Goal: Information Seeking & Learning: Learn about a topic

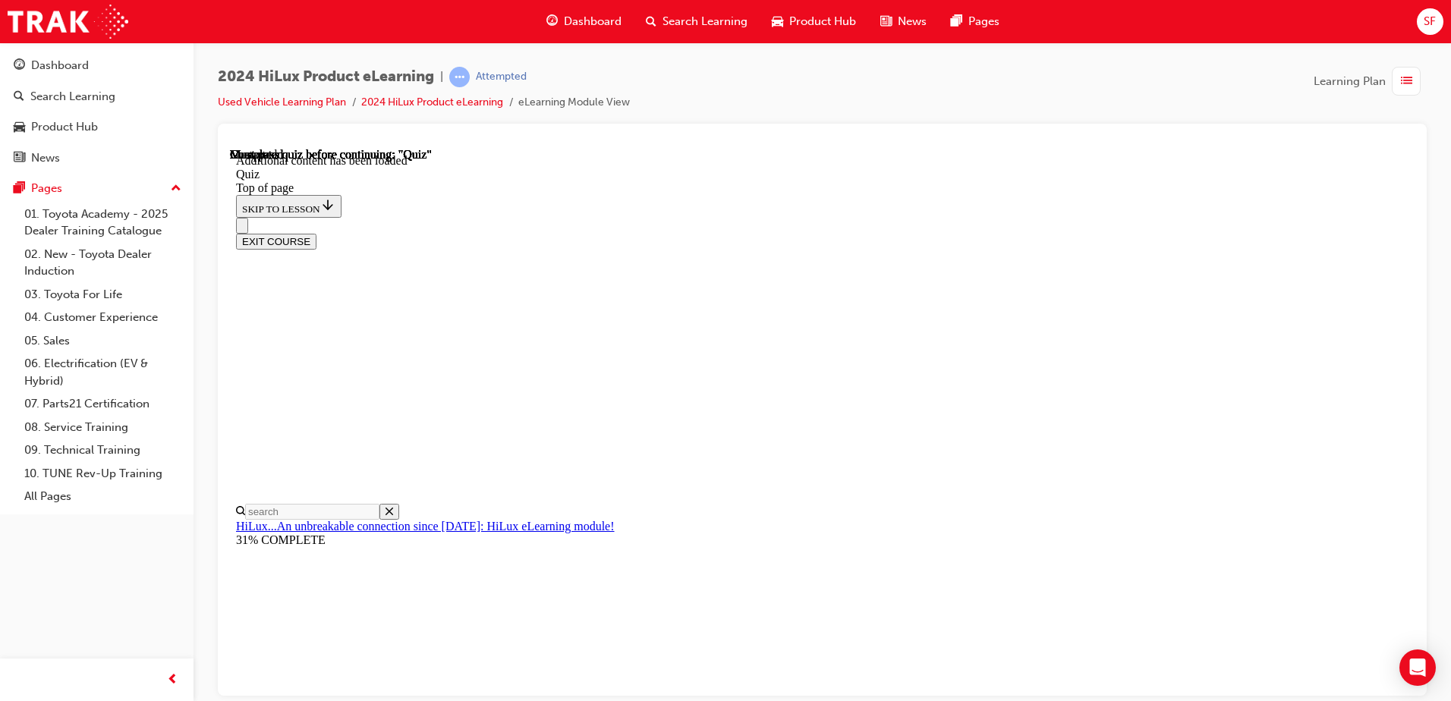
scroll to position [124, 0]
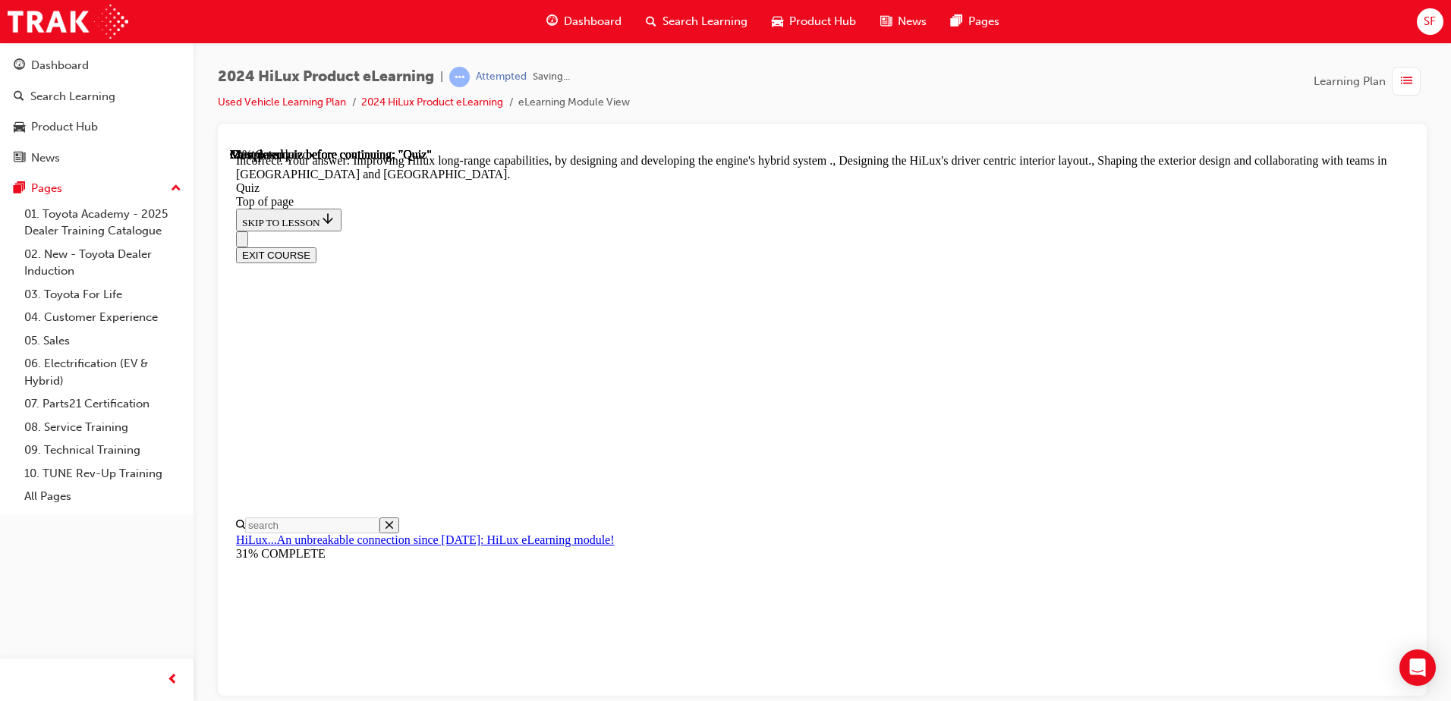
scroll to position [342, 0]
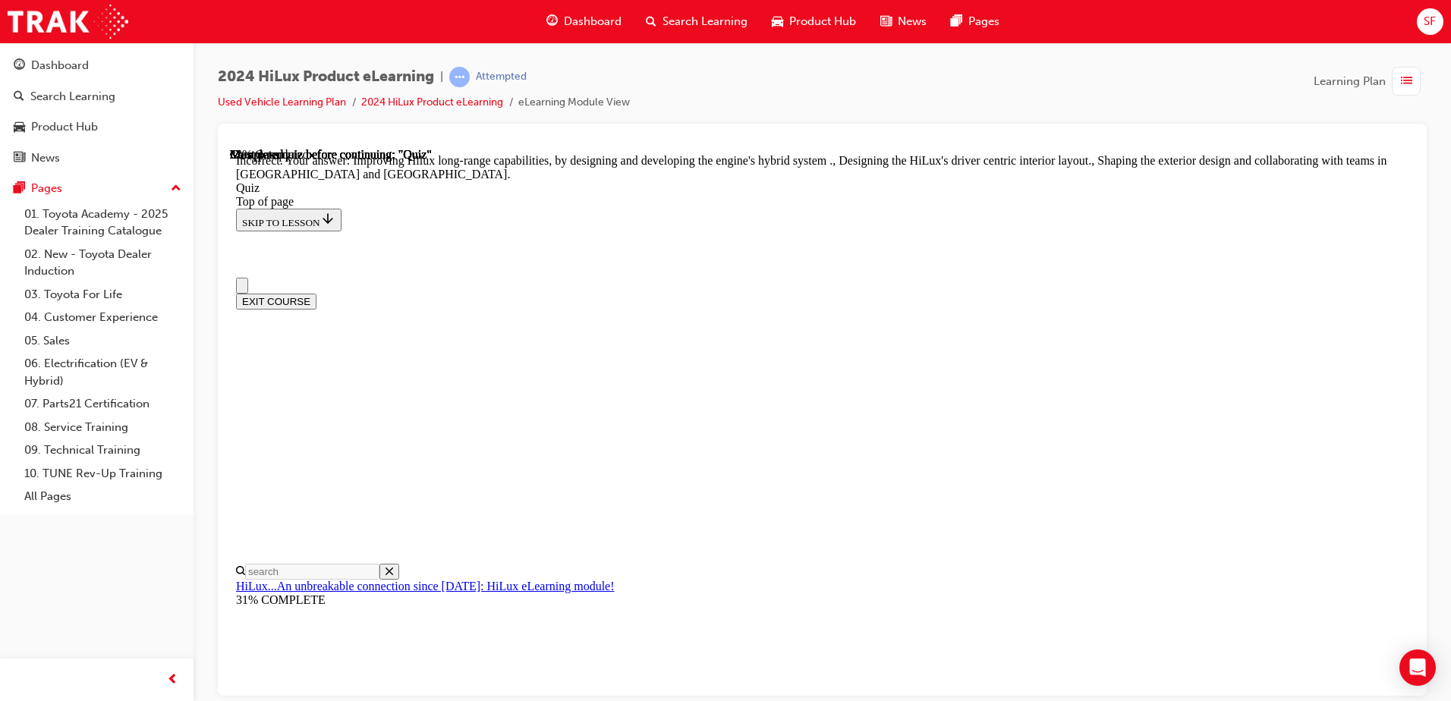
scroll to position [0, 0]
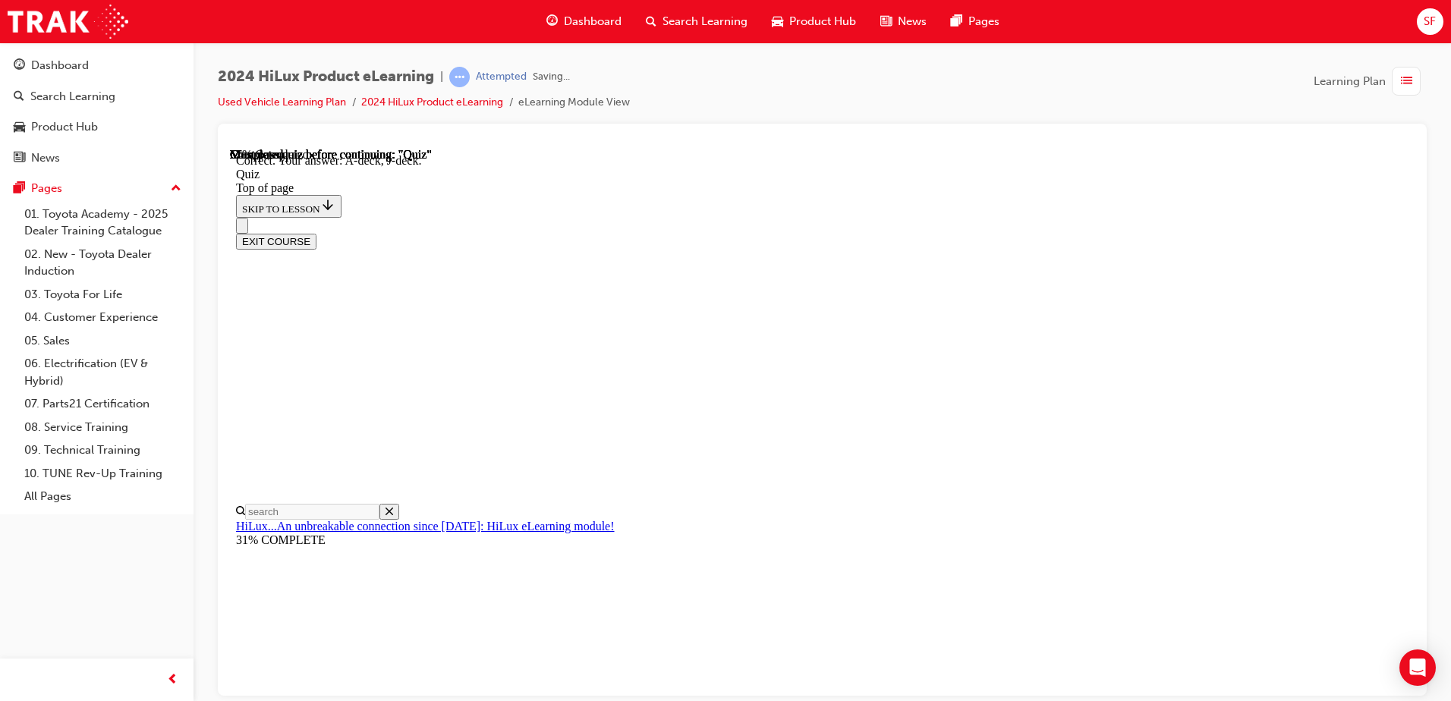
scroll to position [270, 0]
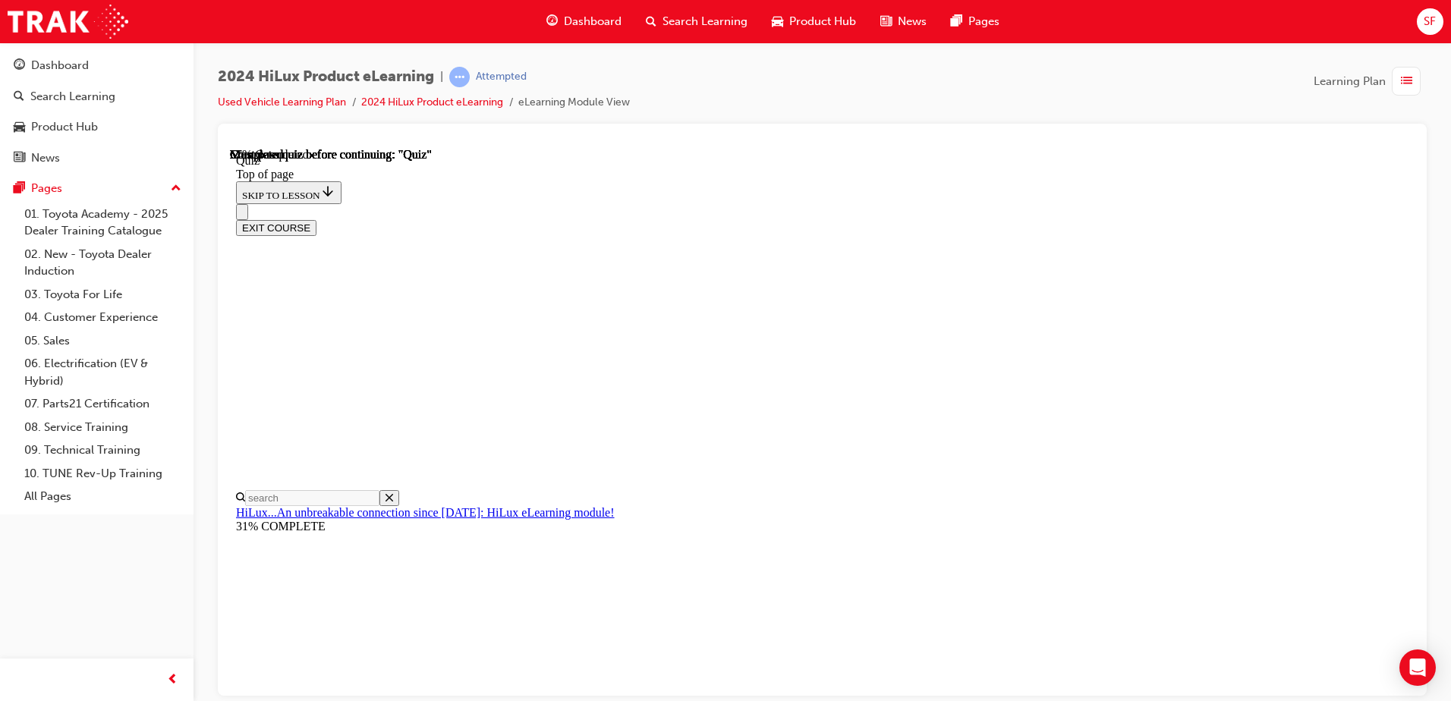
scroll to position [287, 0]
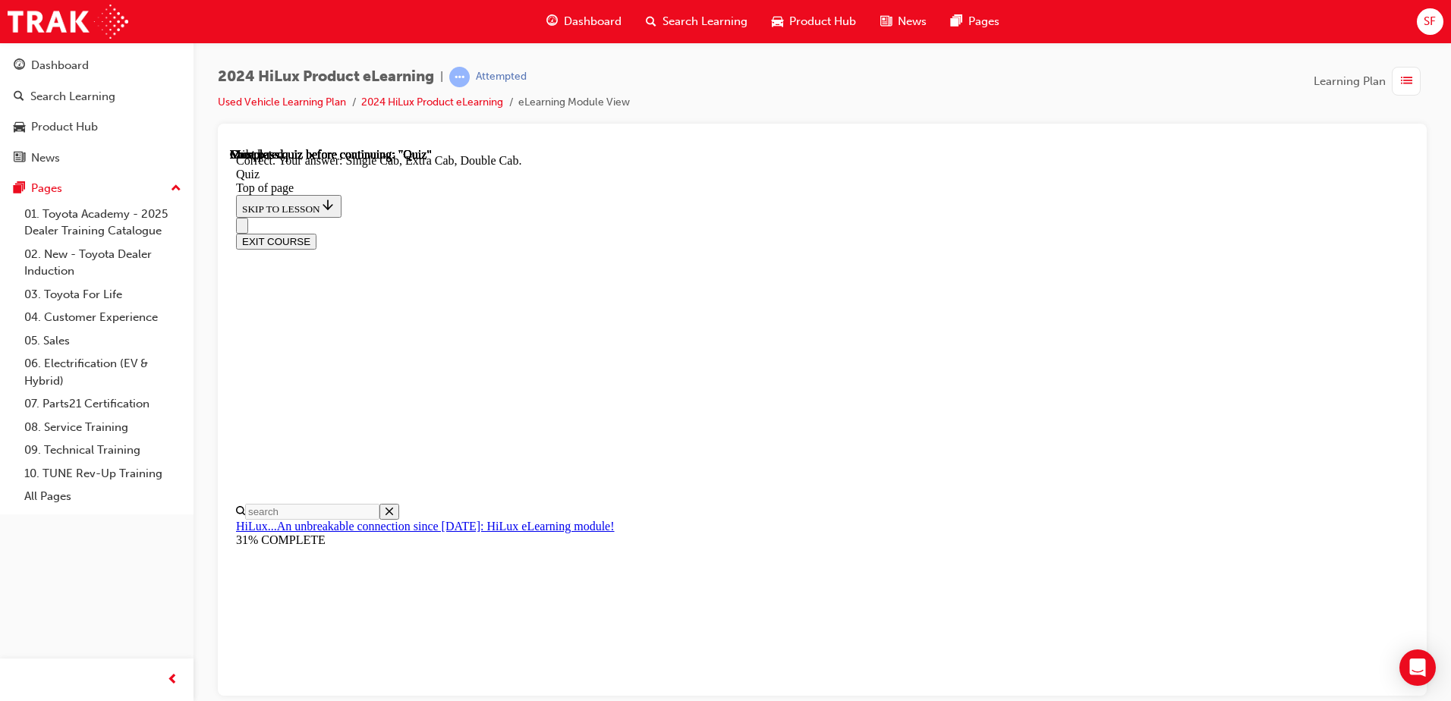
scroll to position [382, 0]
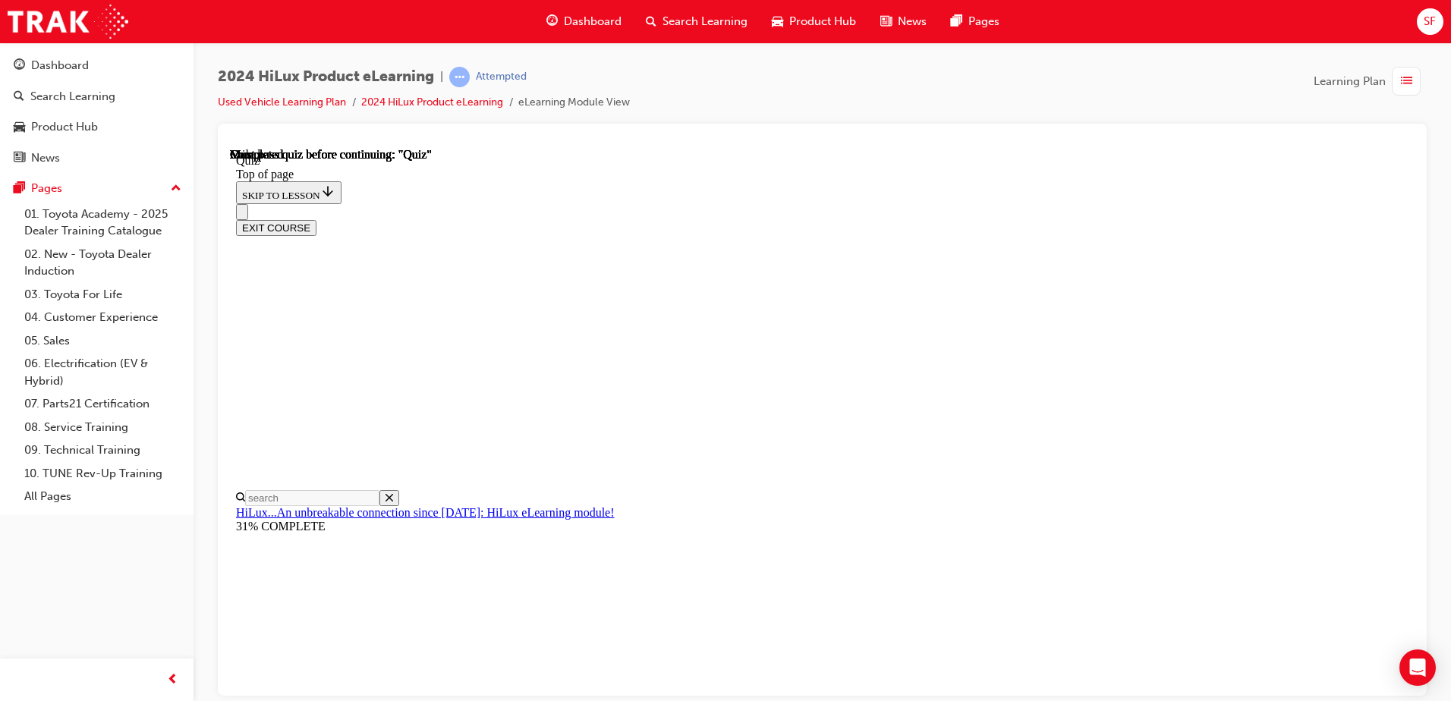
scroll to position [276, 0]
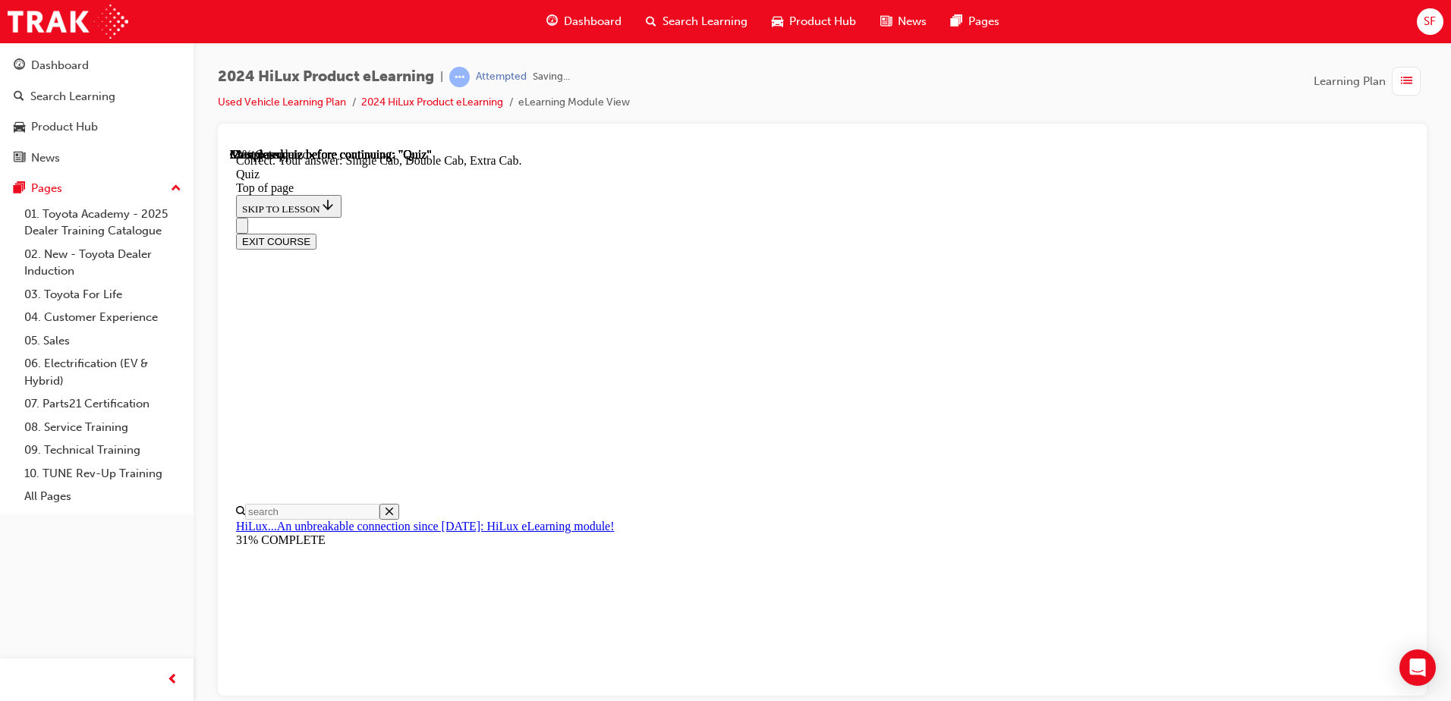
scroll to position [382, 0]
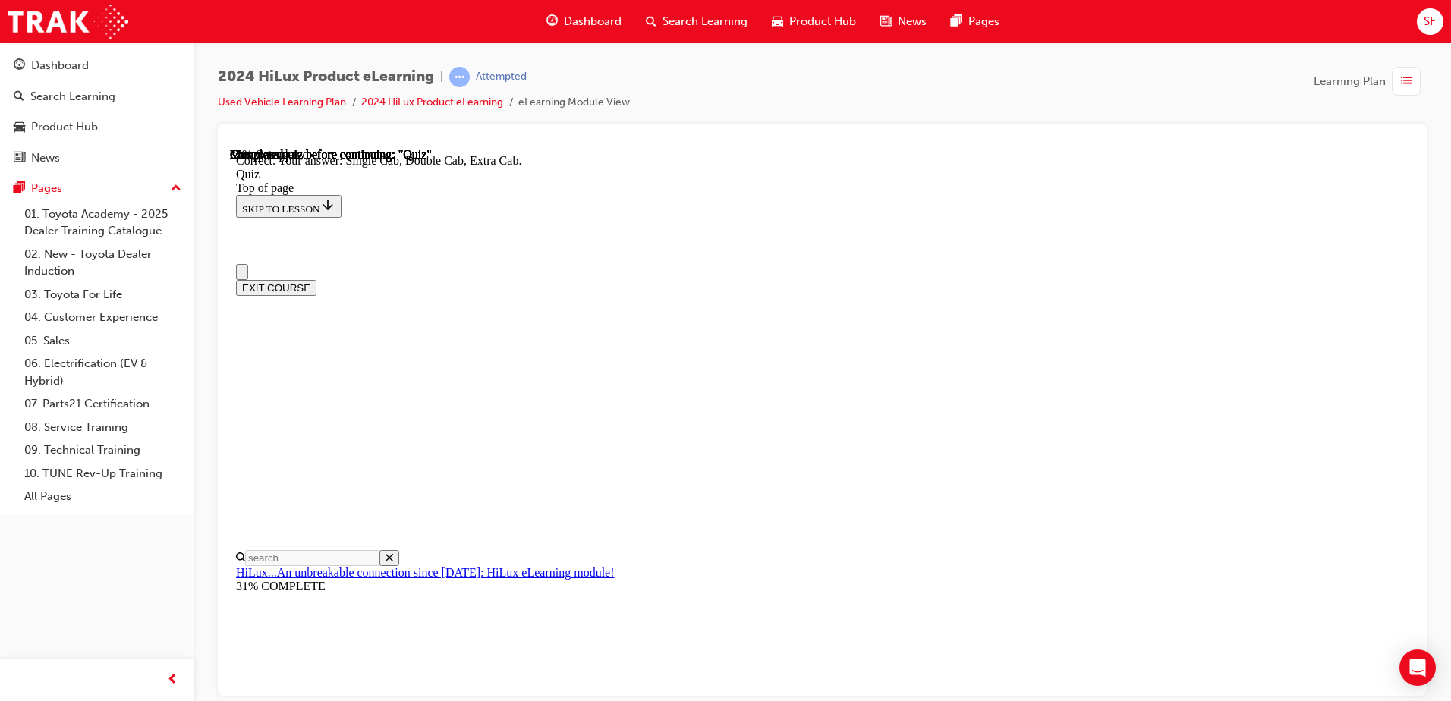
scroll to position [0, 0]
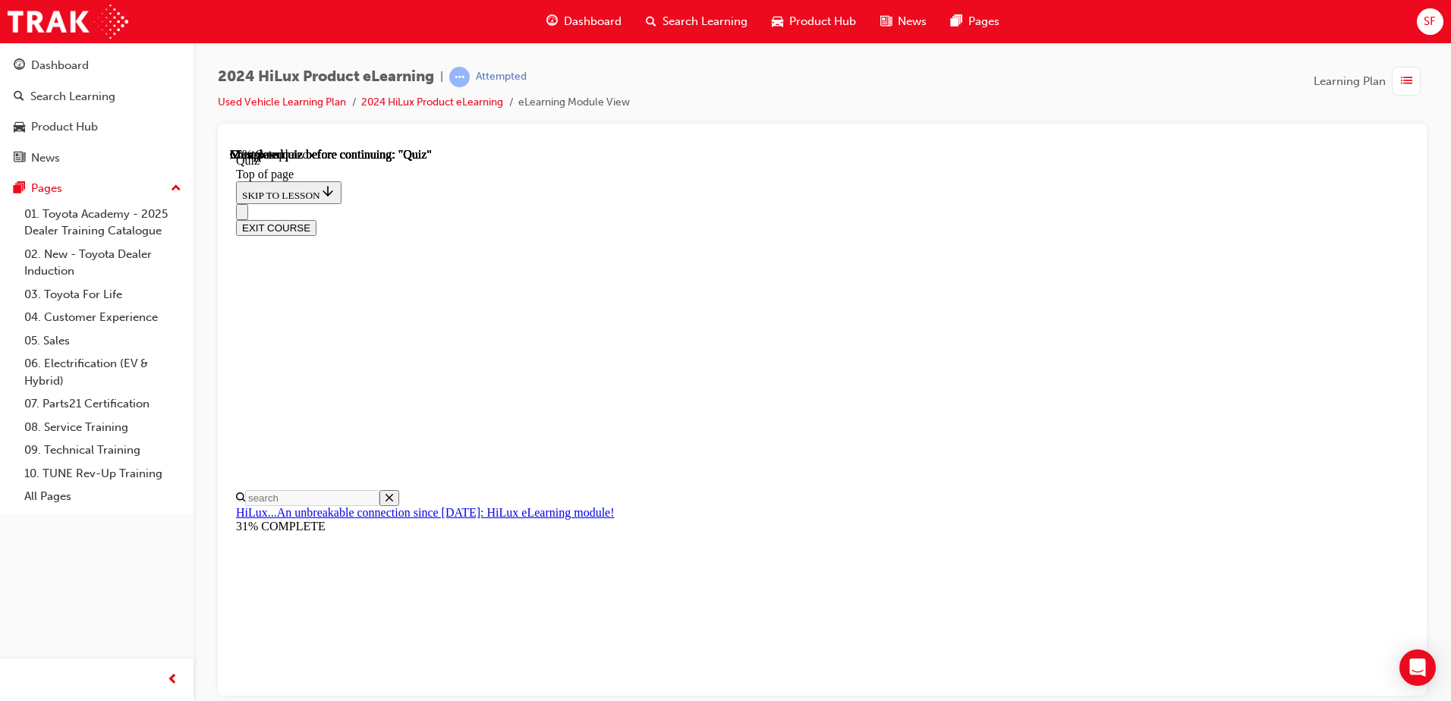
scroll to position [228, 0]
drag, startPoint x: 688, startPoint y: 278, endPoint x: 719, endPoint y: 297, distance: 36.8
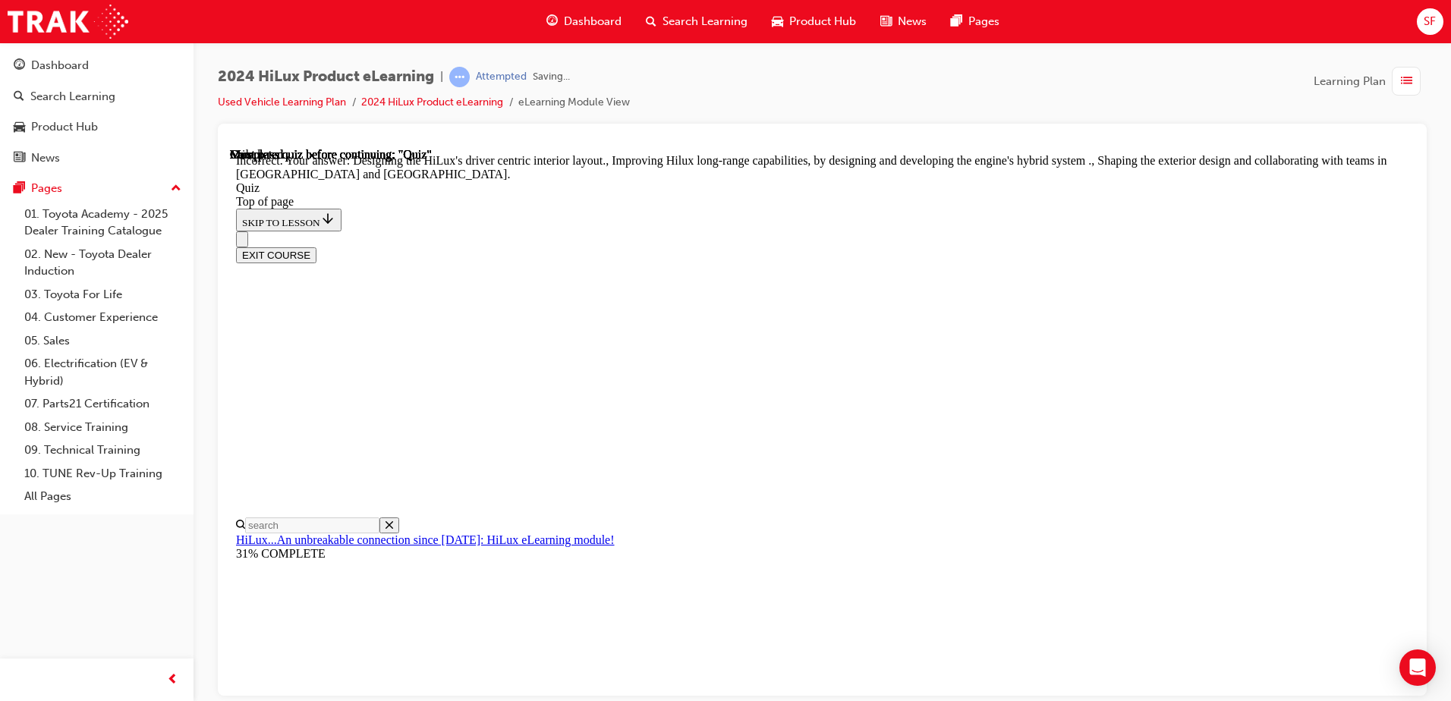
scroll to position [342, 0]
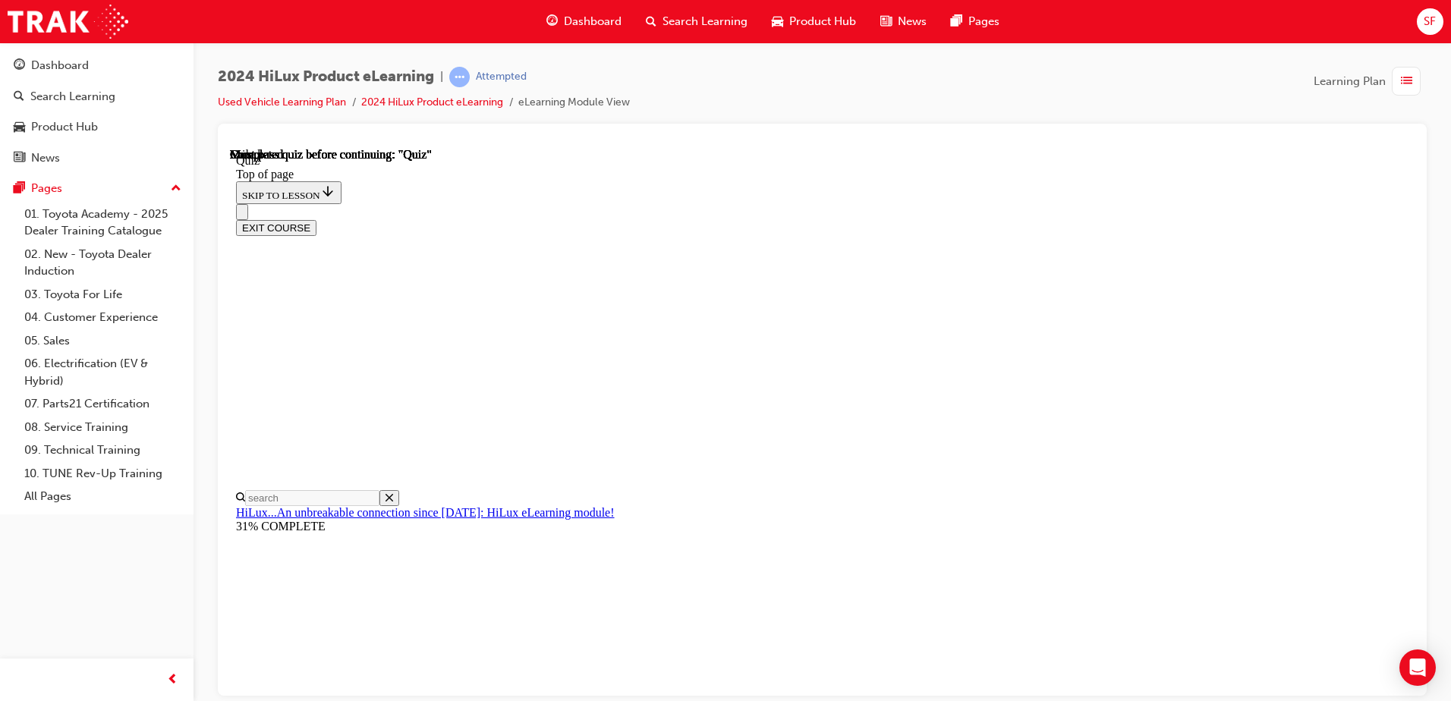
scroll to position [276, 0]
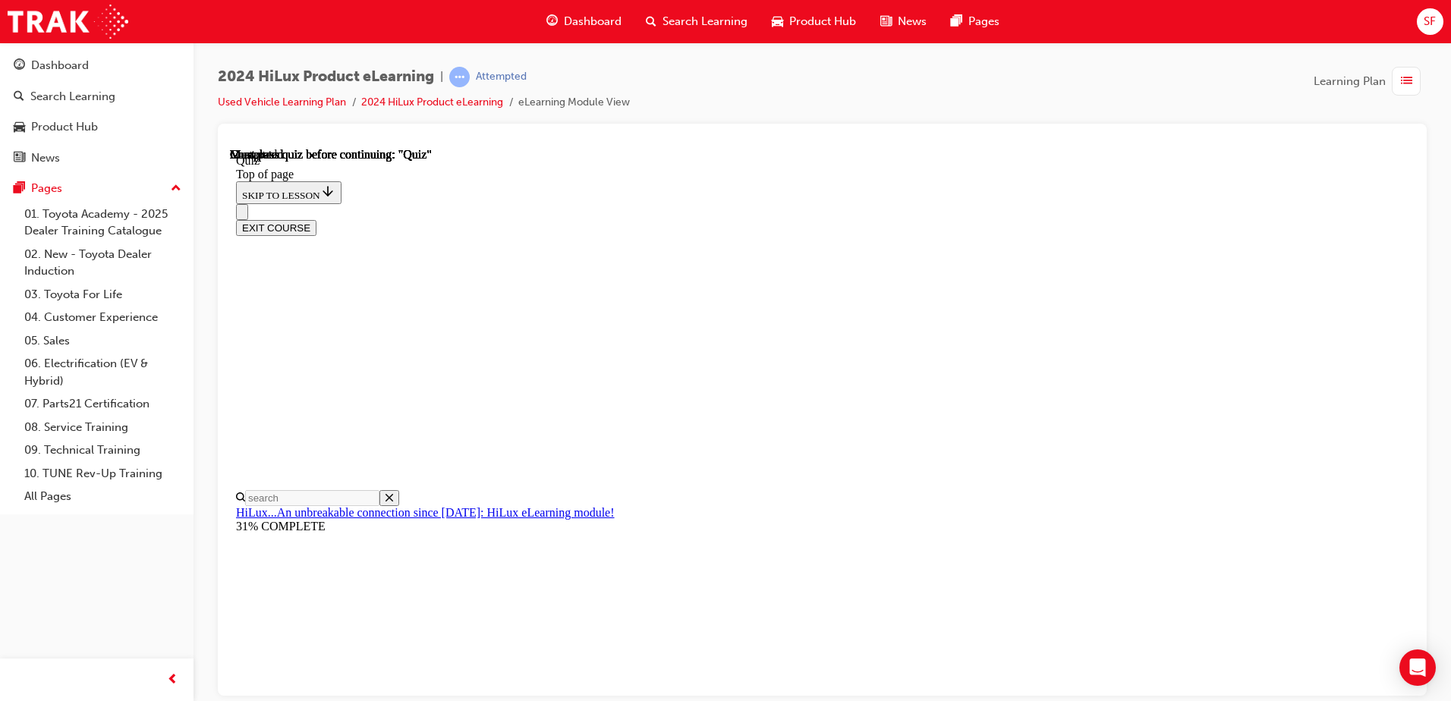
drag, startPoint x: 681, startPoint y: 324, endPoint x: 682, endPoint y: 297, distance: 27.3
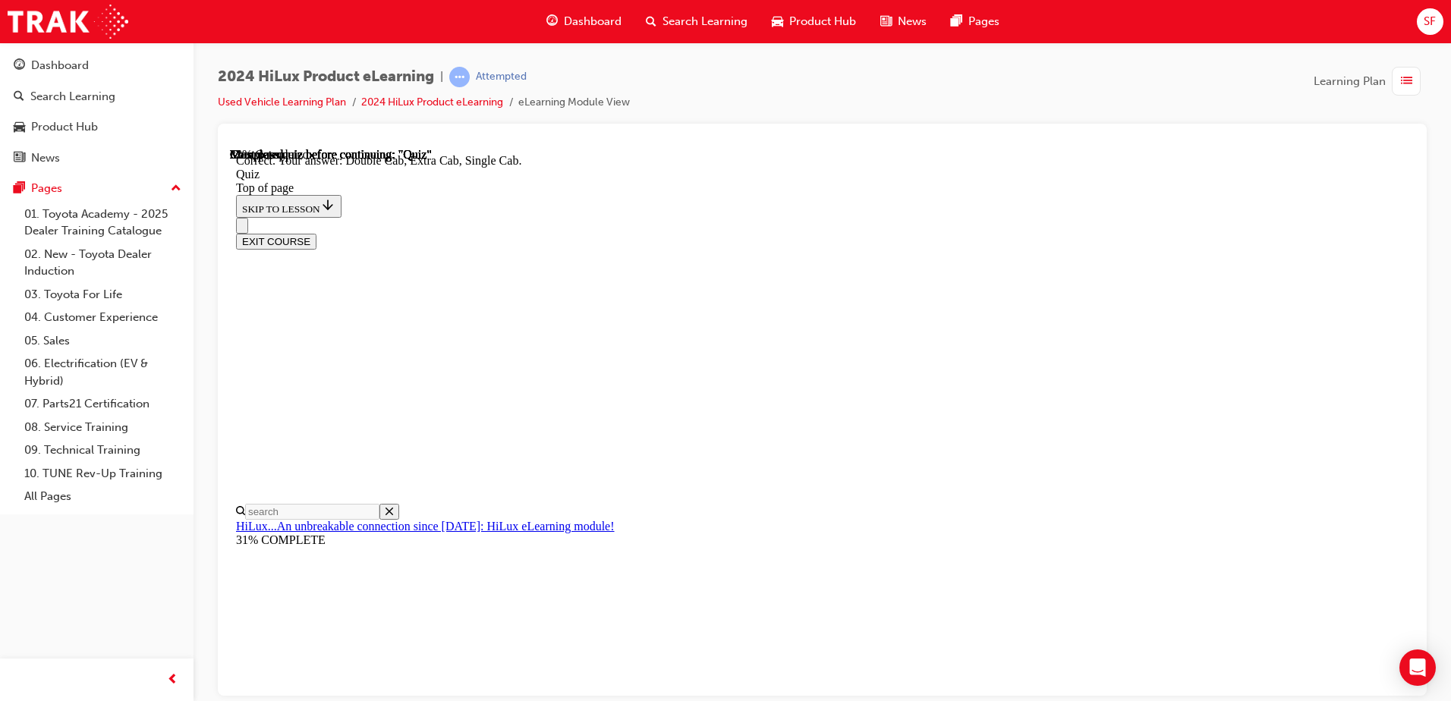
scroll to position [382, 0]
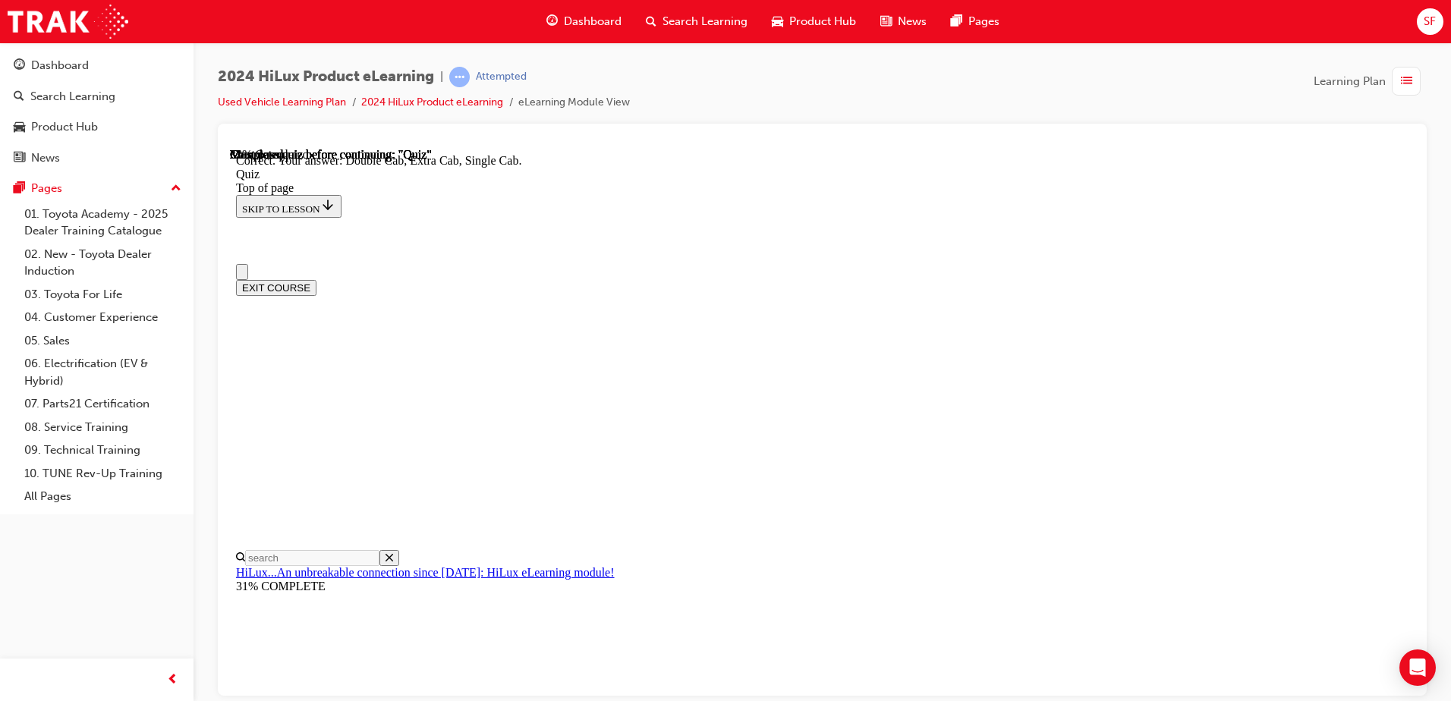
scroll to position [152, 0]
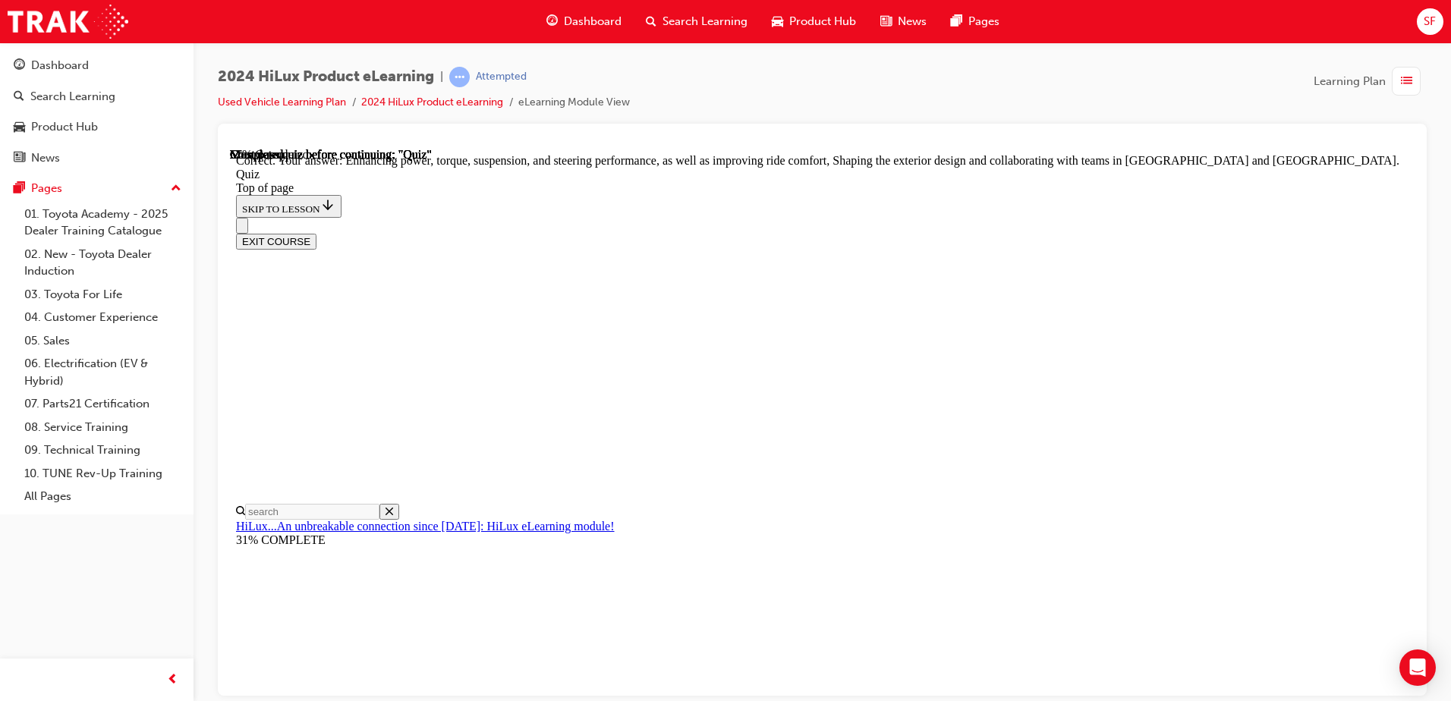
scroll to position [0, 0]
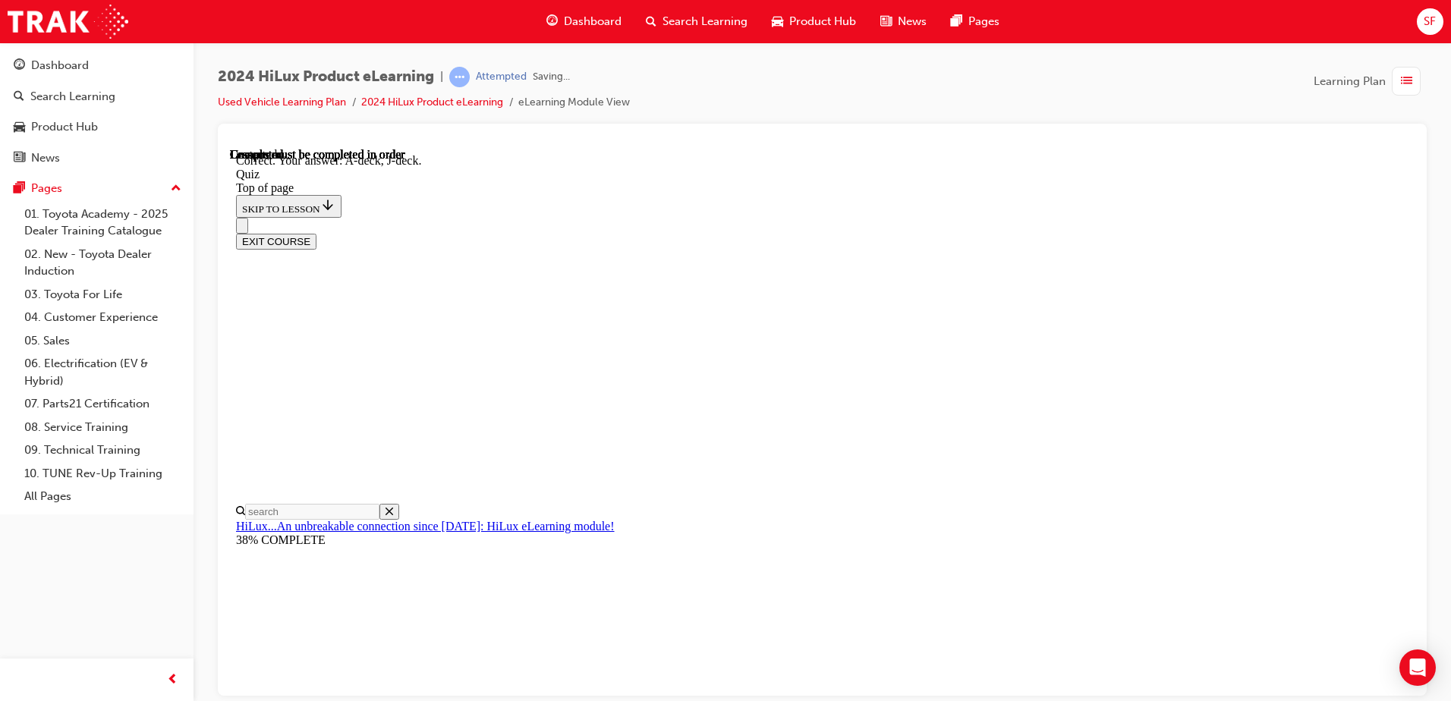
scroll to position [270, 0]
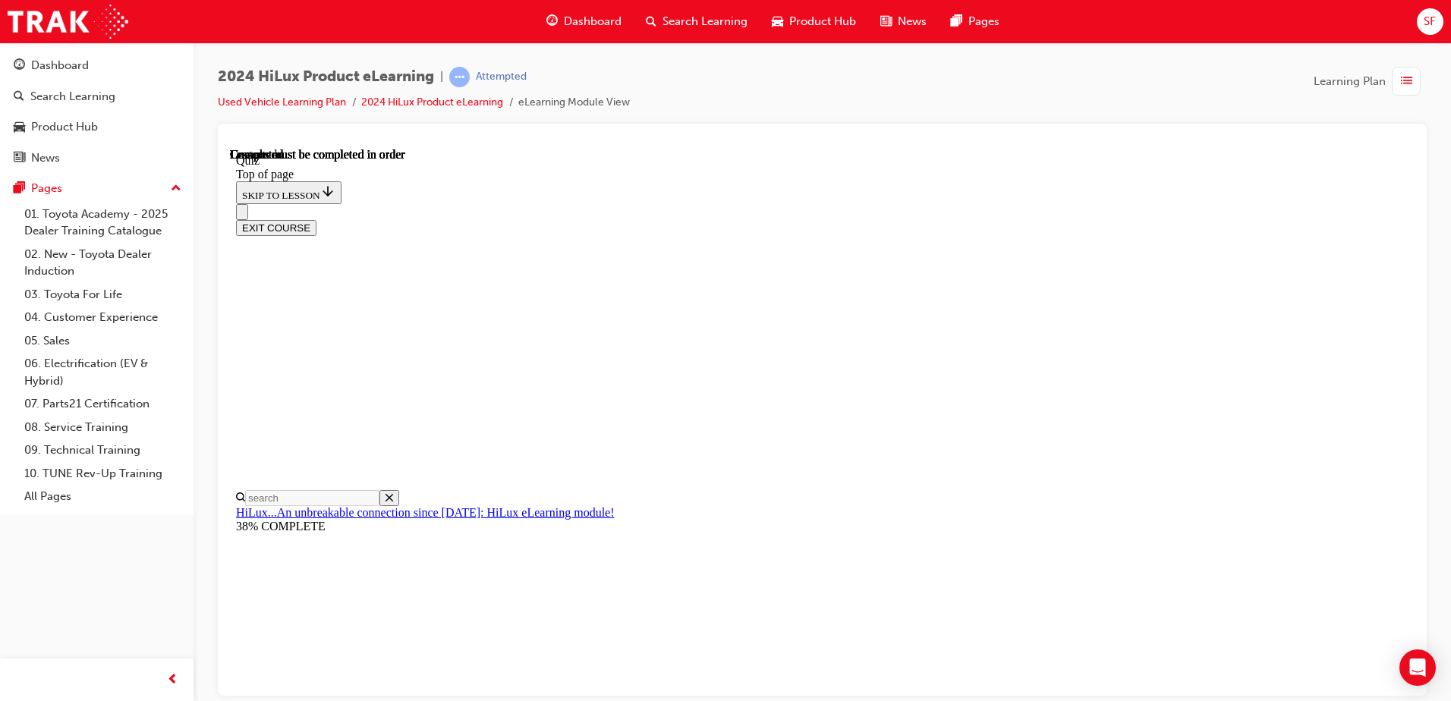
scroll to position [276, 0]
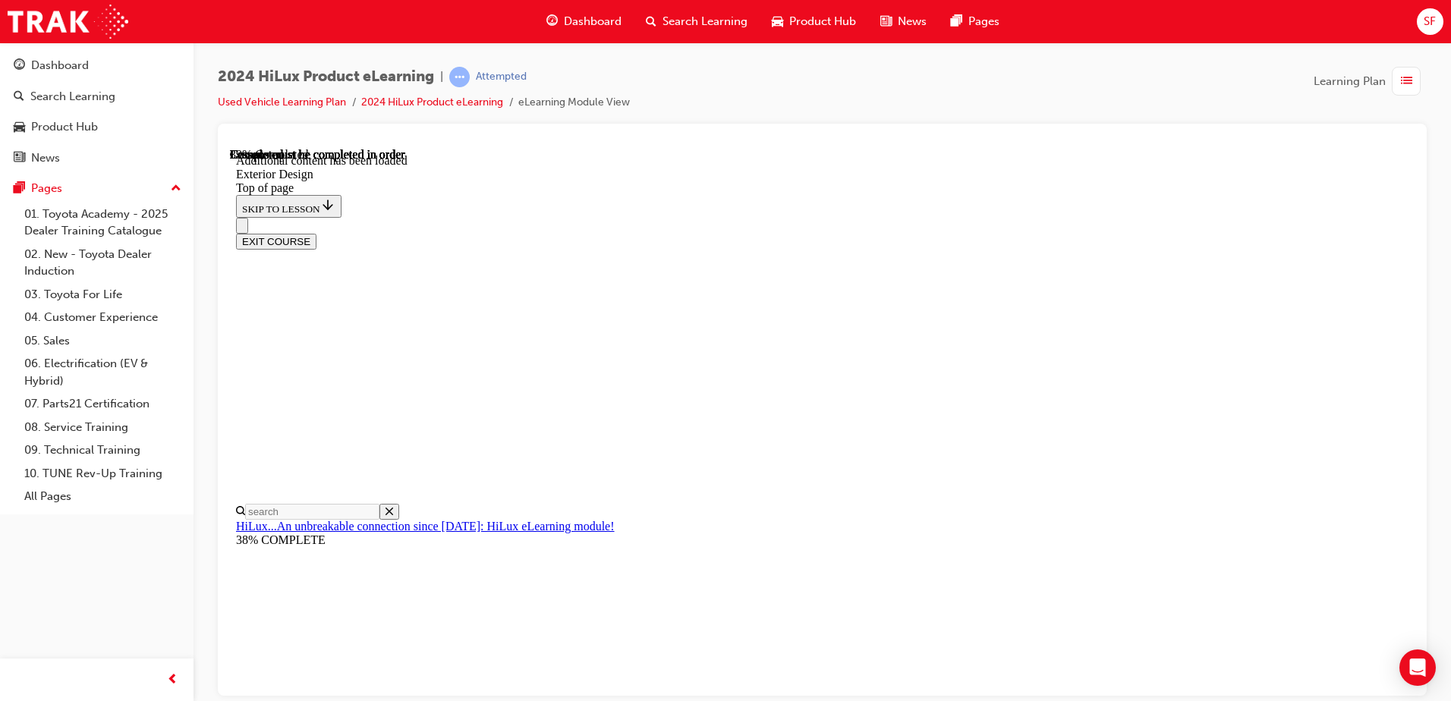
scroll to position [2707, 0]
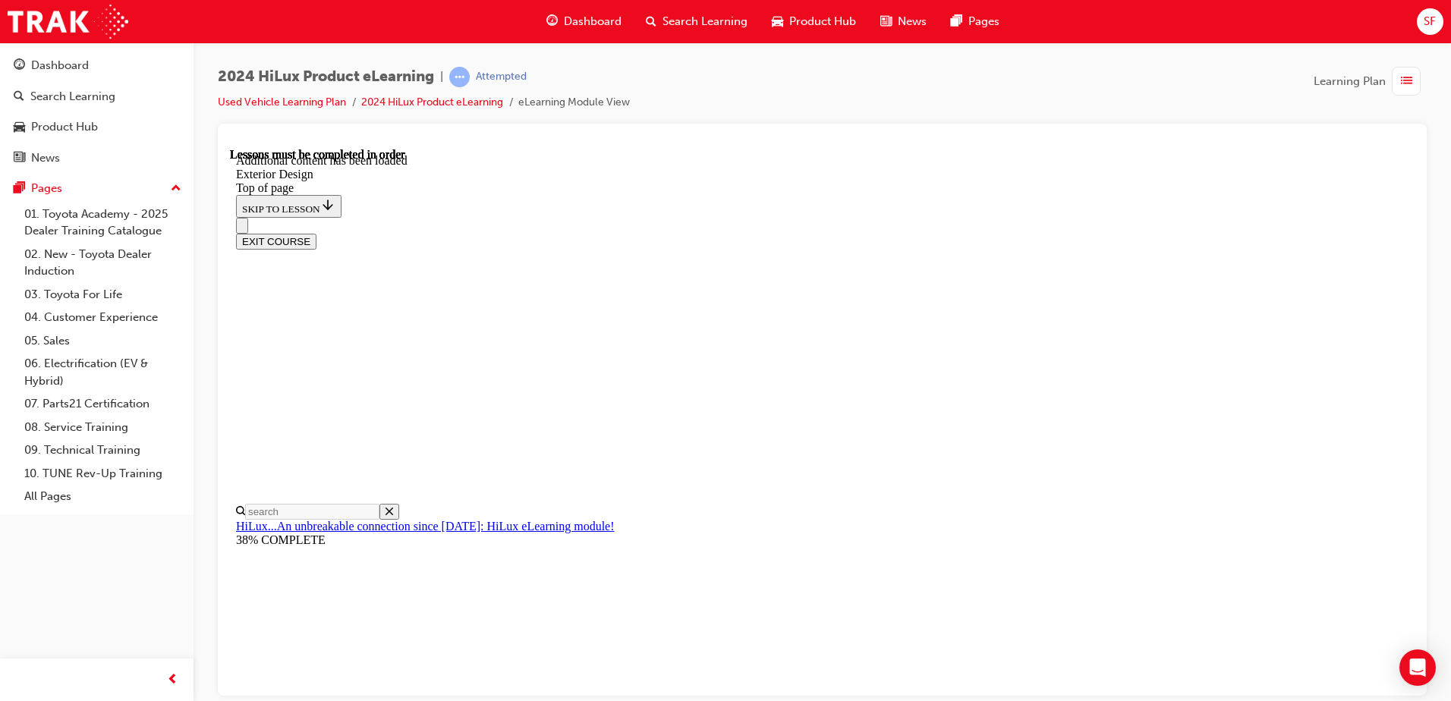
scroll to position [309, 0]
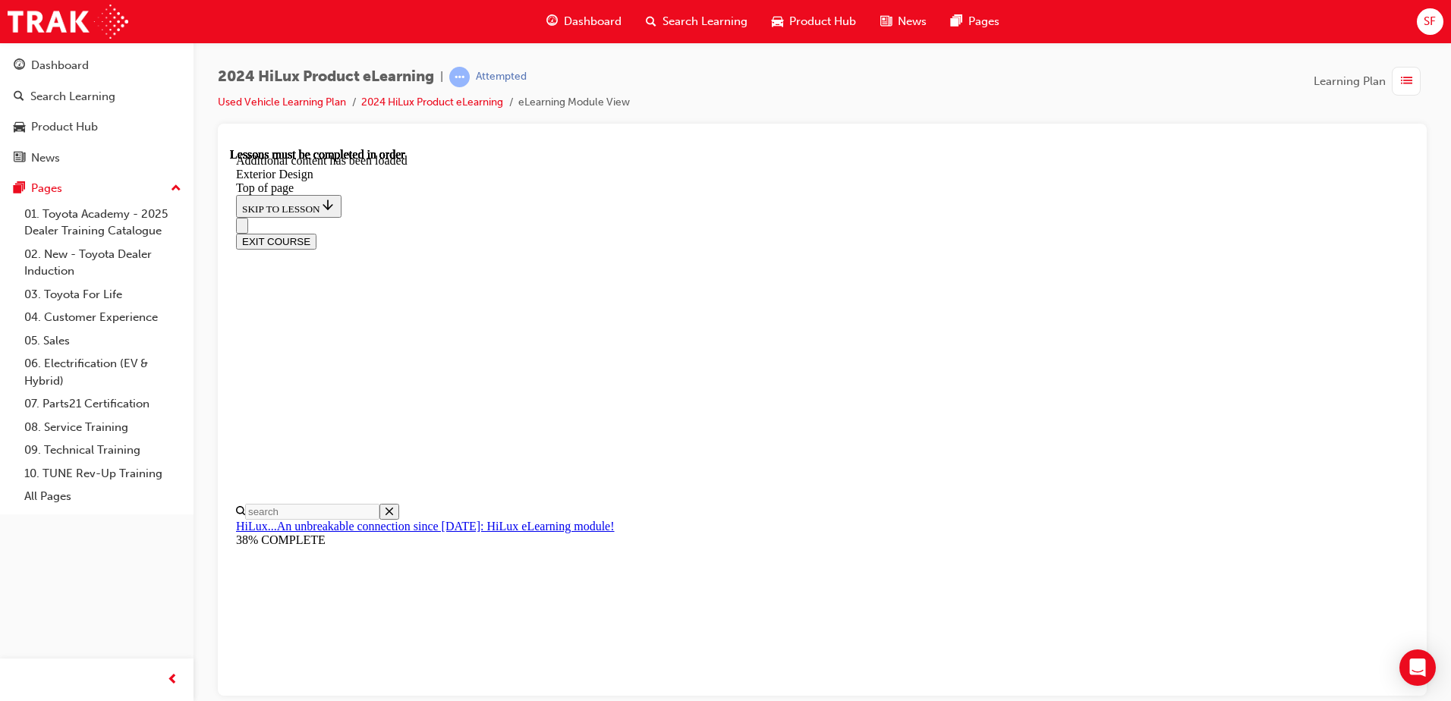
scroll to position [78, 0]
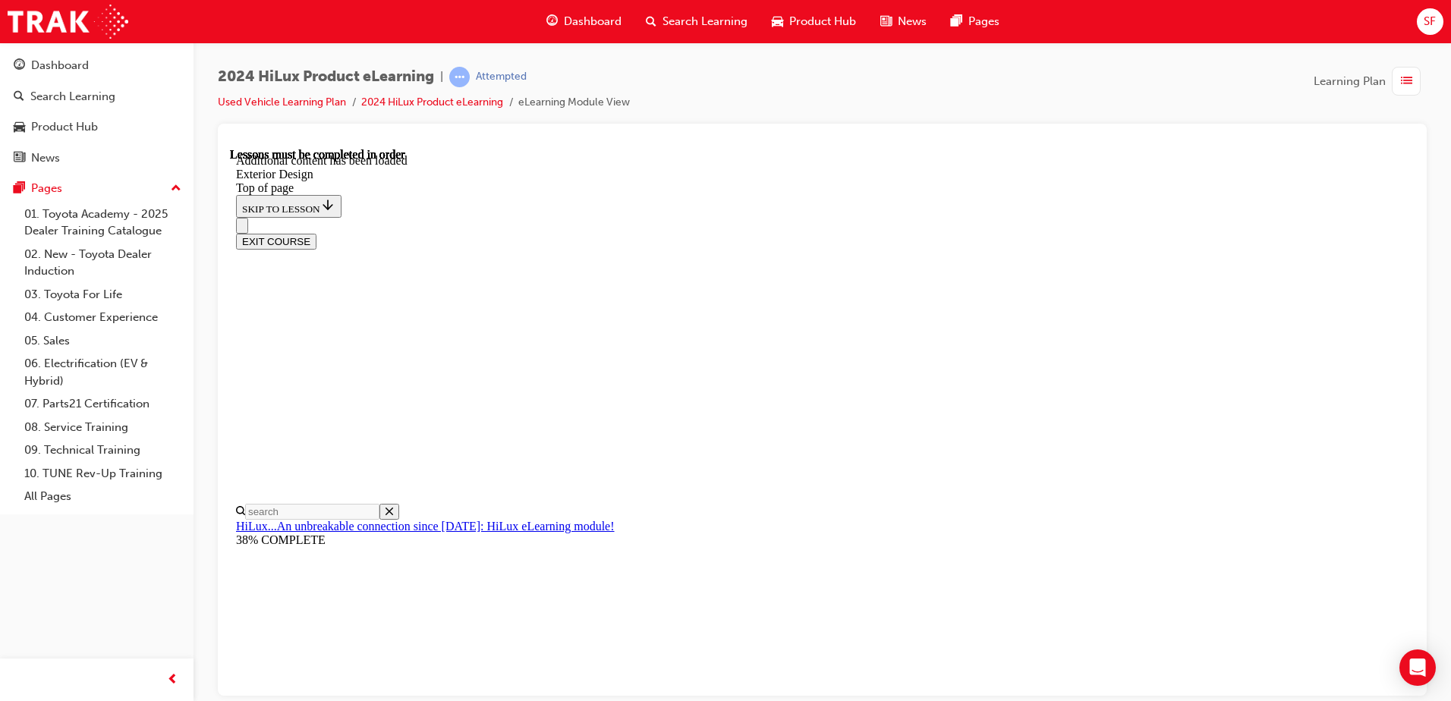
scroll to position [3, 0]
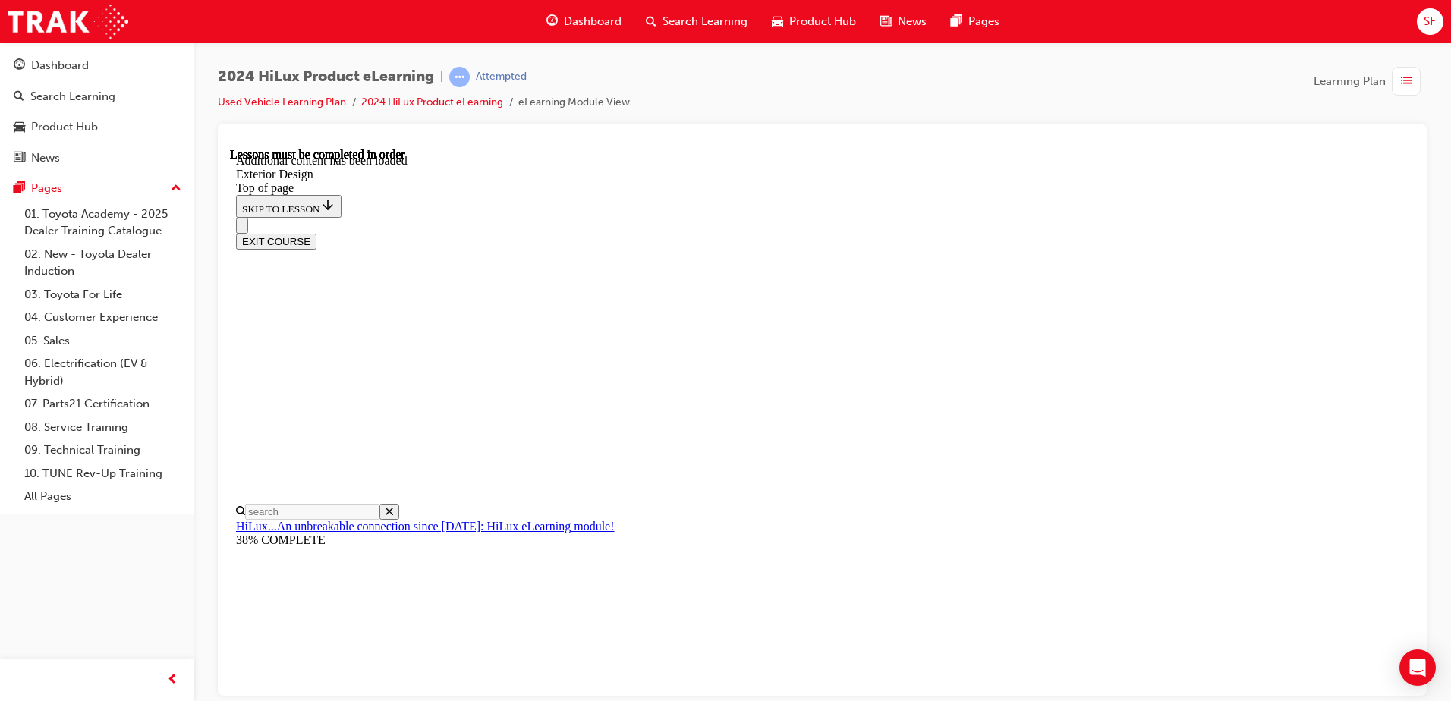
scroll to position [0, 0]
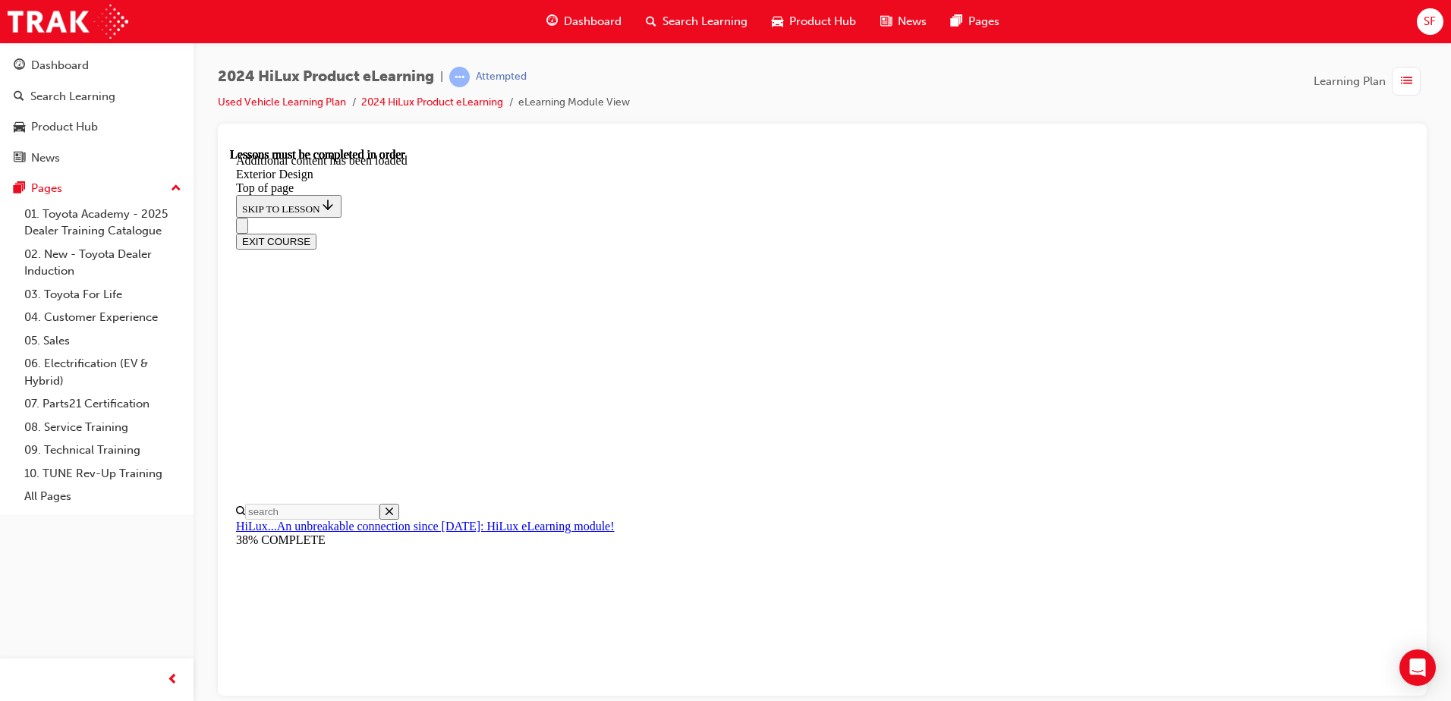
scroll to position [5618, 0]
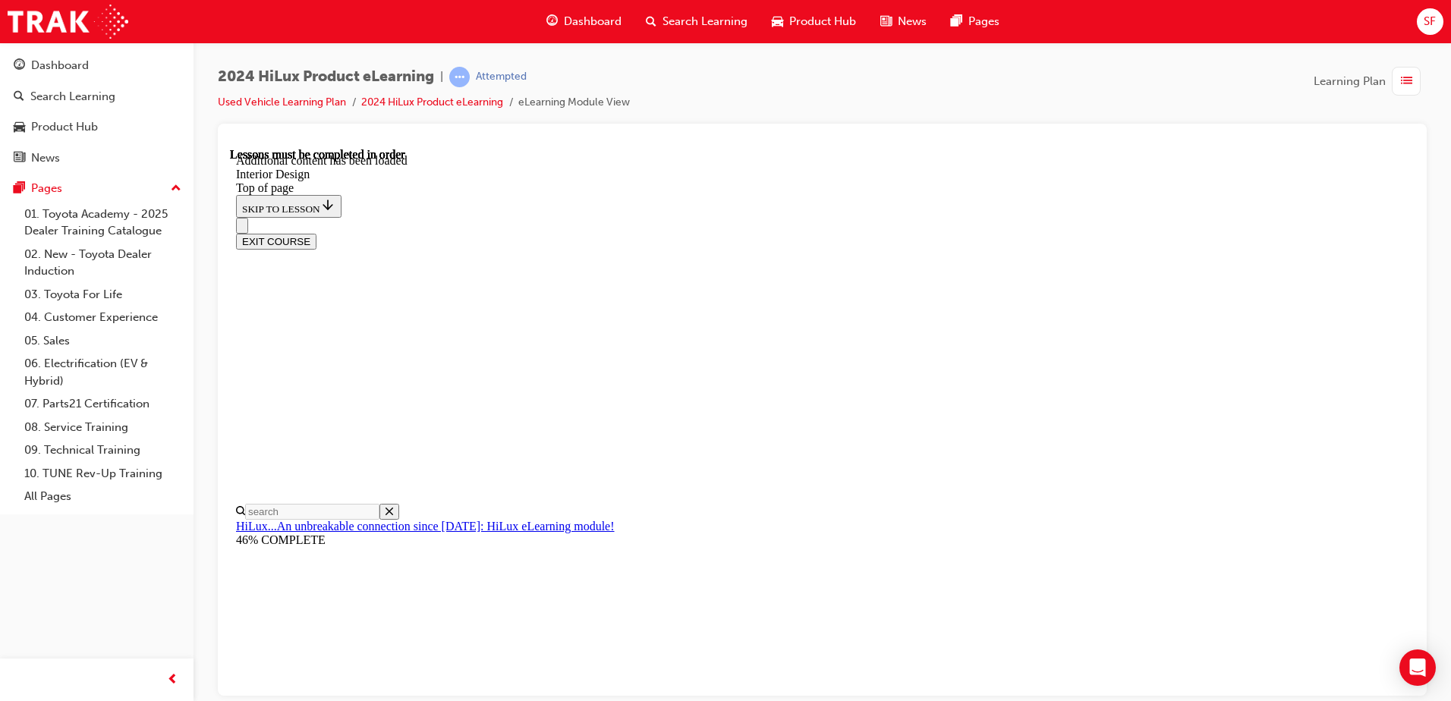
scroll to position [55, 0]
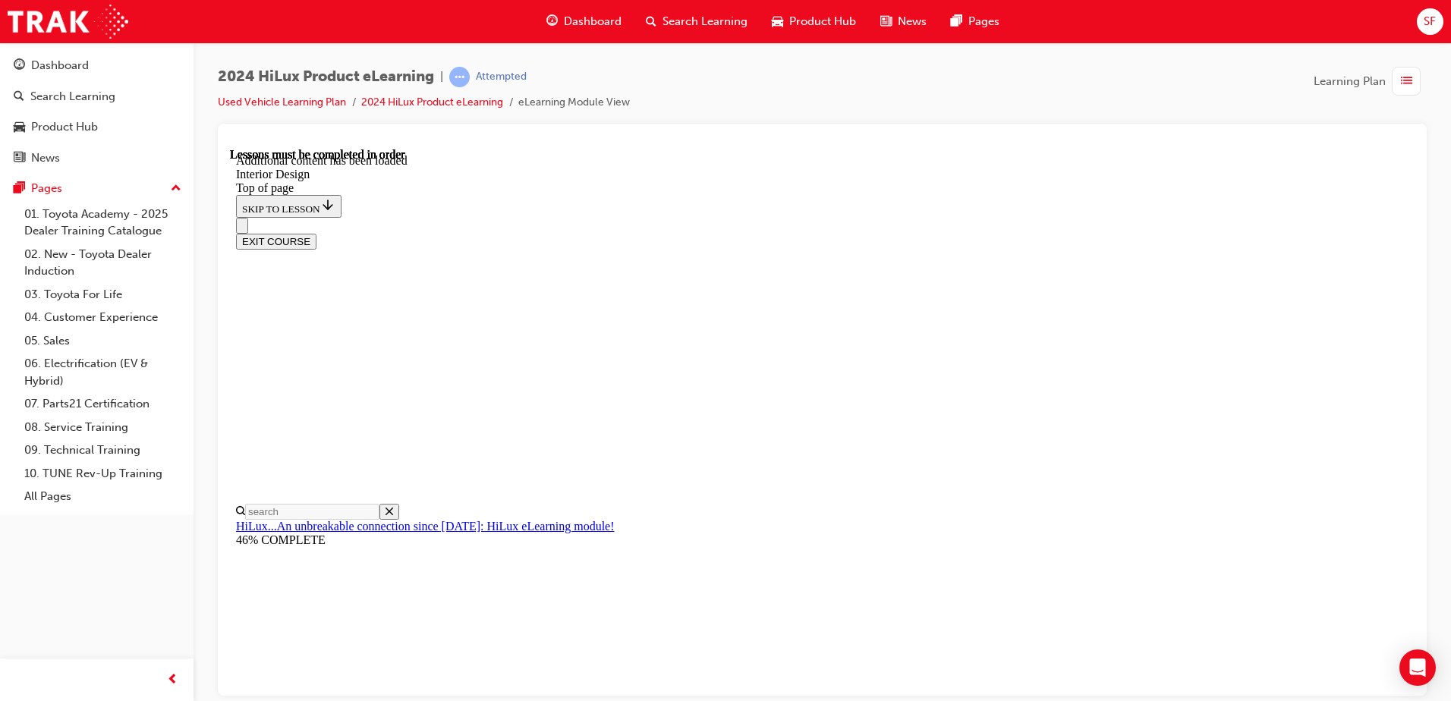
scroll to position [1124, 0]
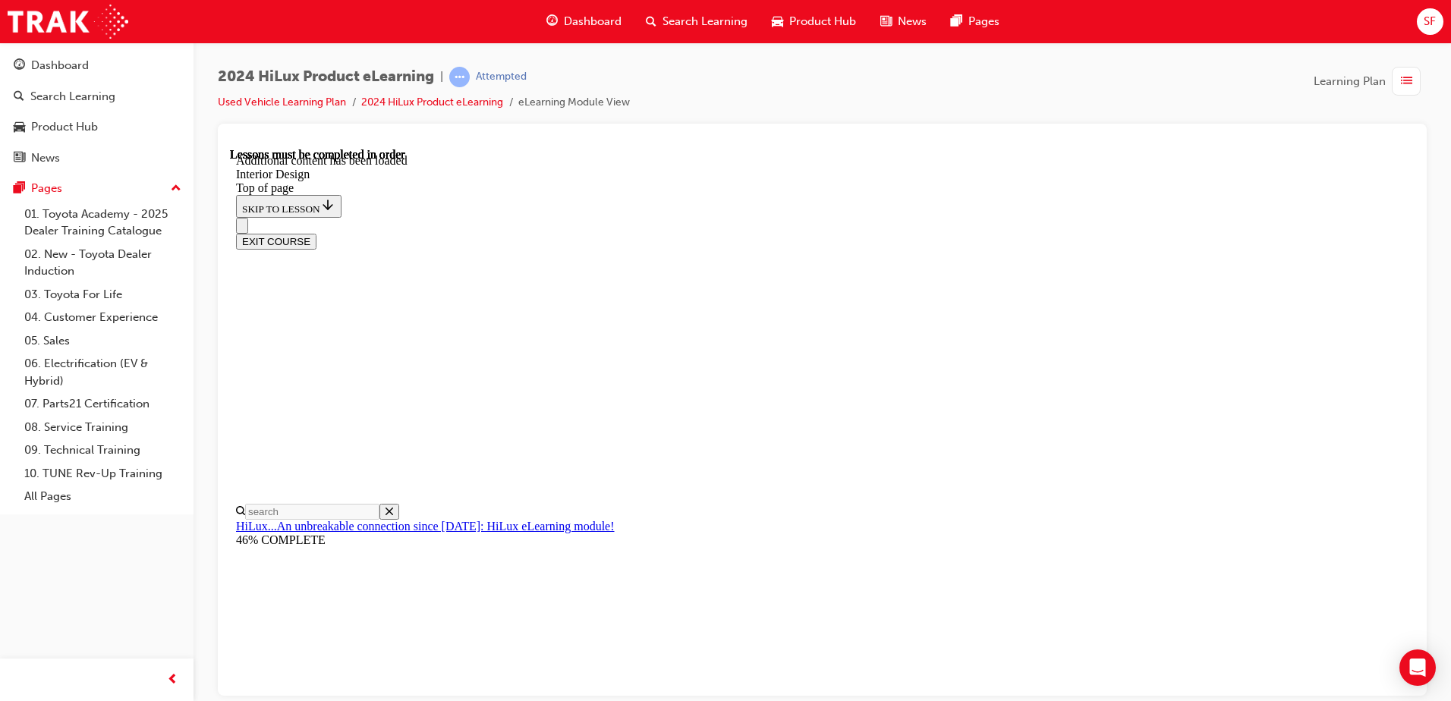
scroll to position [204, 0]
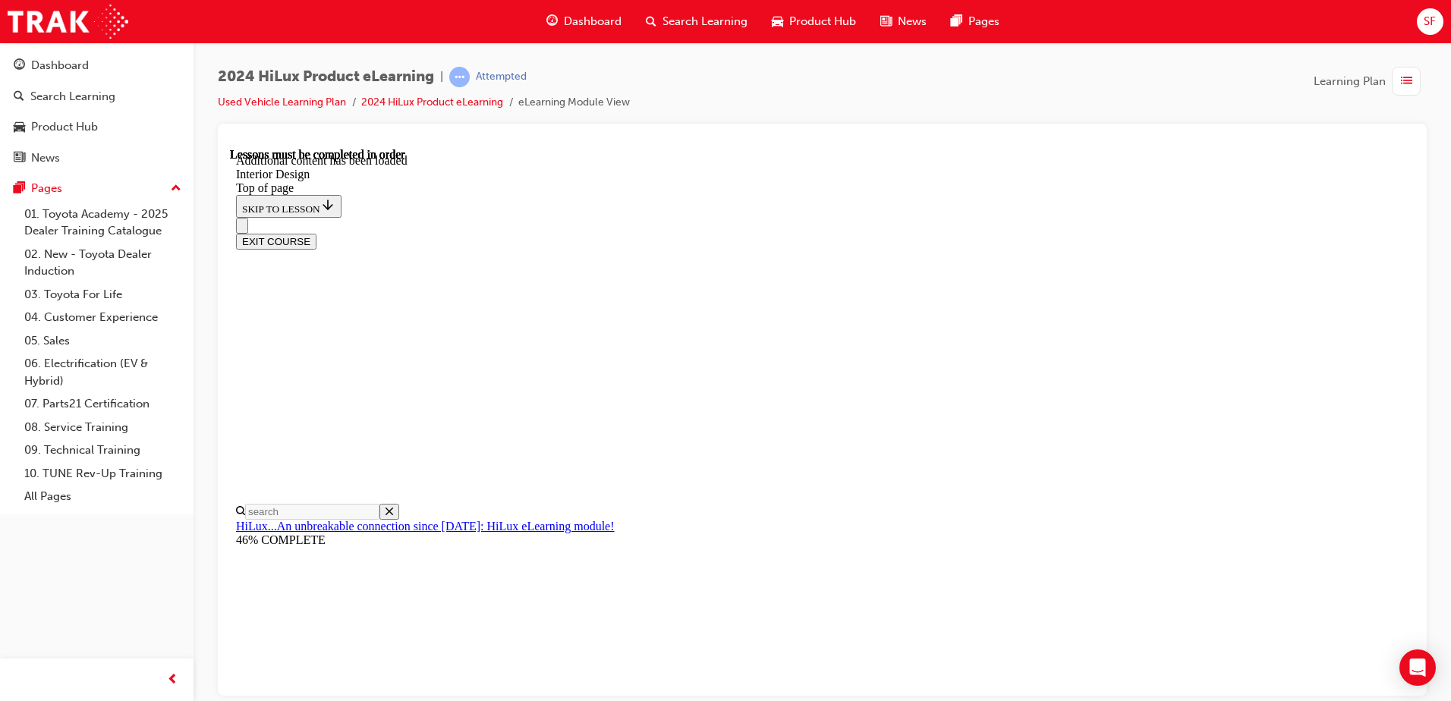
scroll to position [410, 0]
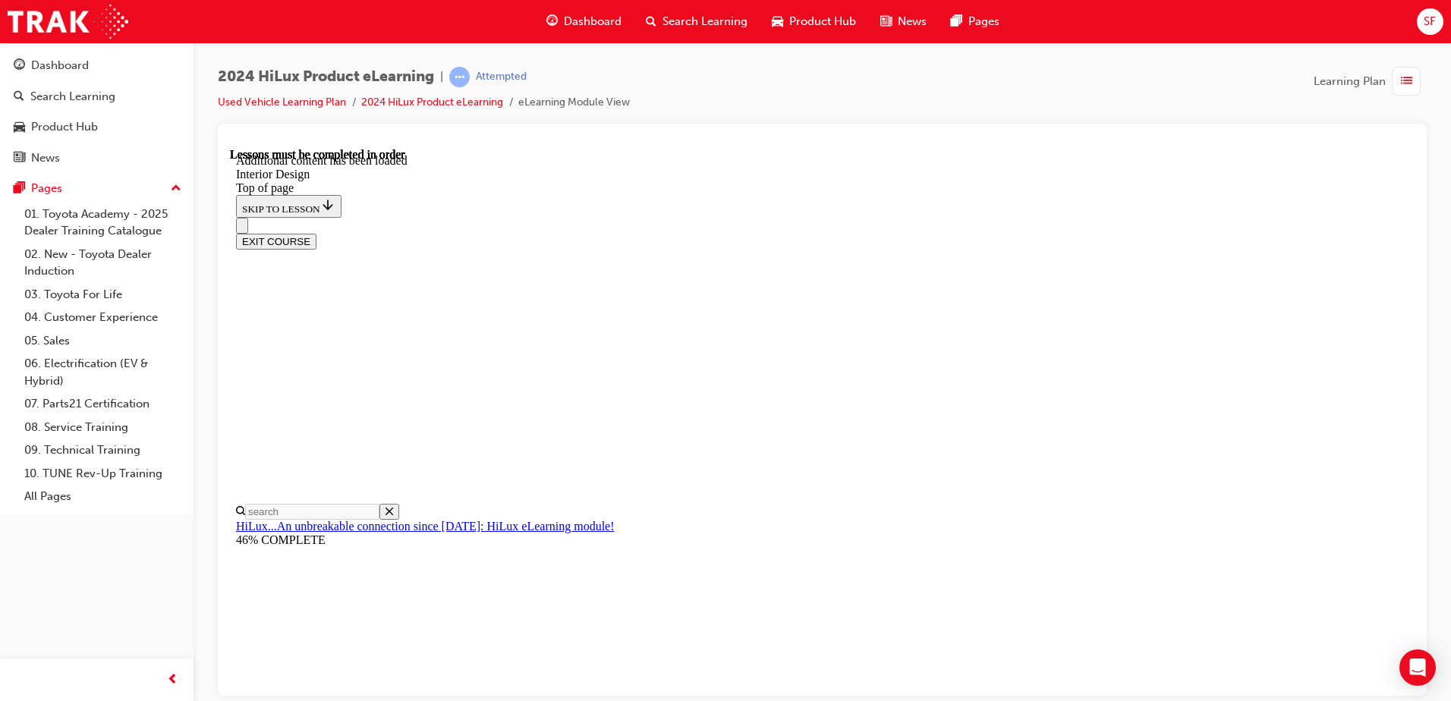
scroll to position [135, 0]
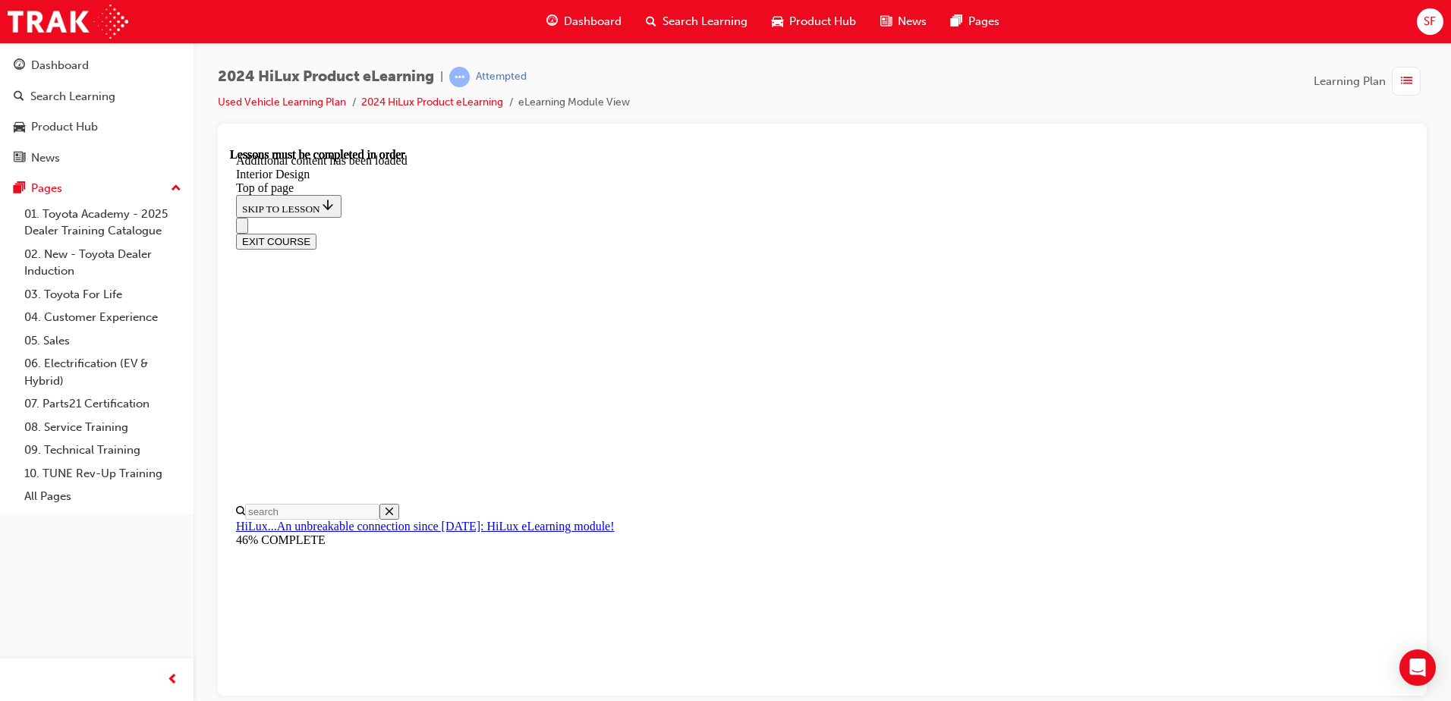
scroll to position [2194, 0]
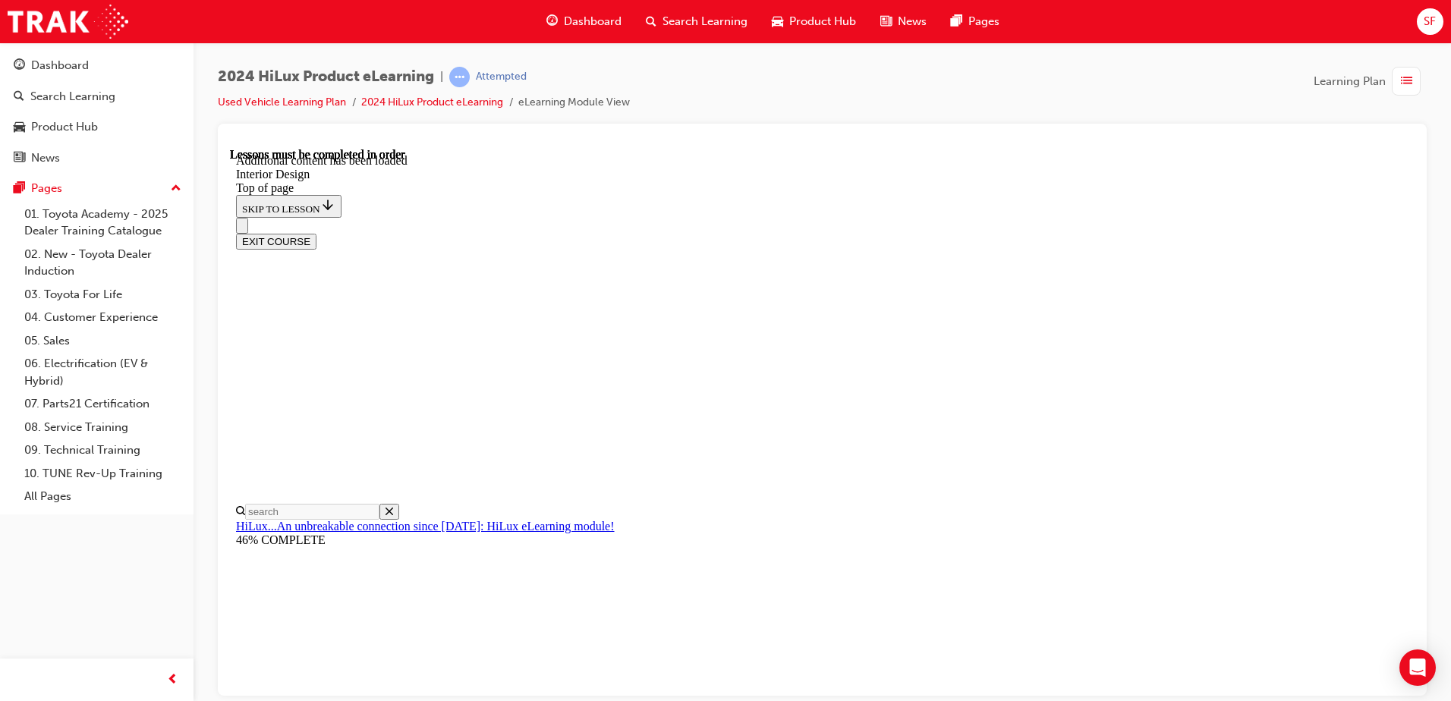
scroll to position [135, 0]
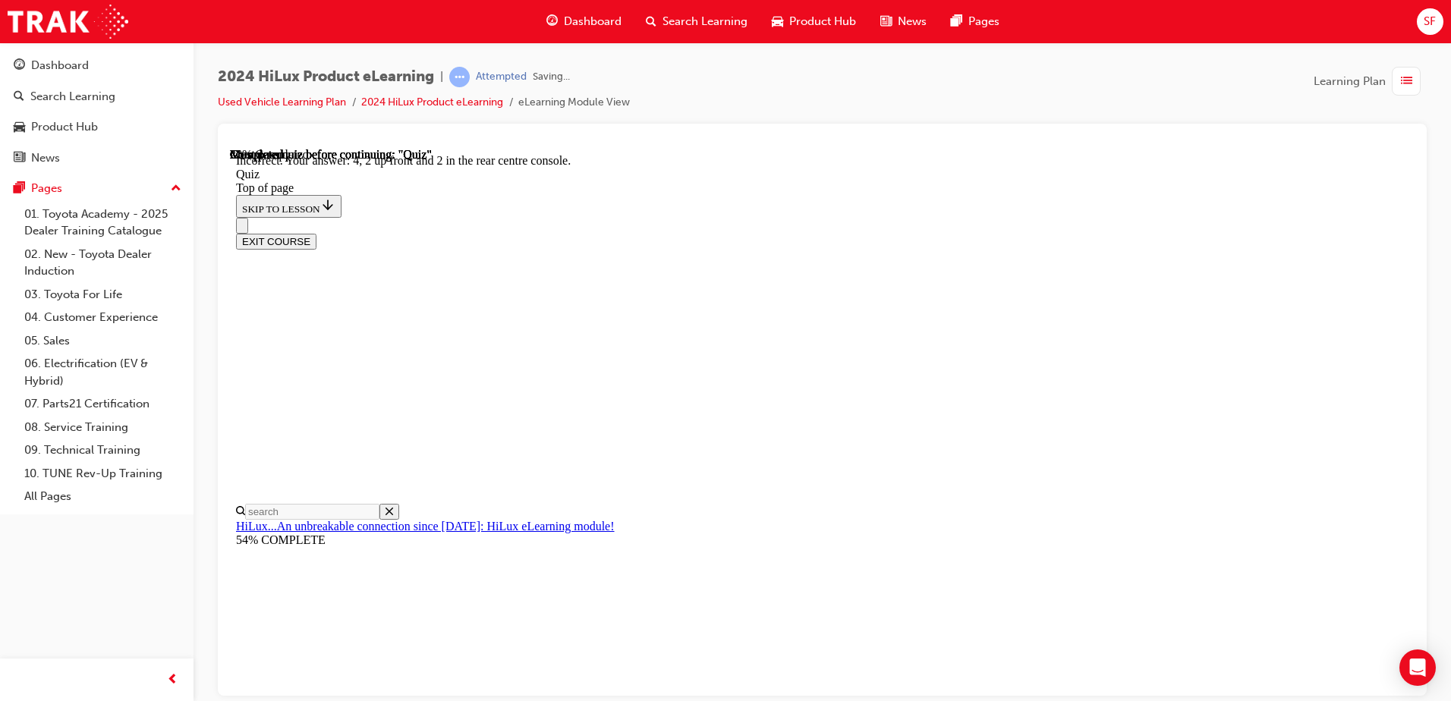
drag, startPoint x: 690, startPoint y: 389, endPoint x: 688, endPoint y: 398, distance: 8.7
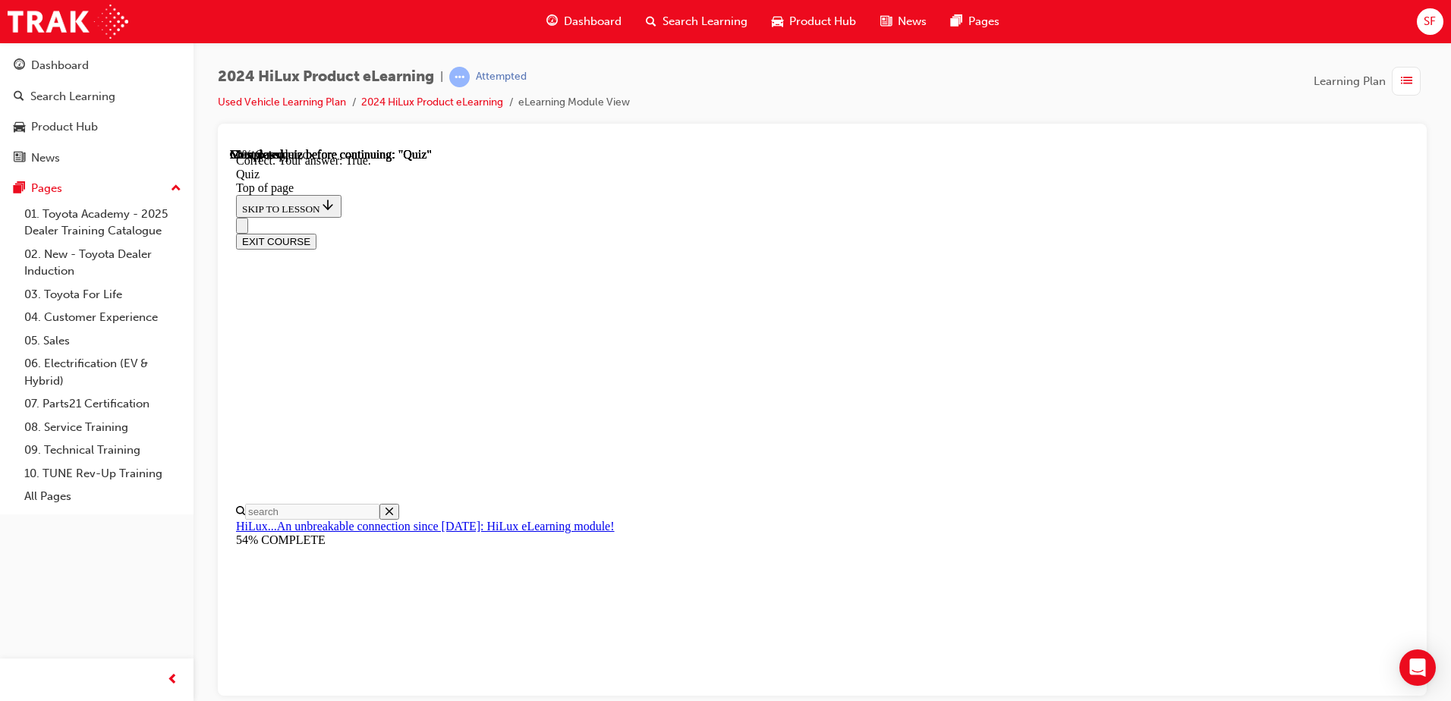
scroll to position [200, 0]
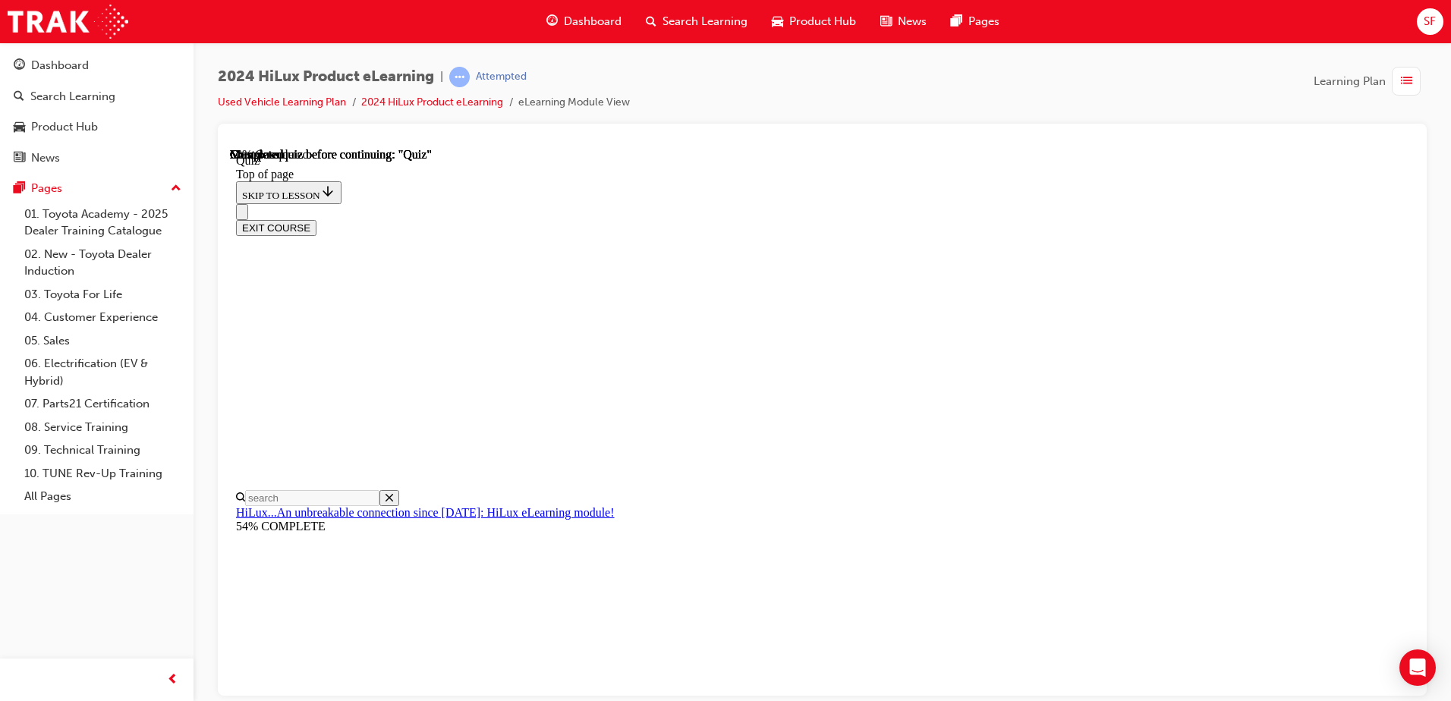
scroll to position [127, 0]
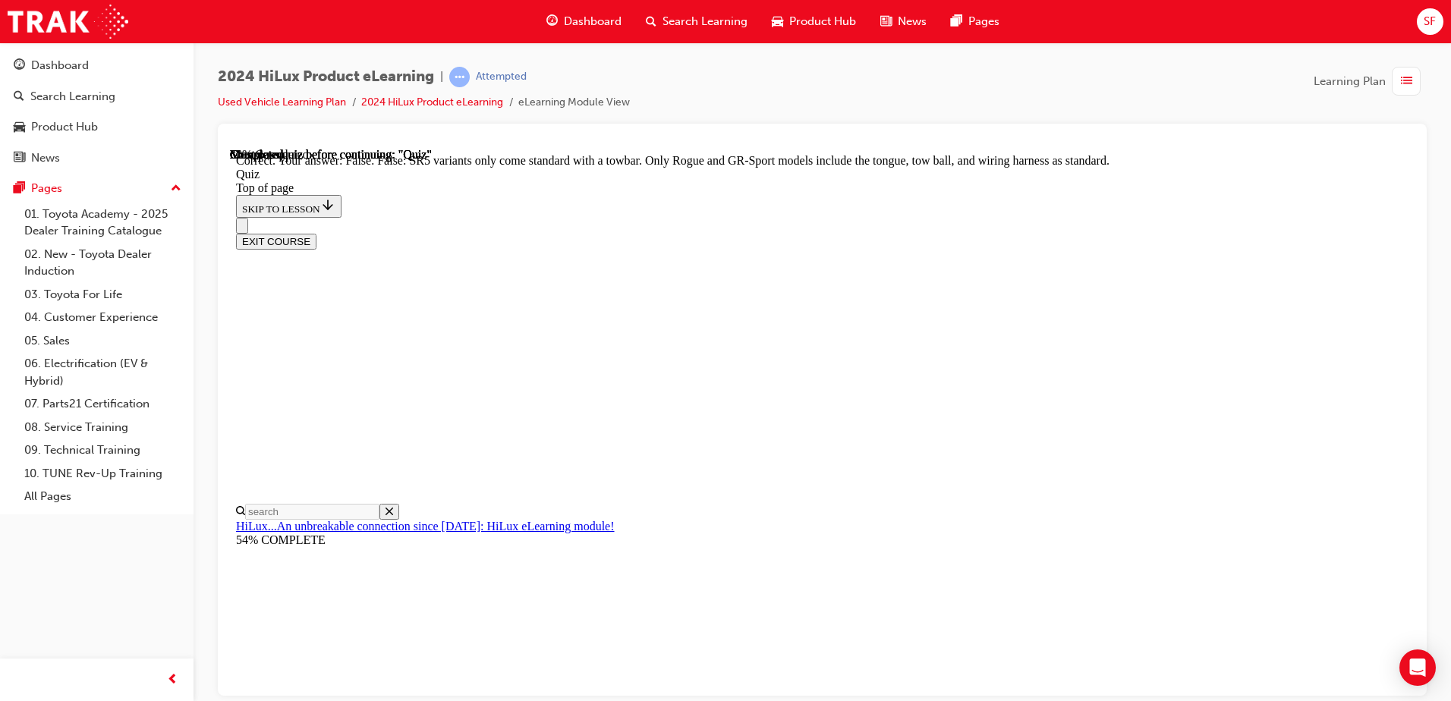
scroll to position [268, 0]
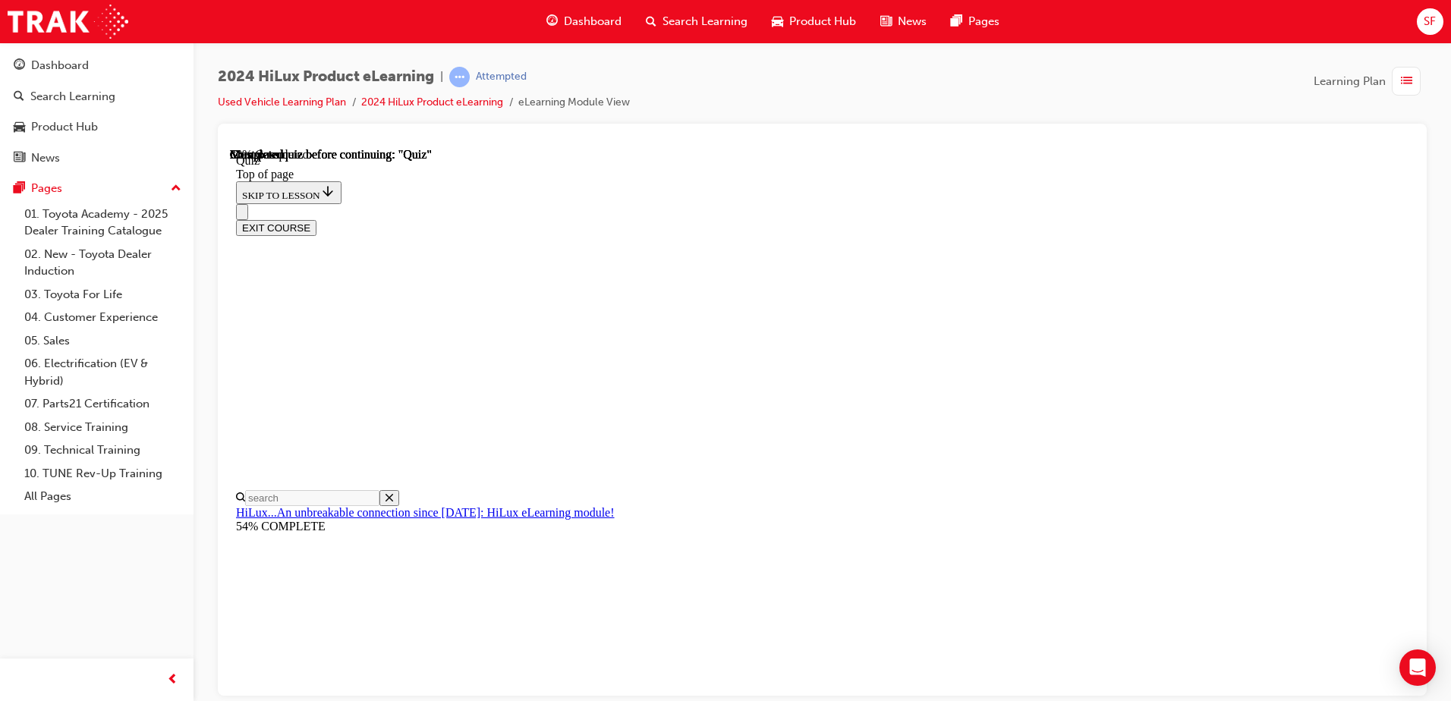
scroll to position [131, 0]
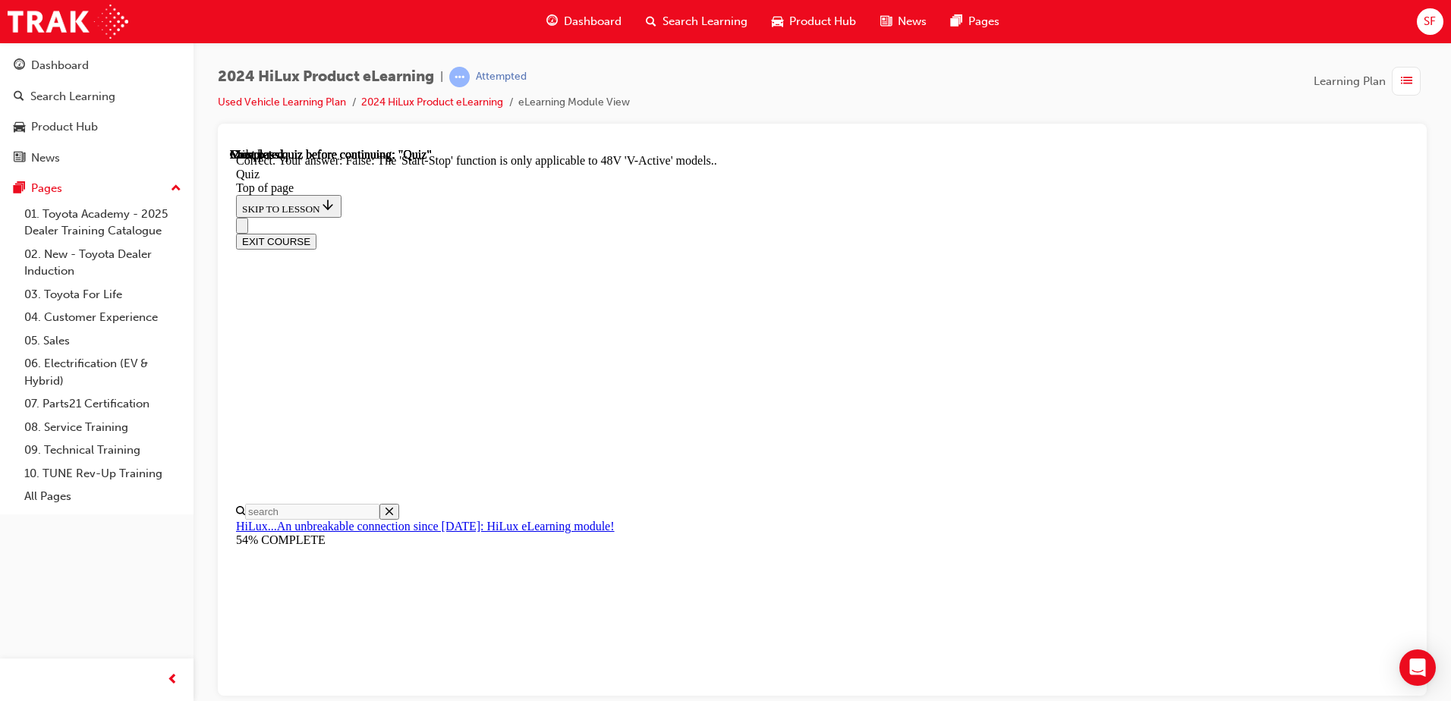
scroll to position [179, 0]
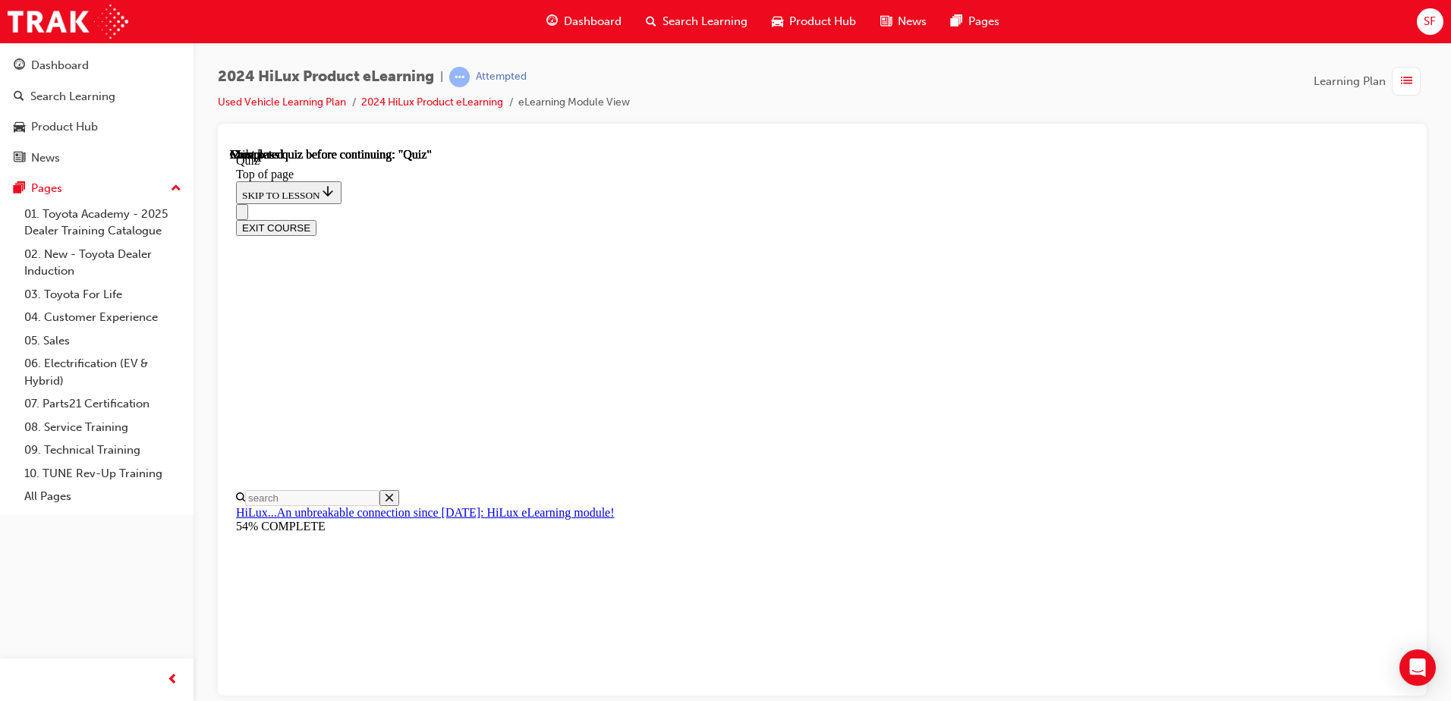
scroll to position [276, 0]
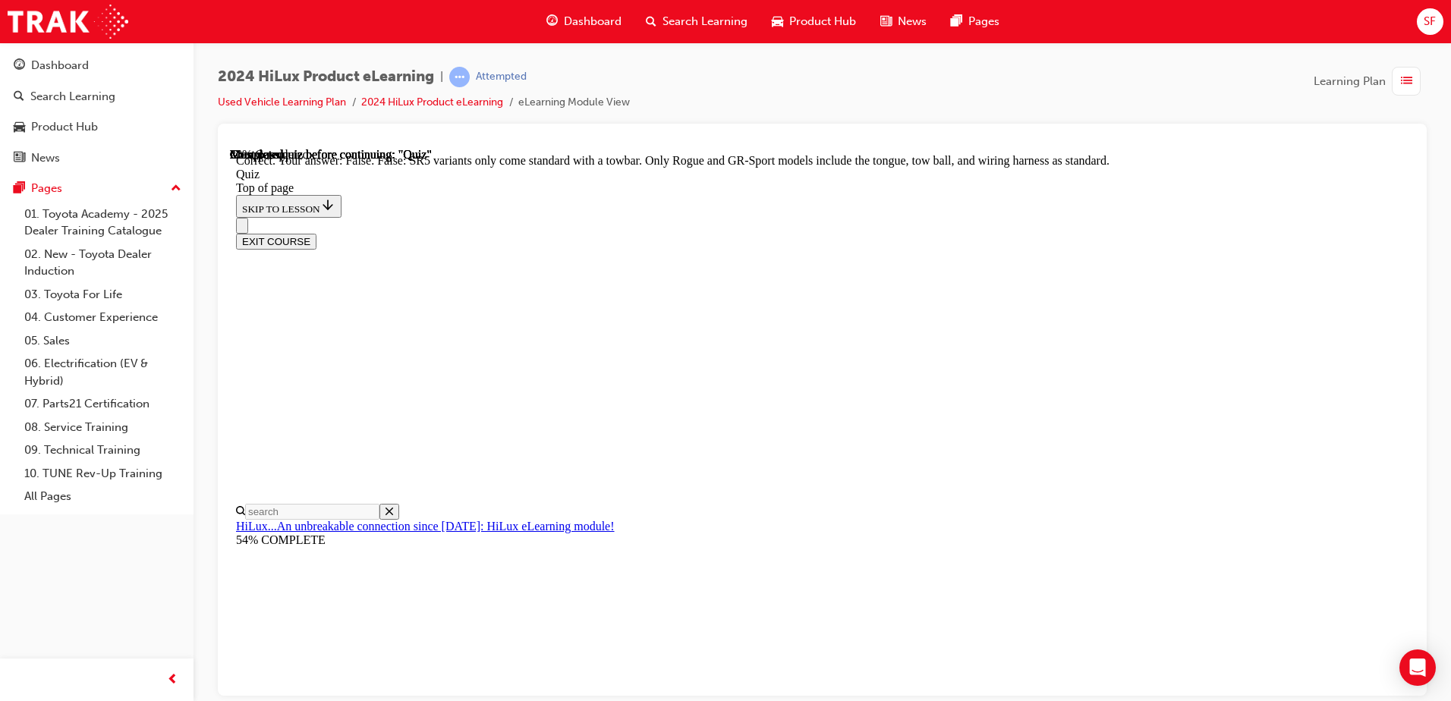
scroll to position [268, 0]
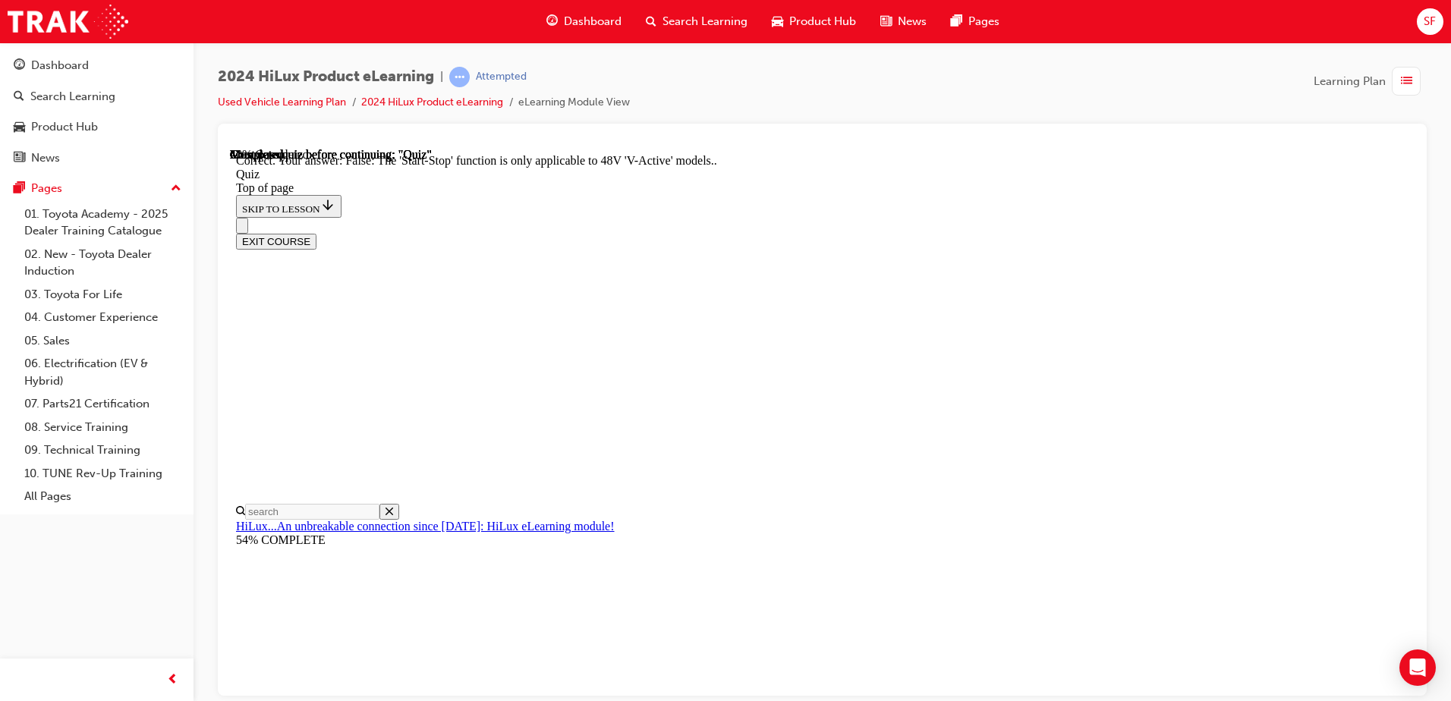
scroll to position [179, 0]
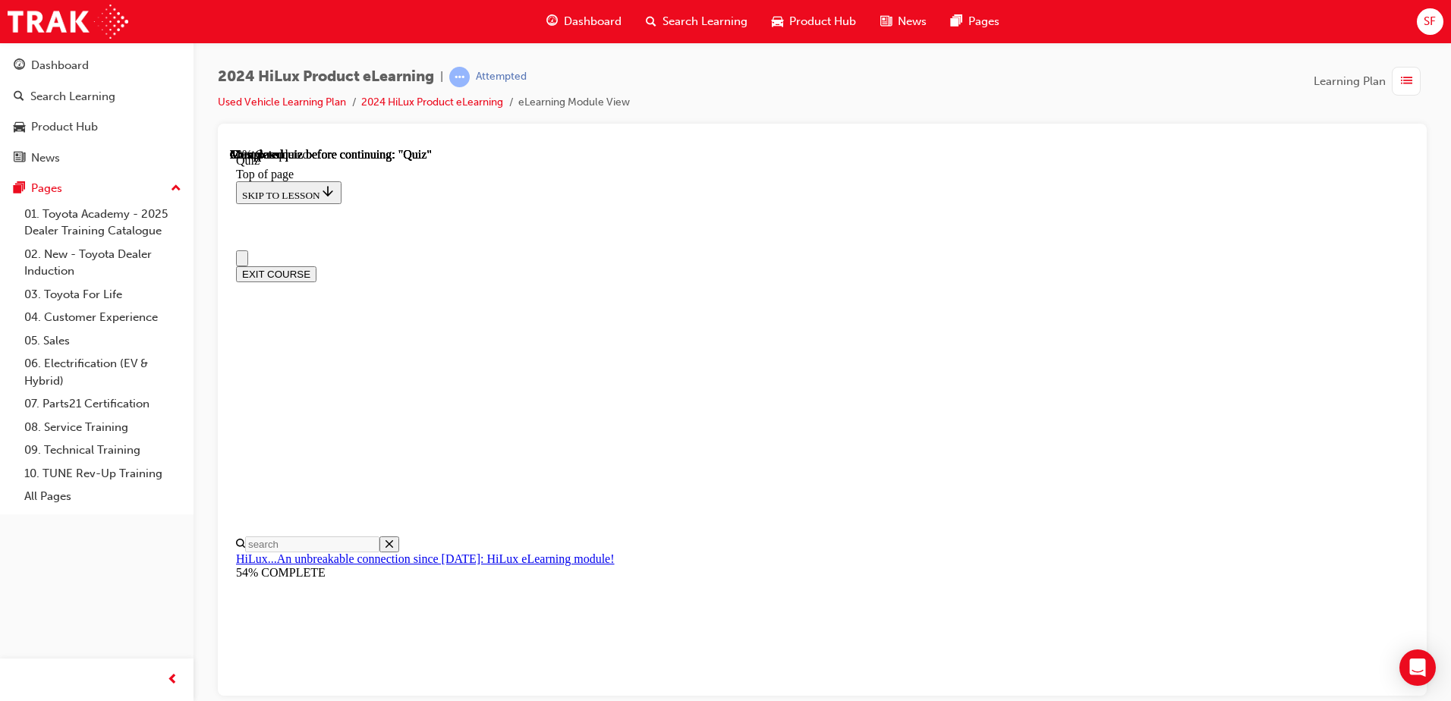
scroll to position [0, 0]
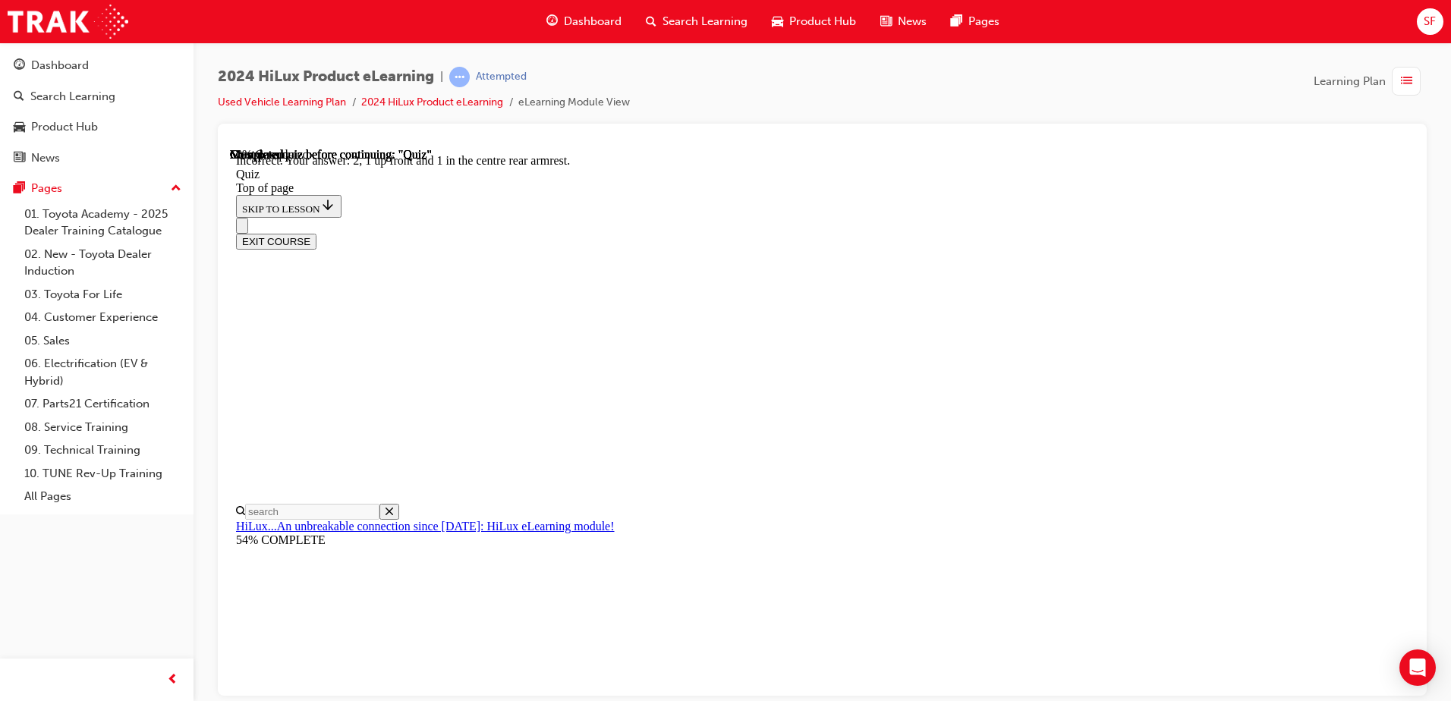
scroll to position [235, 0]
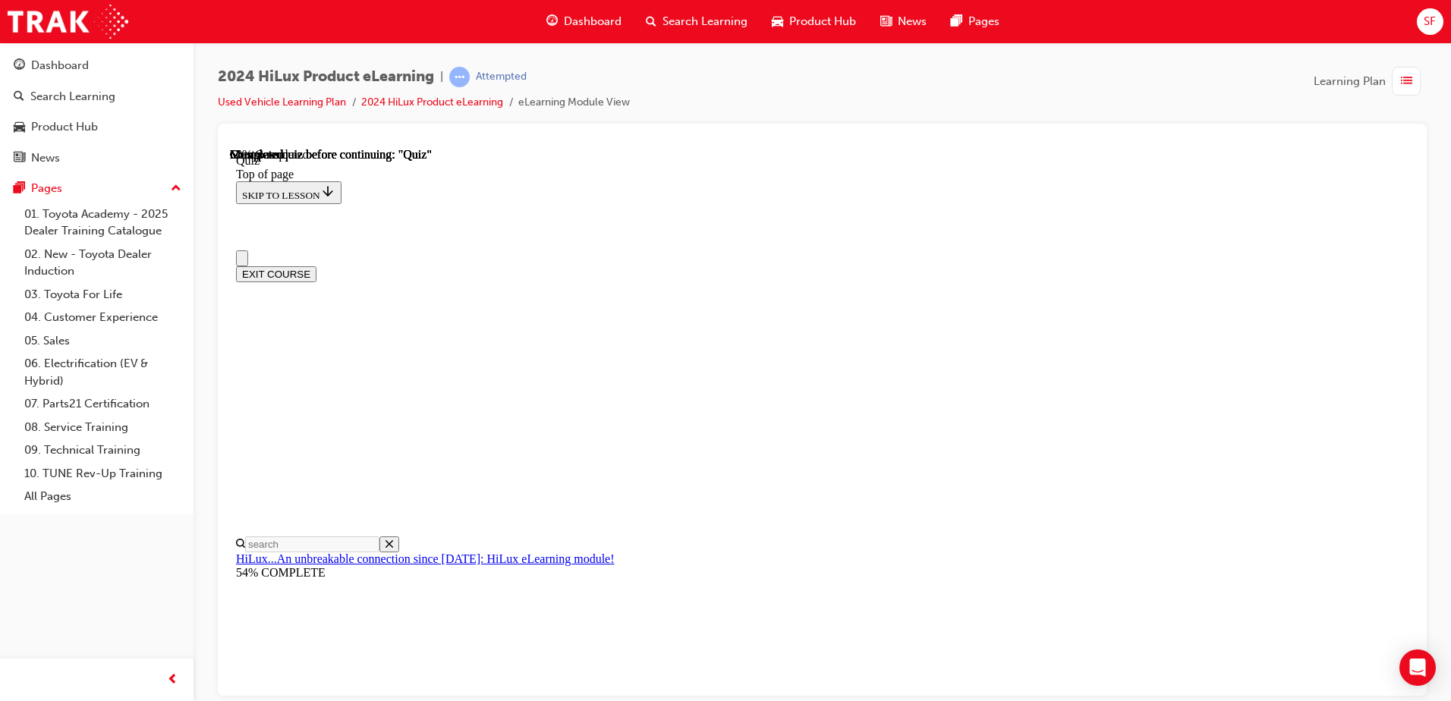
scroll to position [0, 0]
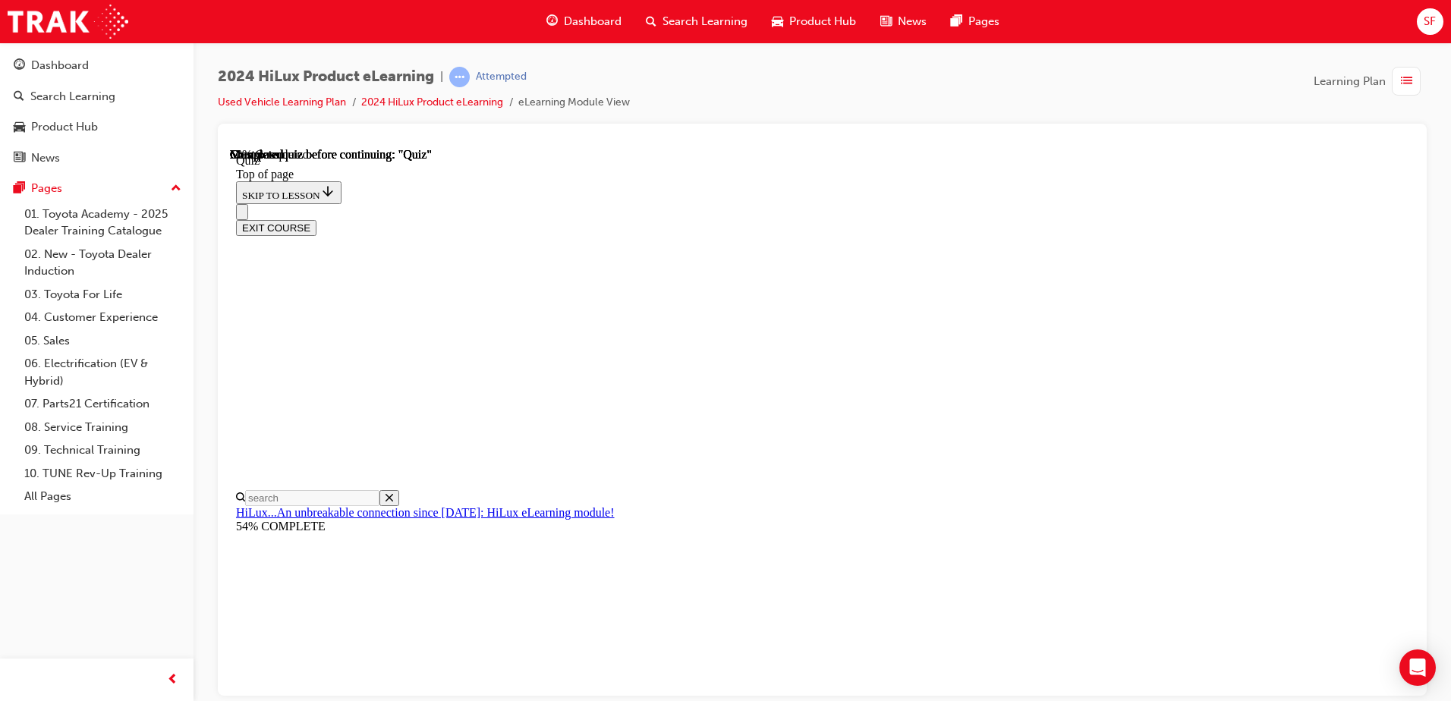
scroll to position [152, 0]
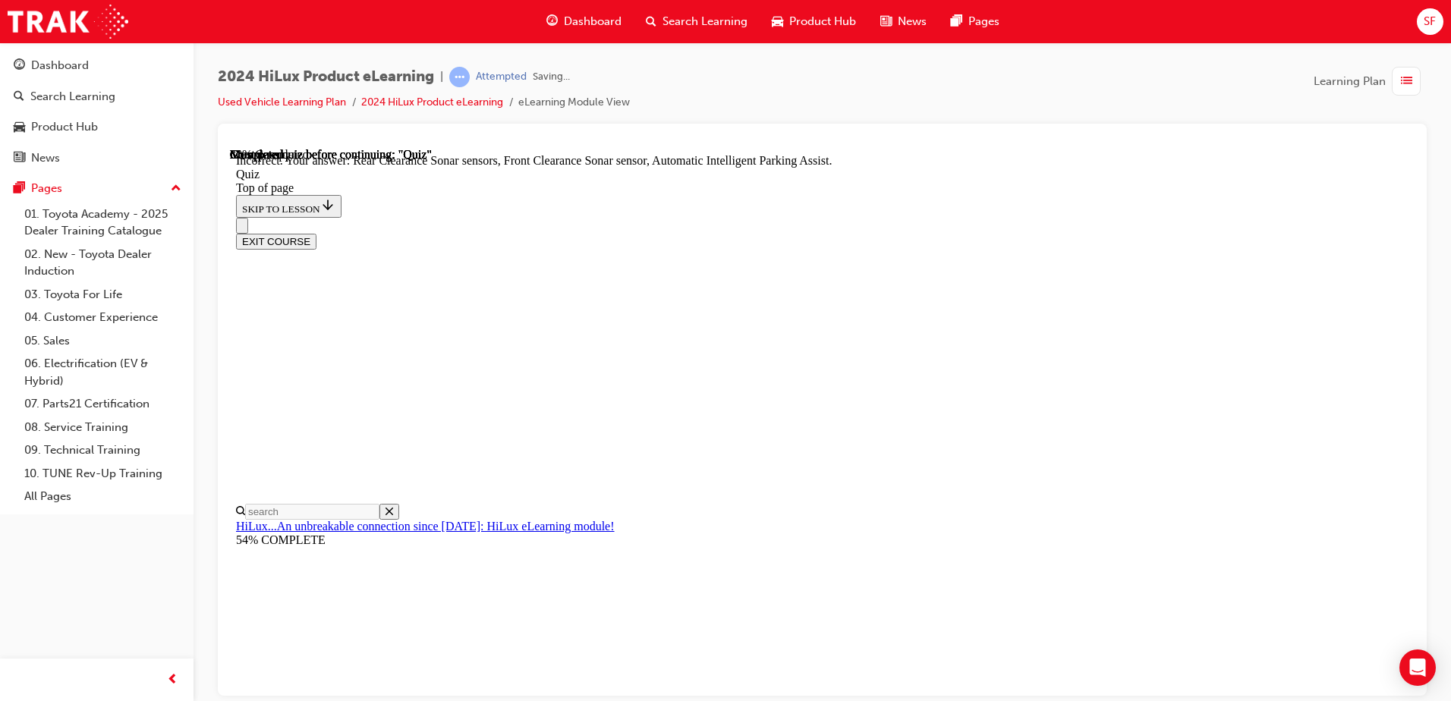
scroll to position [270, 0]
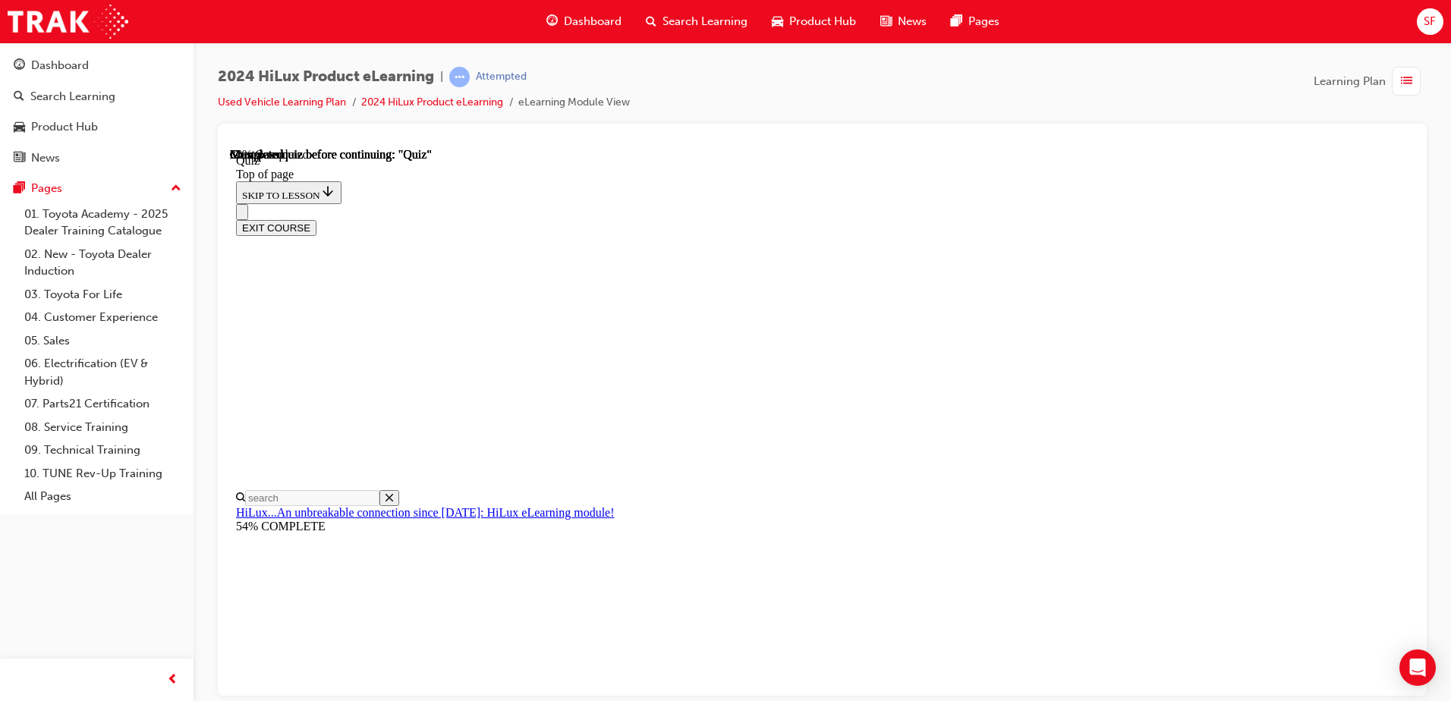
scroll to position [153, 0]
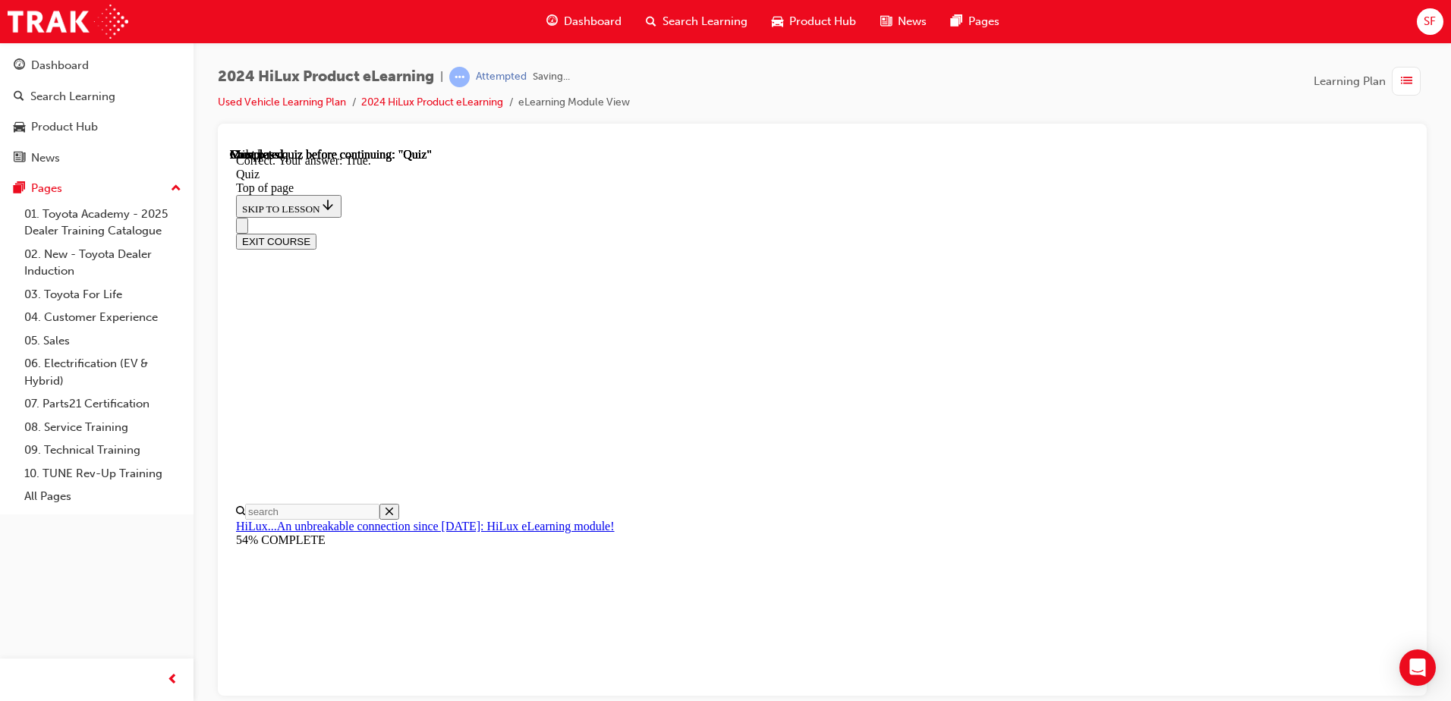
scroll to position [200, 0]
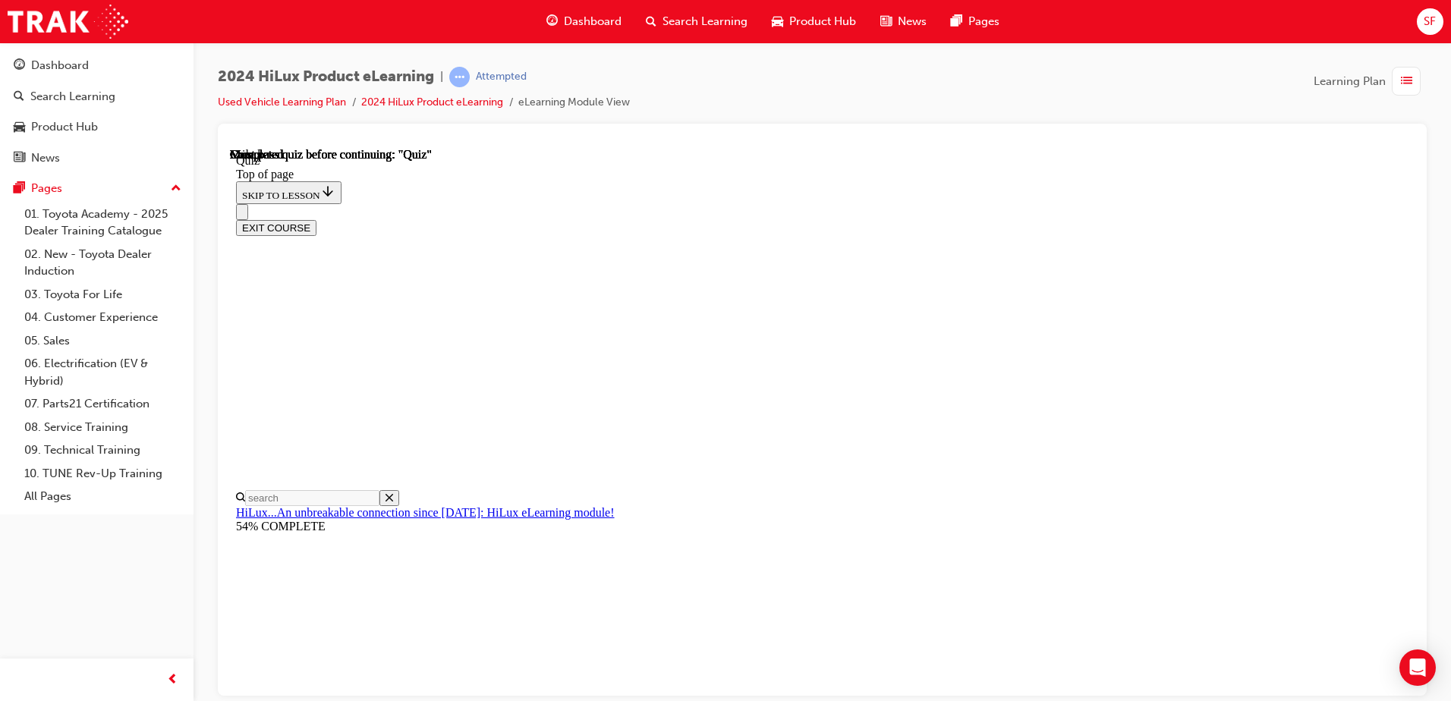
scroll to position [276, 0]
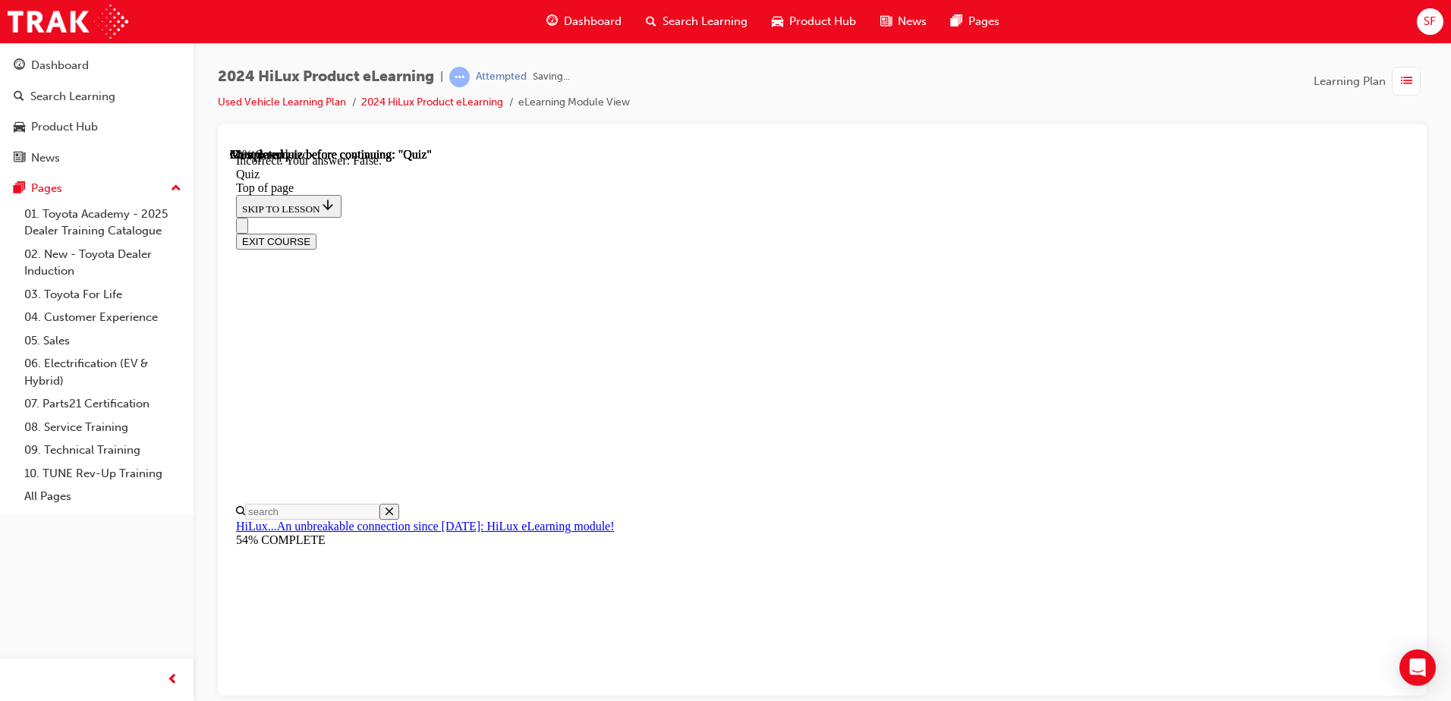
scroll to position [200, 0]
click at [316, 233] on button "EXIT COURSE" at bounding box center [276, 241] width 80 height 16
click at [498, 102] on link "2024 HiLux Product eLearning" at bounding box center [432, 102] width 142 height 13
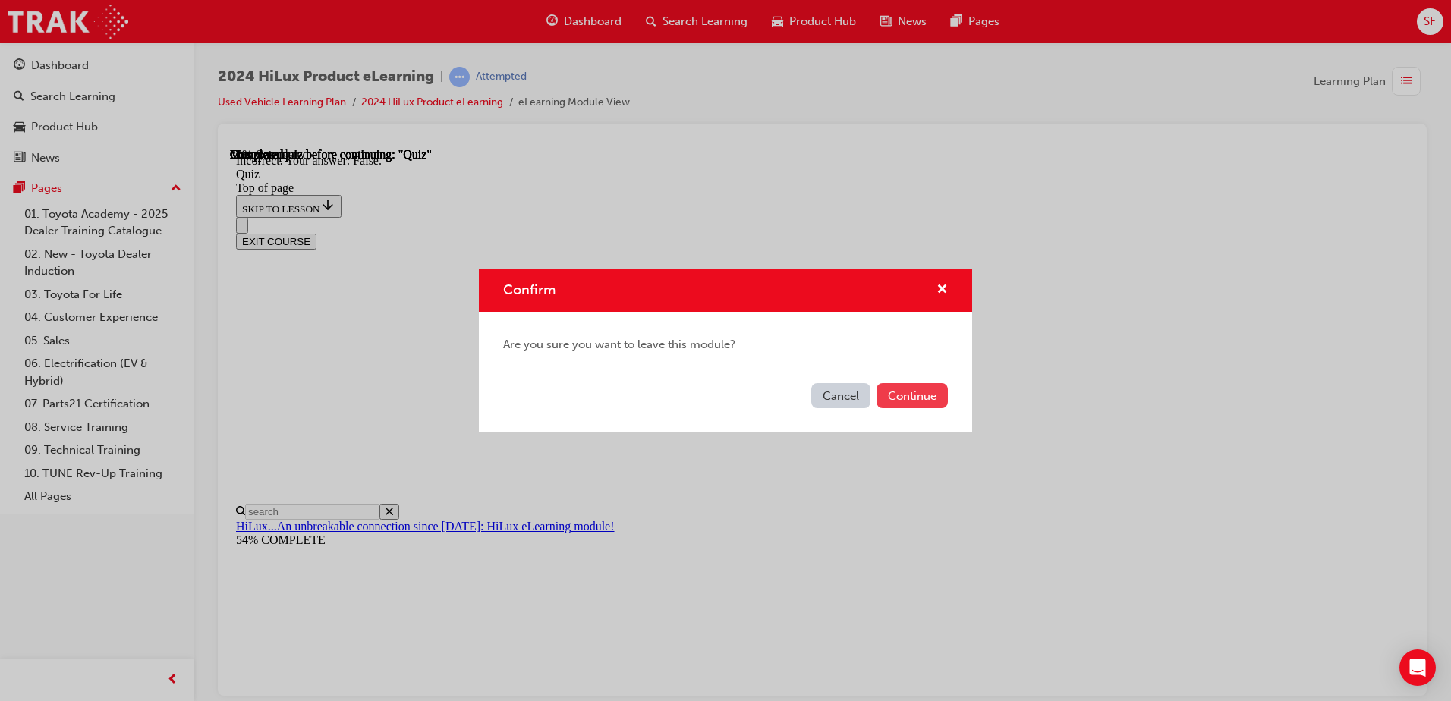
click at [913, 398] on button "Continue" at bounding box center [912, 395] width 71 height 25
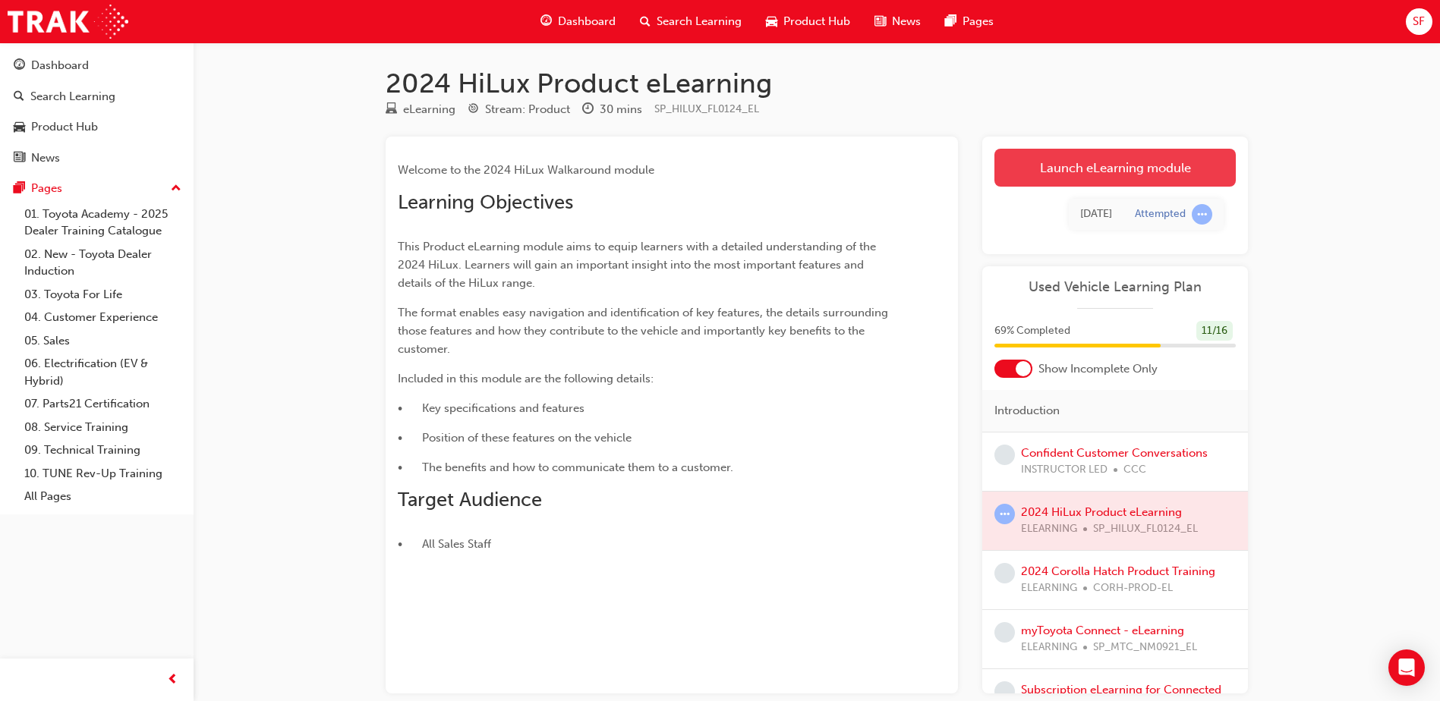
click at [1120, 175] on link "Launch eLearning module" at bounding box center [1114, 168] width 241 height 38
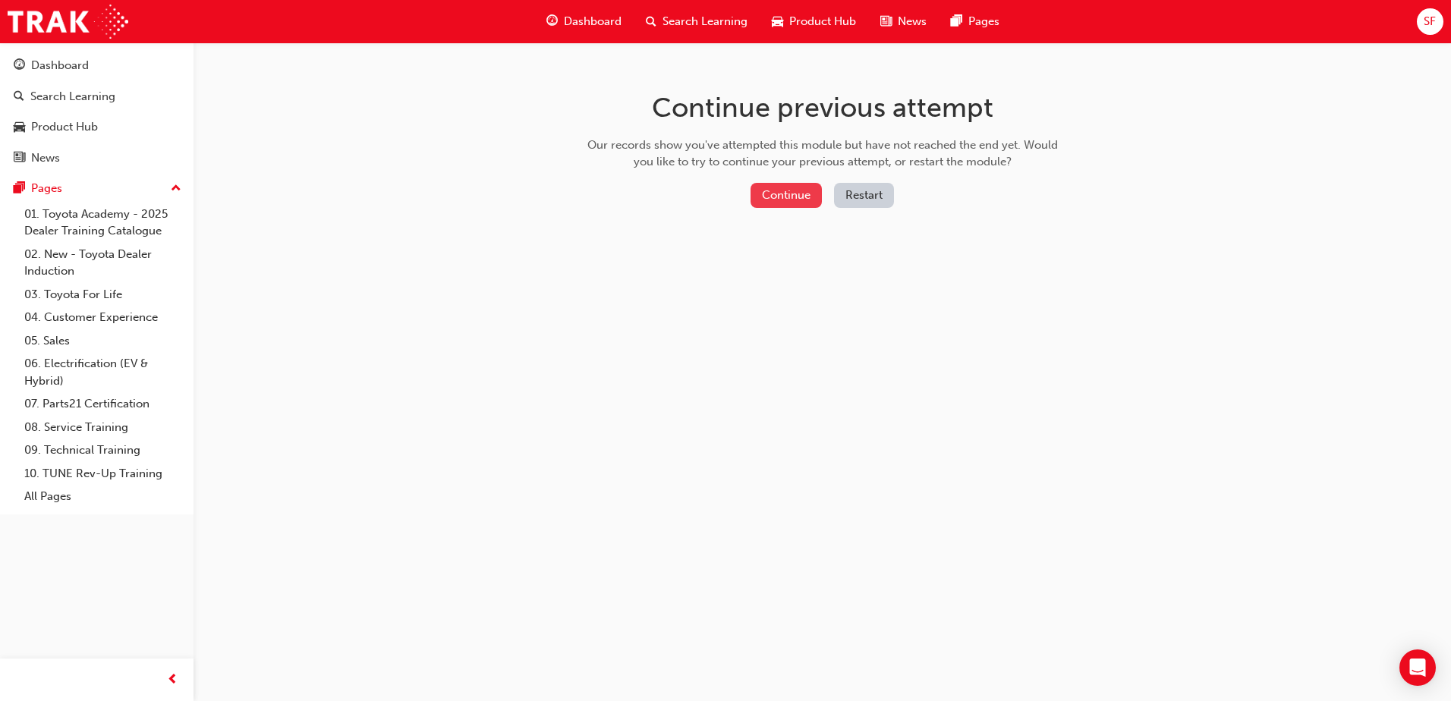
click at [751, 188] on button "Continue" at bounding box center [786, 195] width 71 height 25
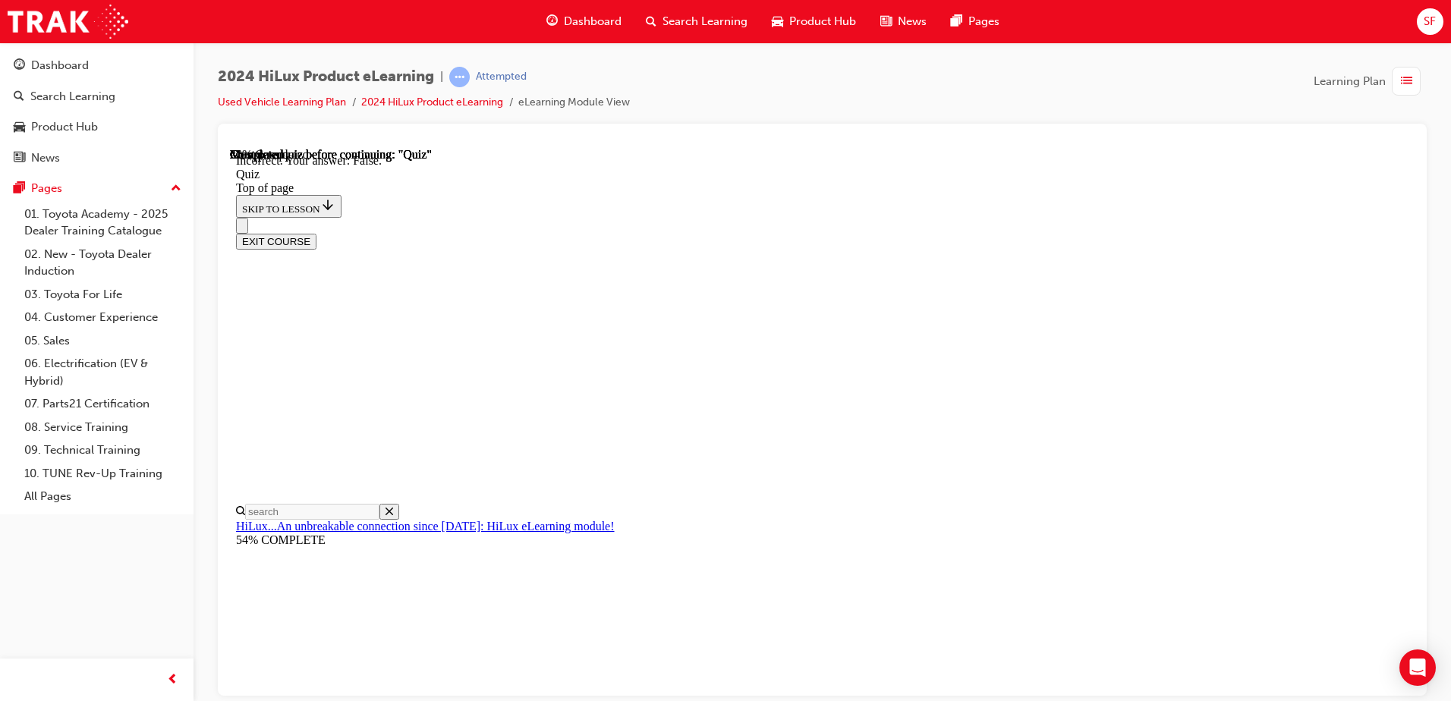
scroll to position [200, 0]
drag, startPoint x: 689, startPoint y: 345, endPoint x: 689, endPoint y: 275, distance: 70.6
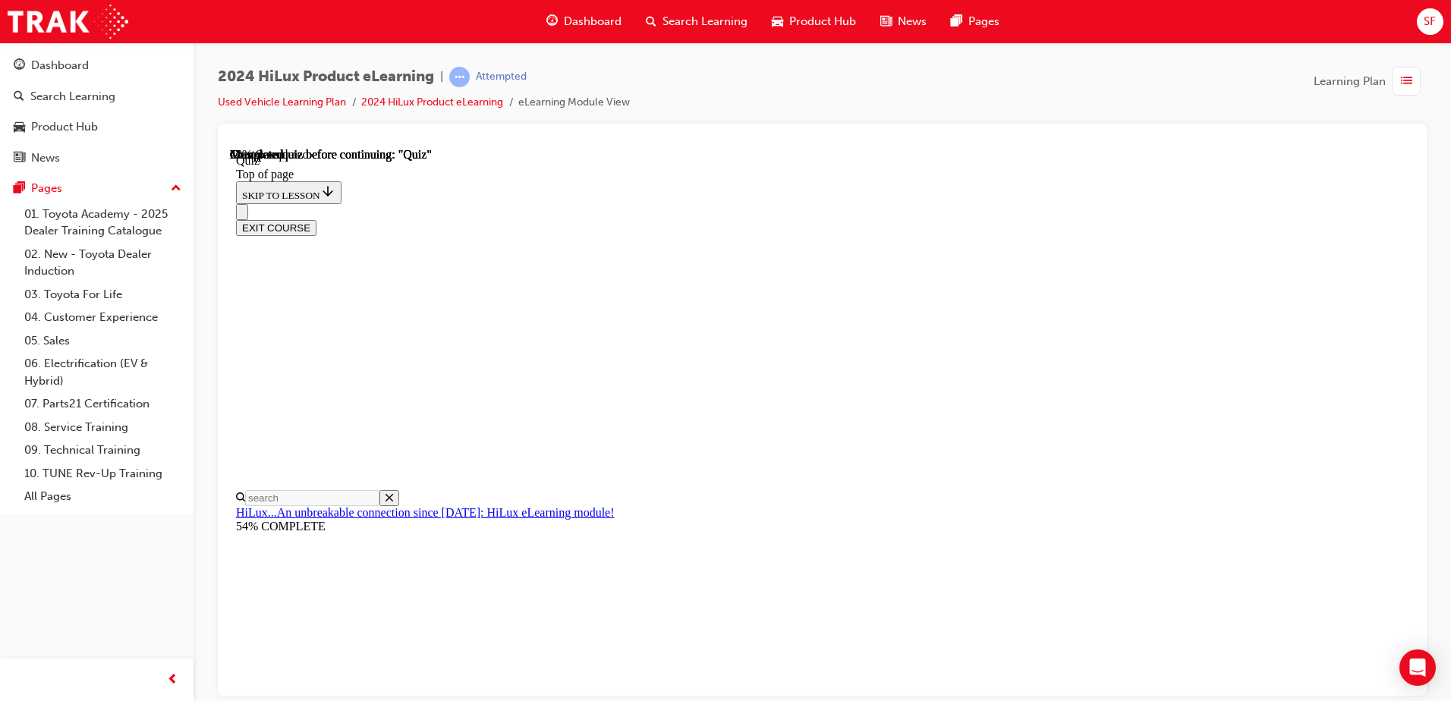
scroll to position [127, 0]
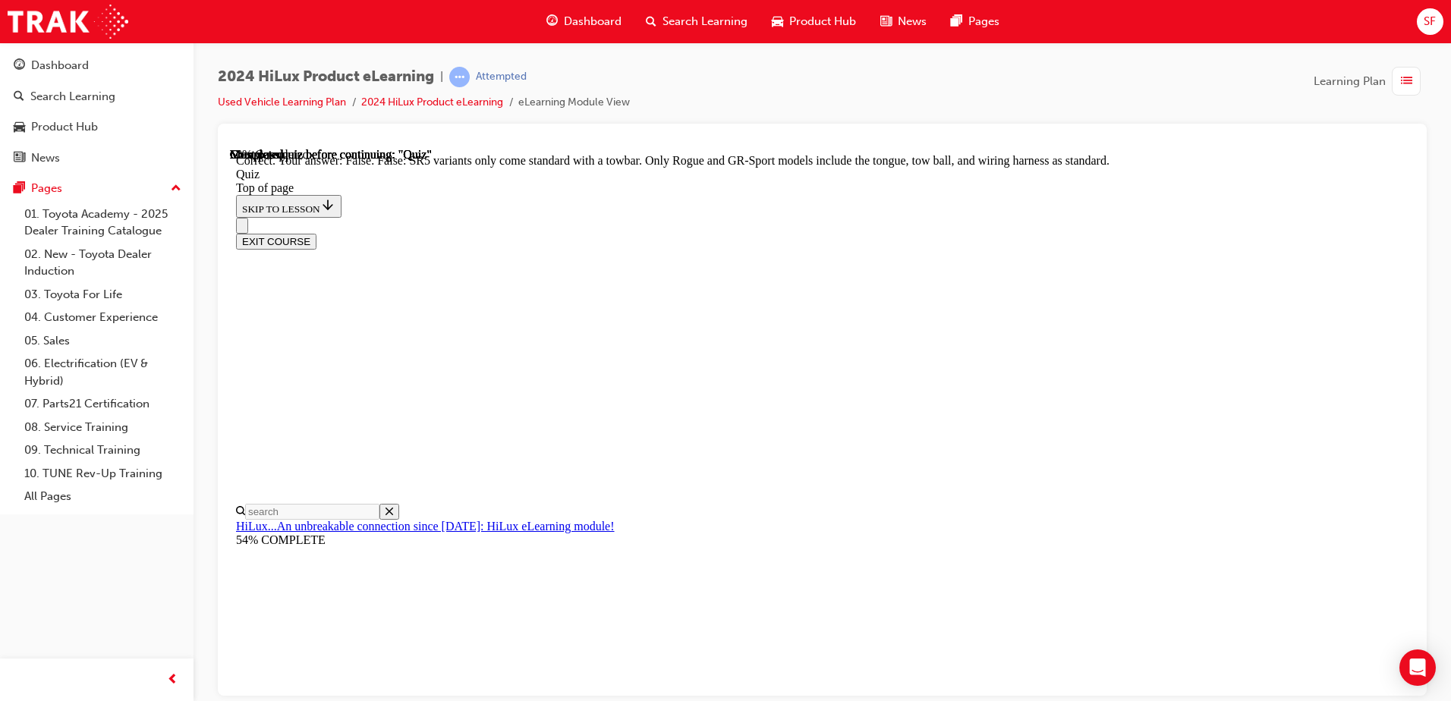
scroll to position [268, 0]
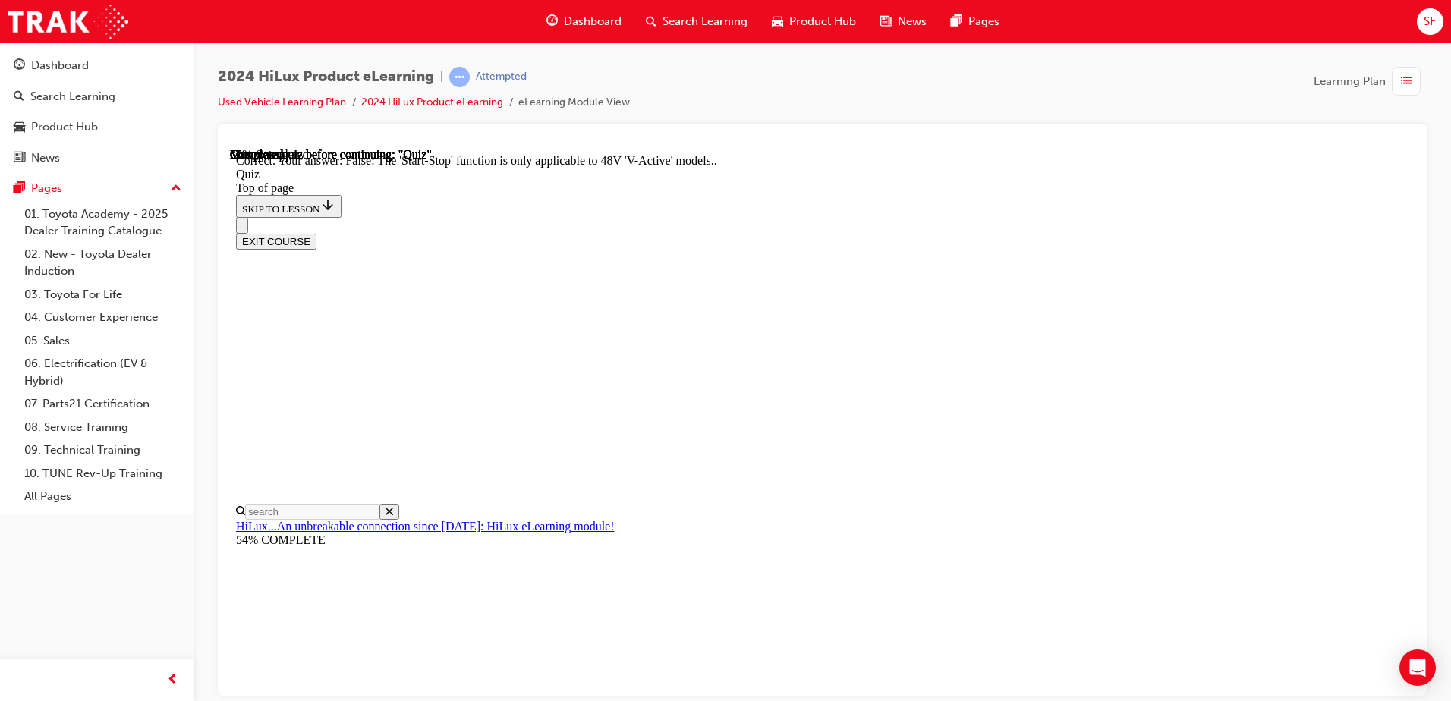
scroll to position [179, 0]
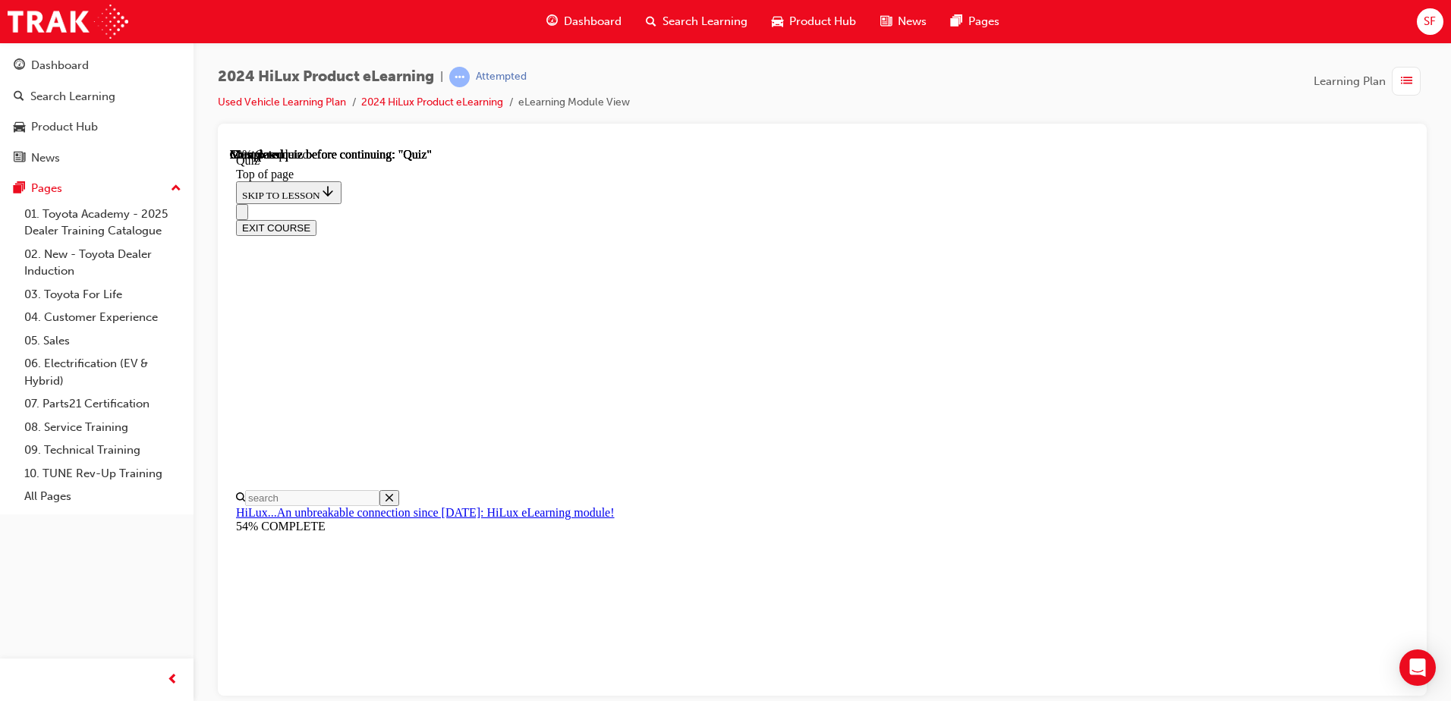
scroll to position [187, 0]
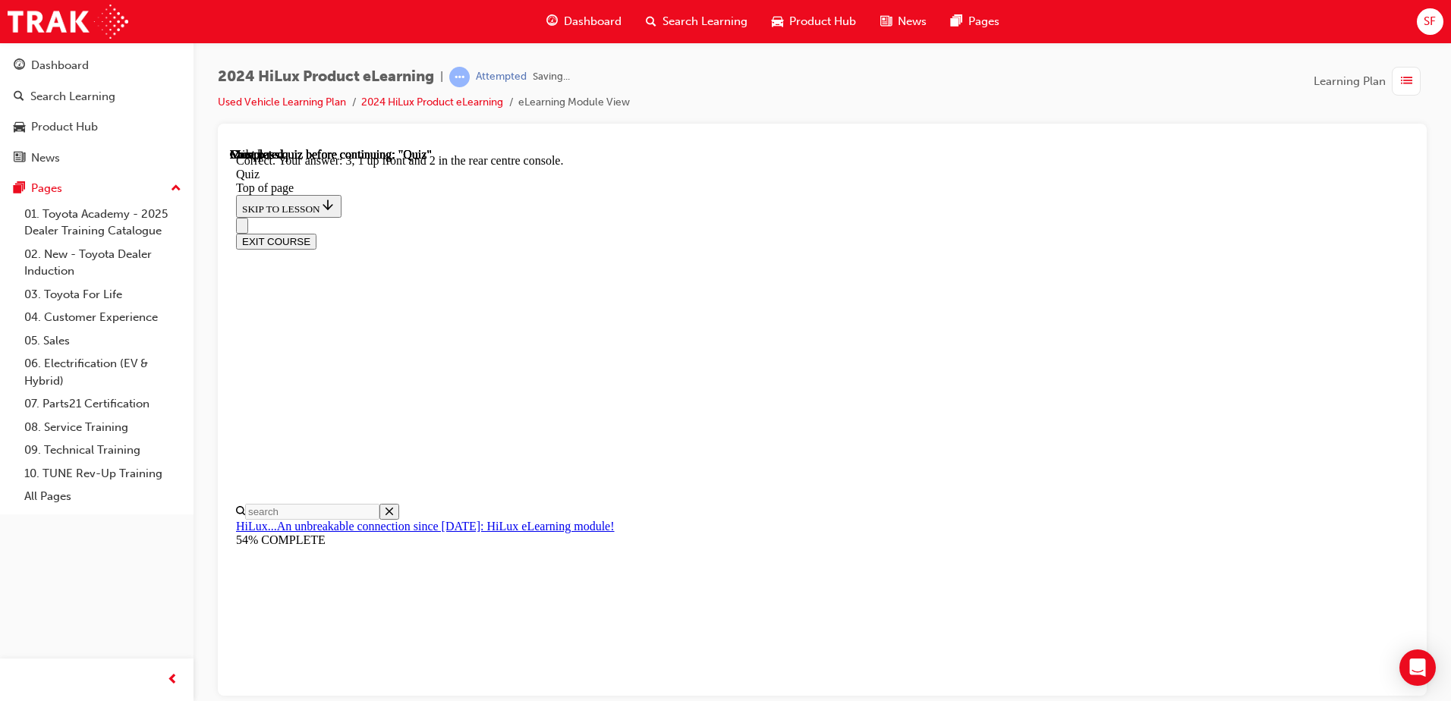
scroll to position [235, 0]
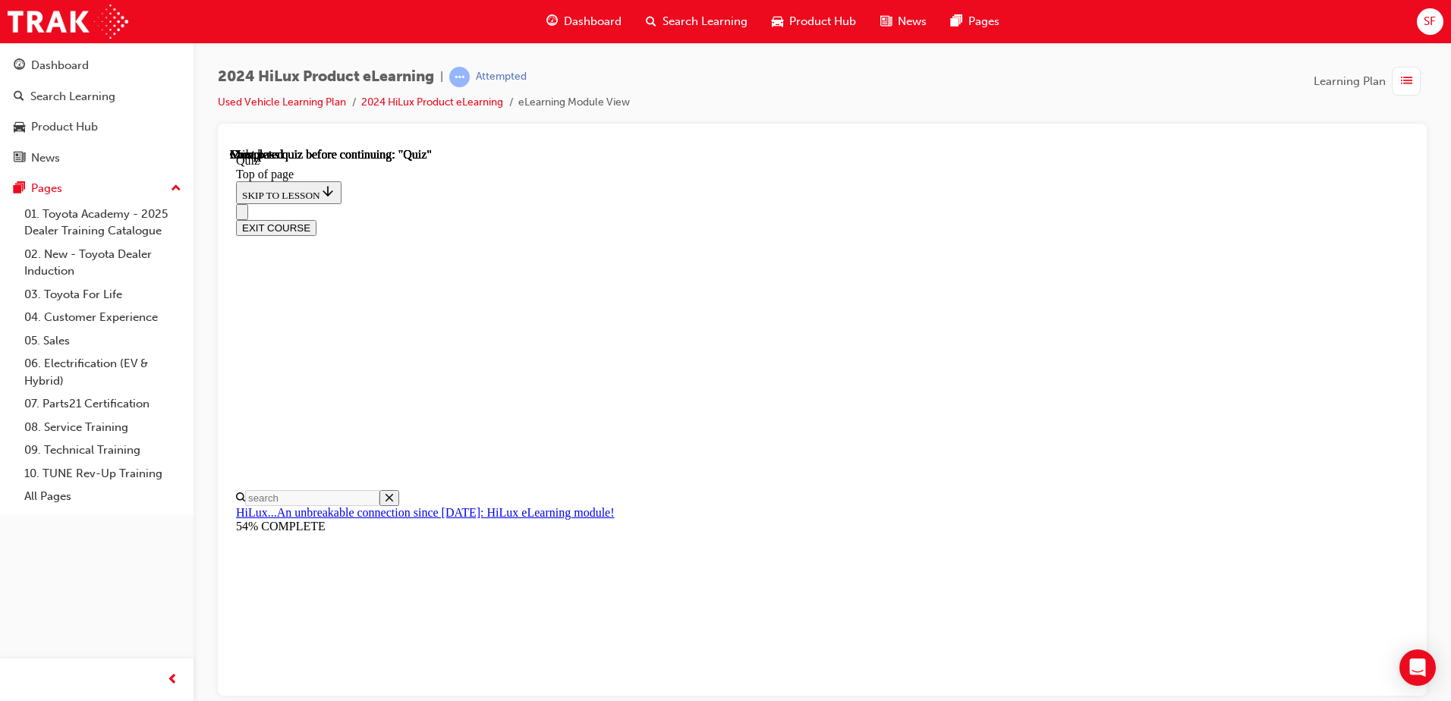
scroll to position [276, 0]
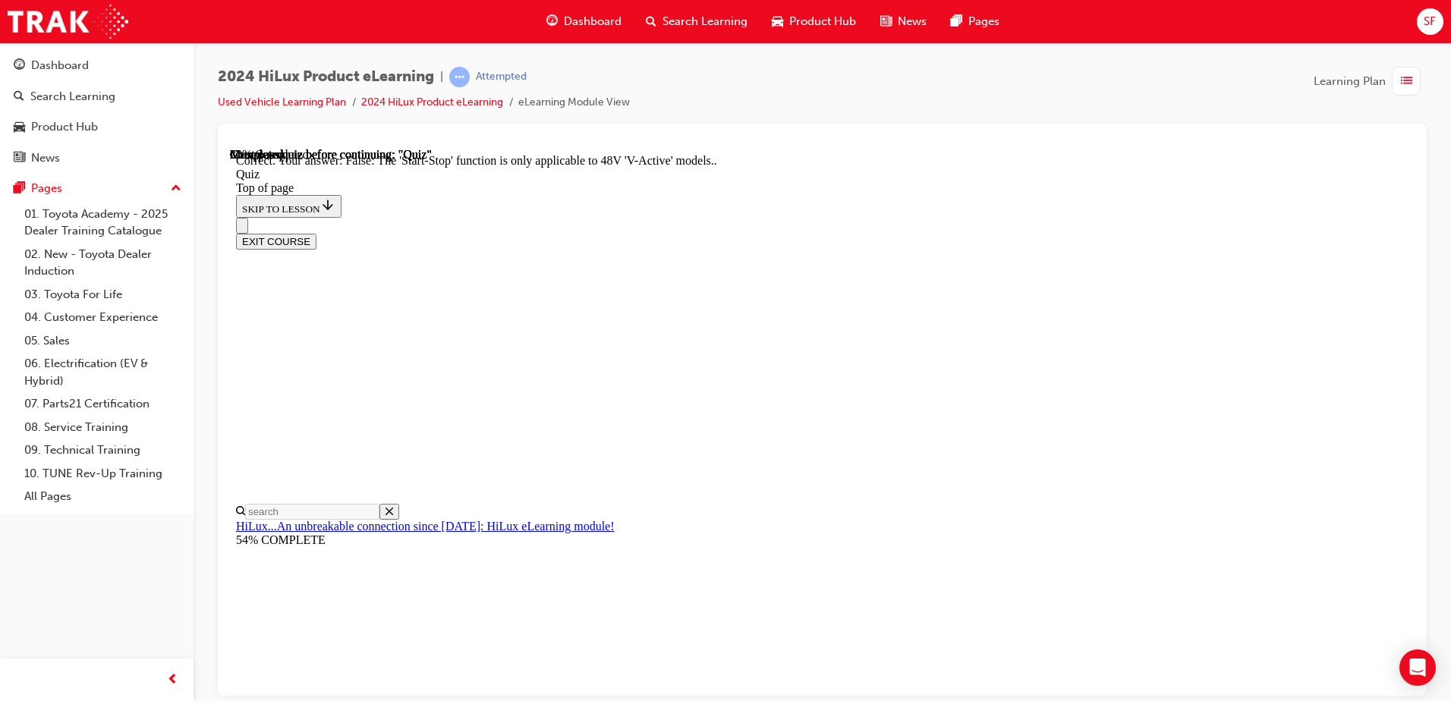
scroll to position [179, 0]
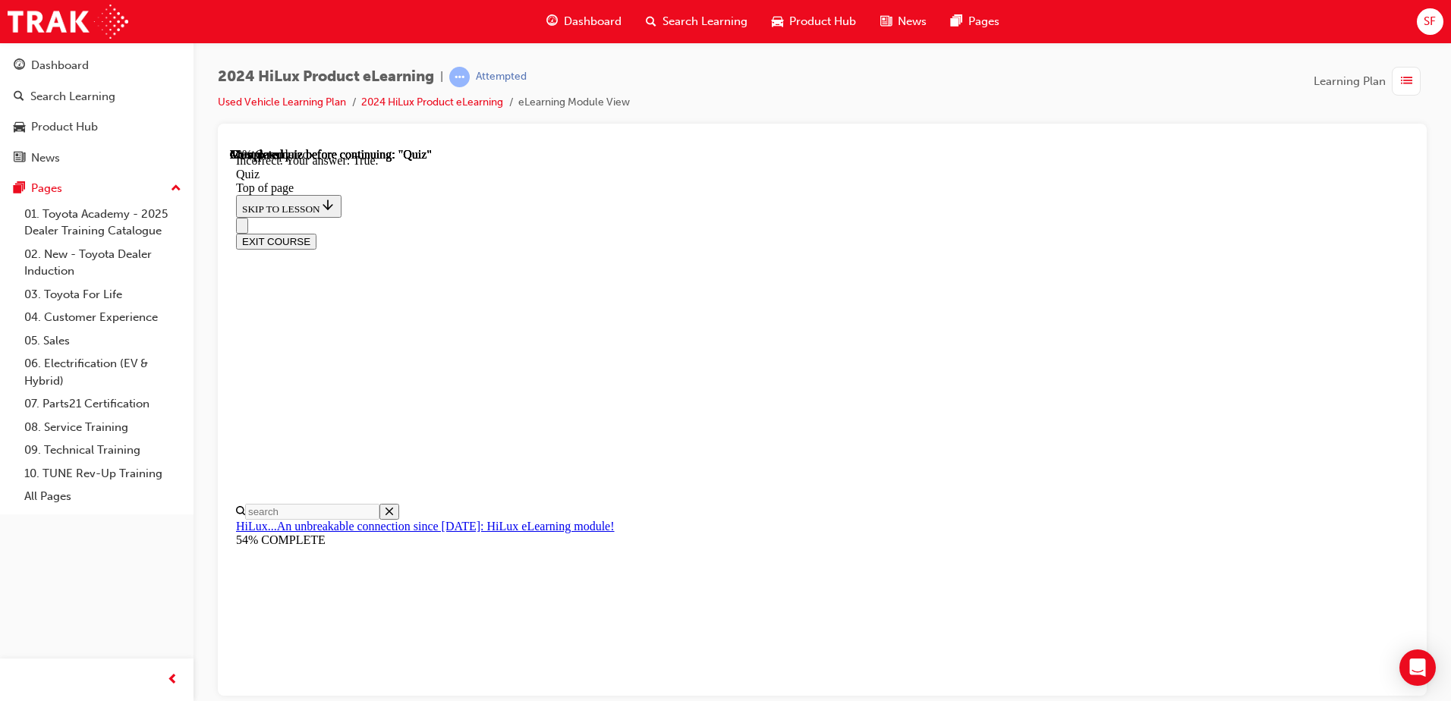
scroll to position [175, 0]
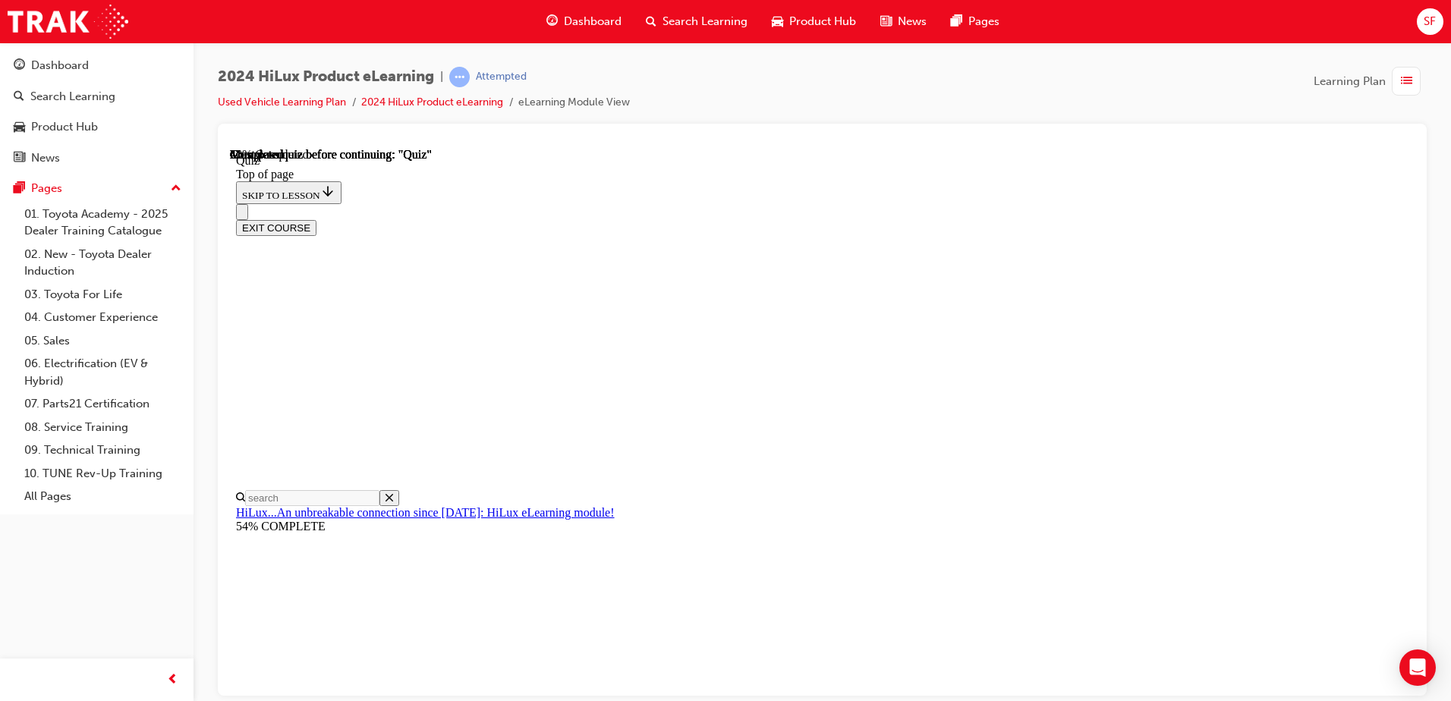
scroll to position [137, 0]
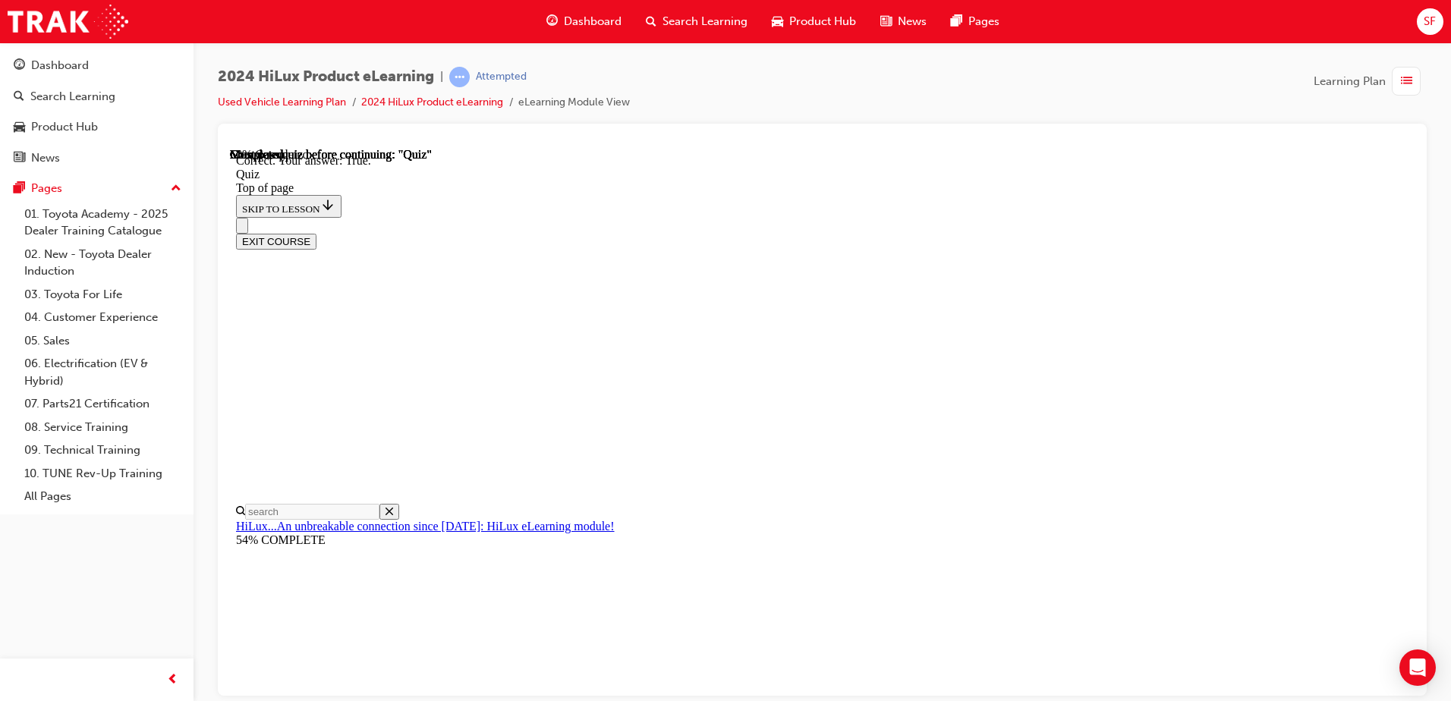
scroll to position [200, 0]
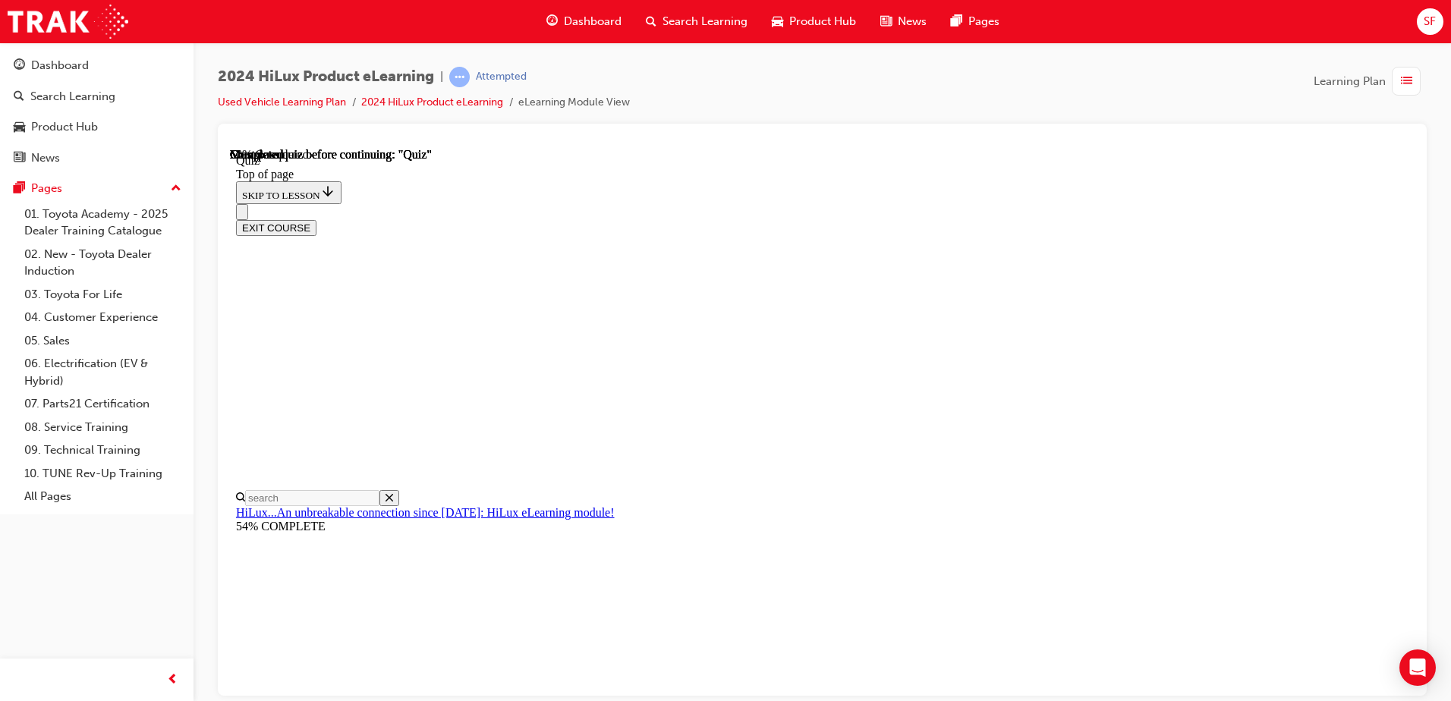
scroll to position [222, 0]
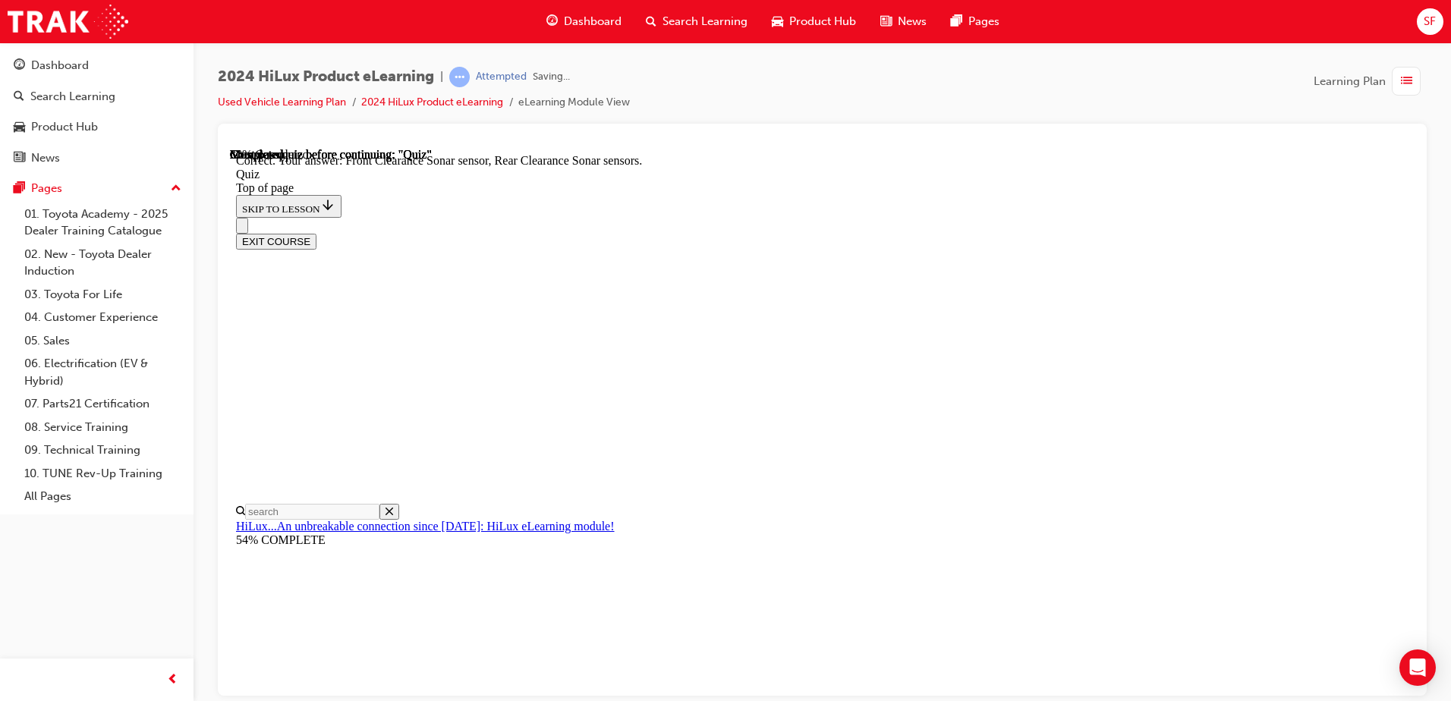
scroll to position [270, 0]
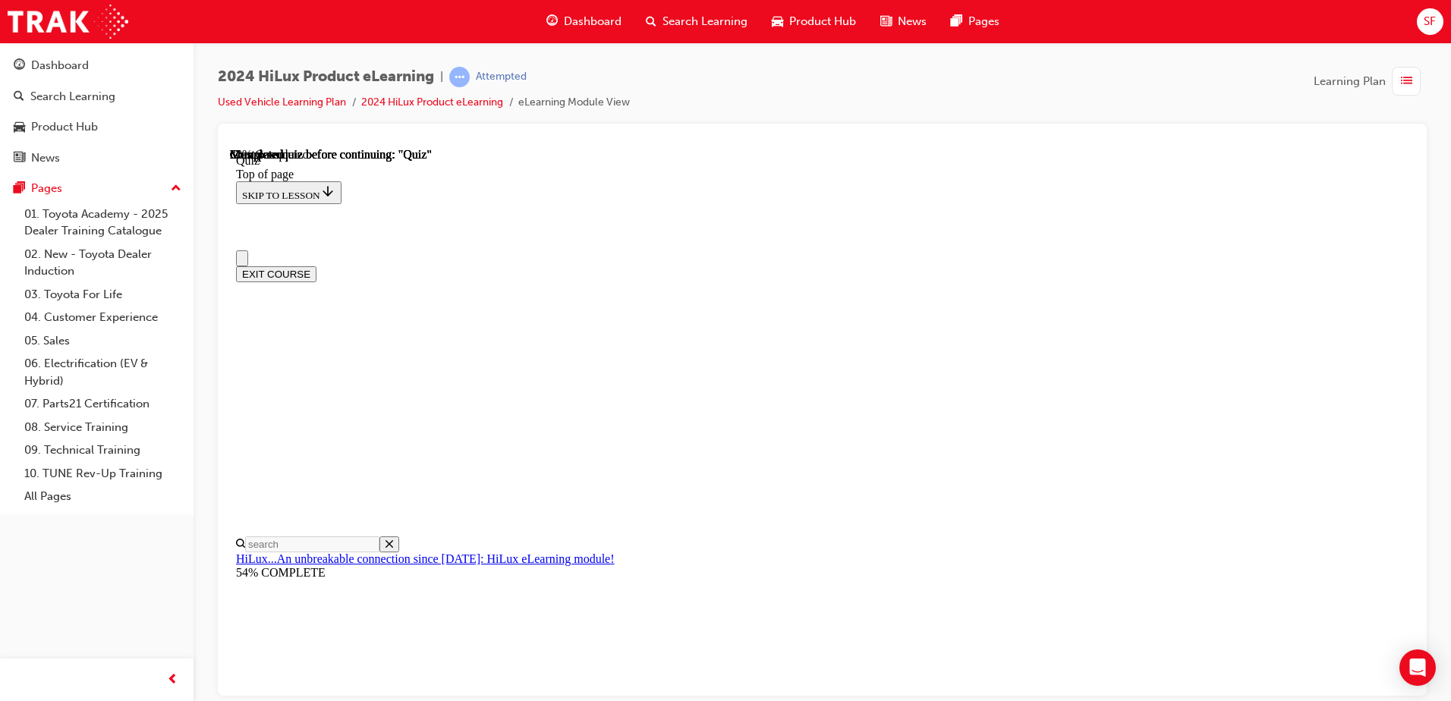
scroll to position [0, 0]
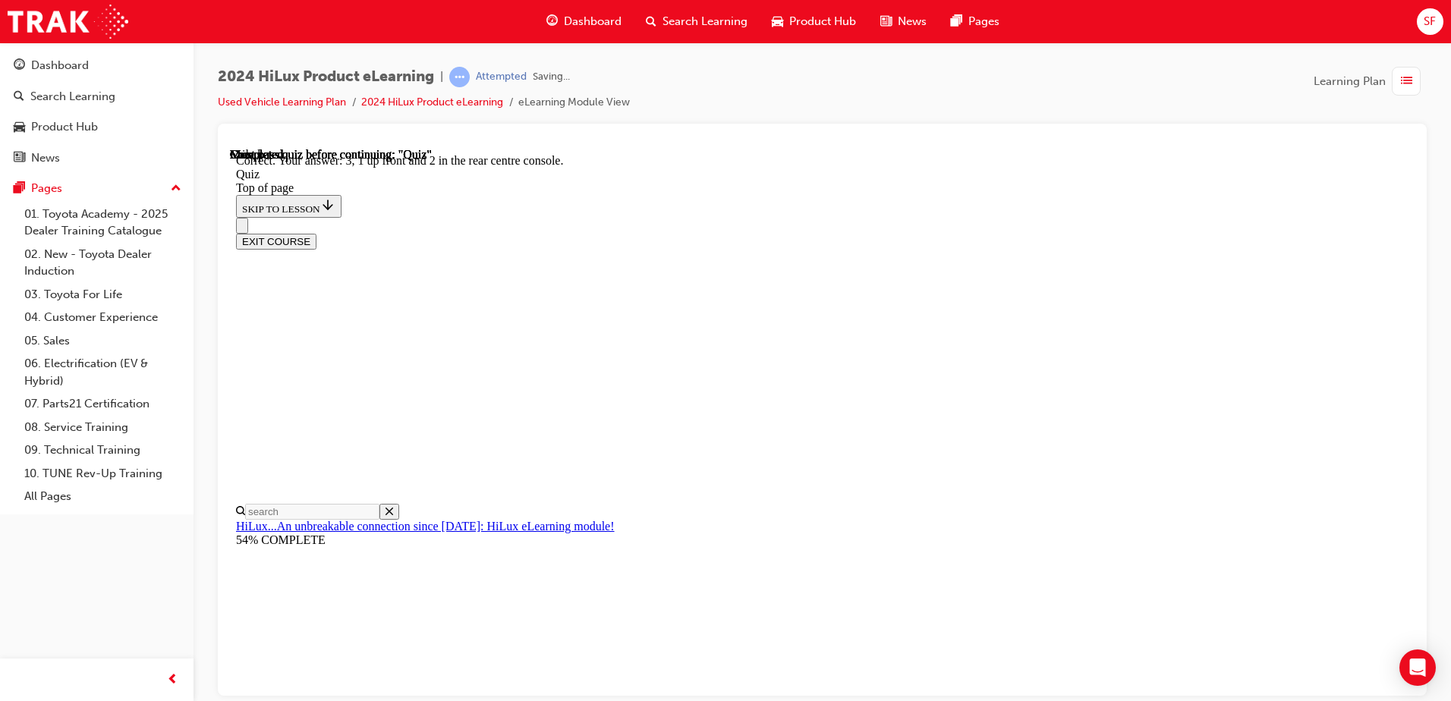
scroll to position [235, 0]
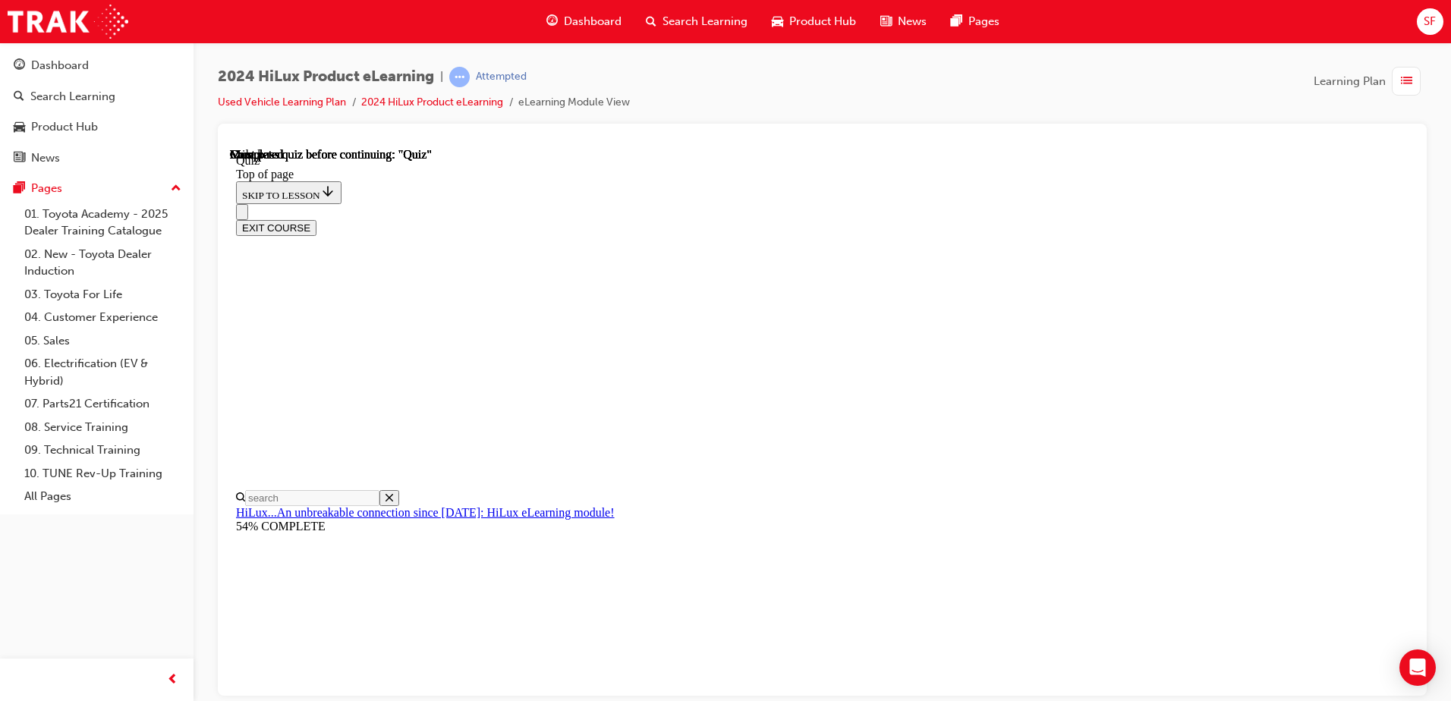
scroll to position [276, 0]
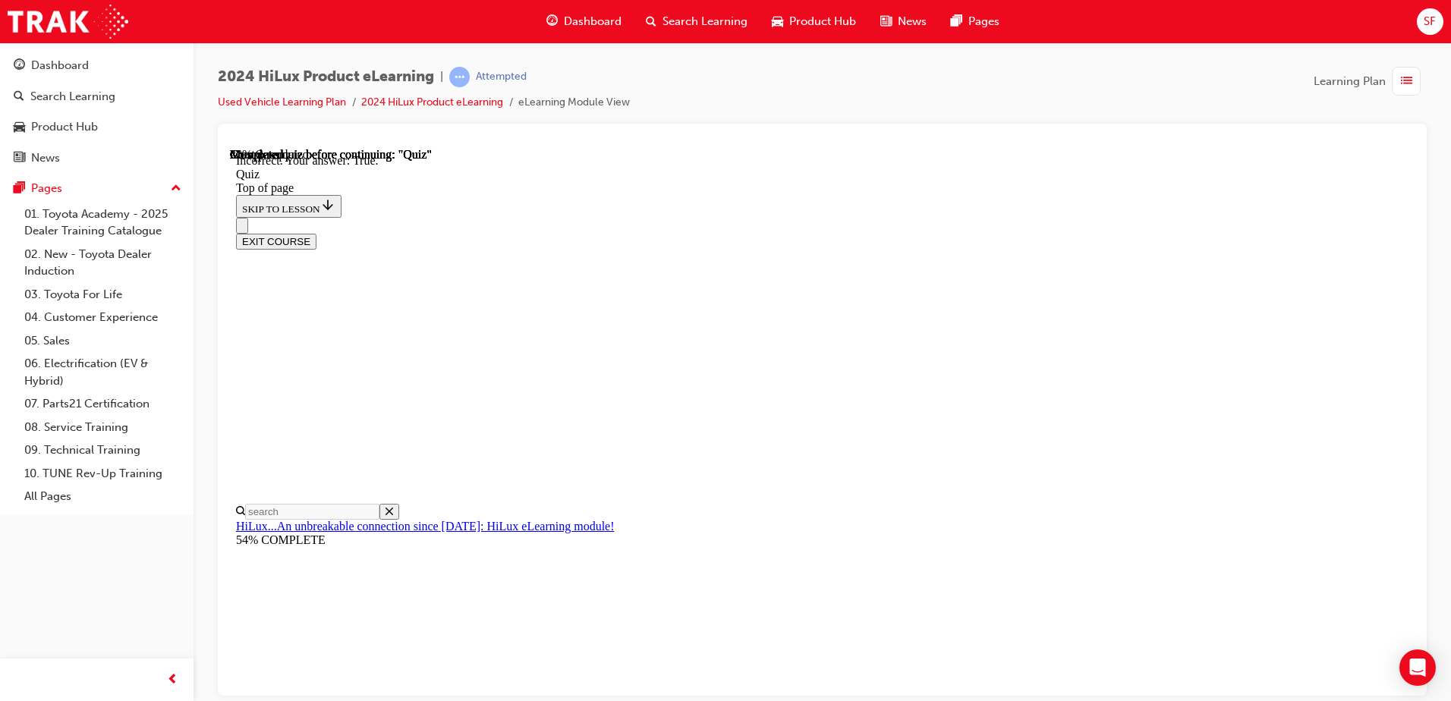
scroll to position [175, 0]
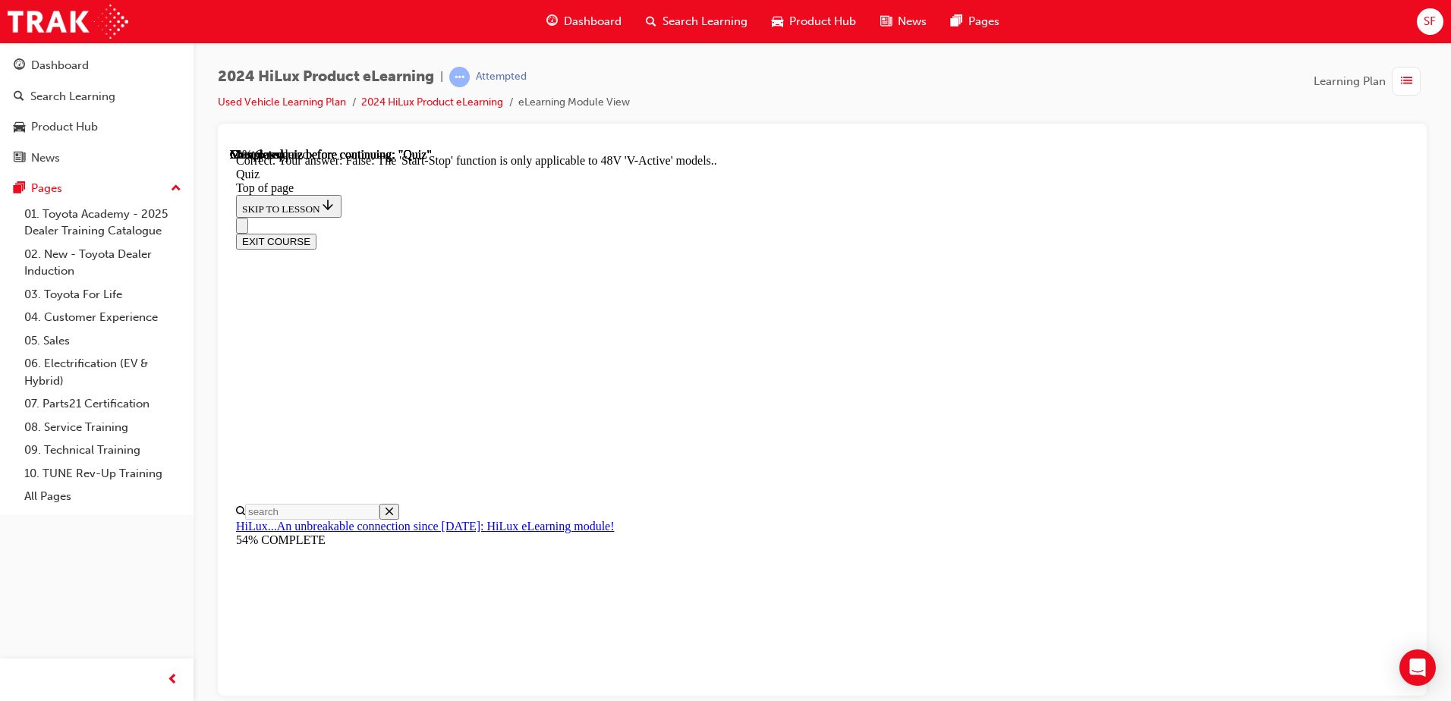
scroll to position [179, 0]
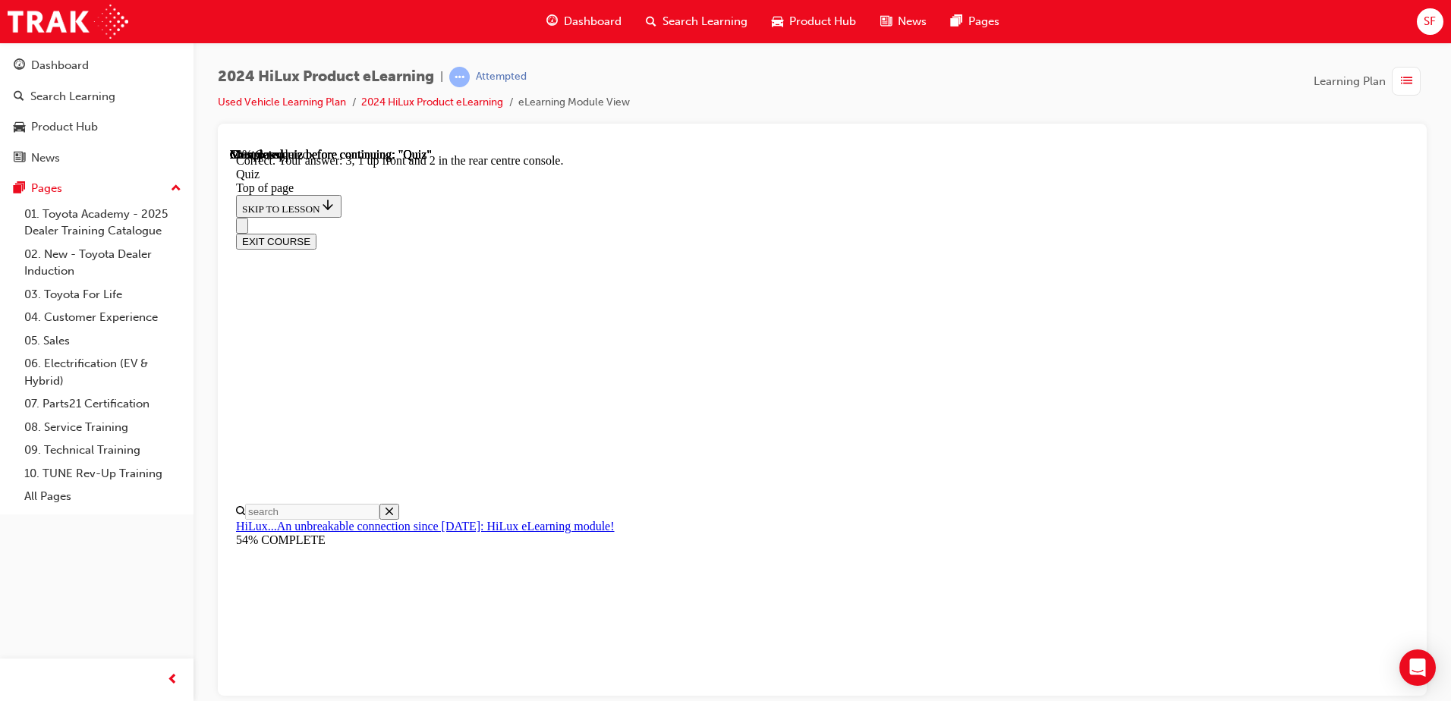
scroll to position [235, 0]
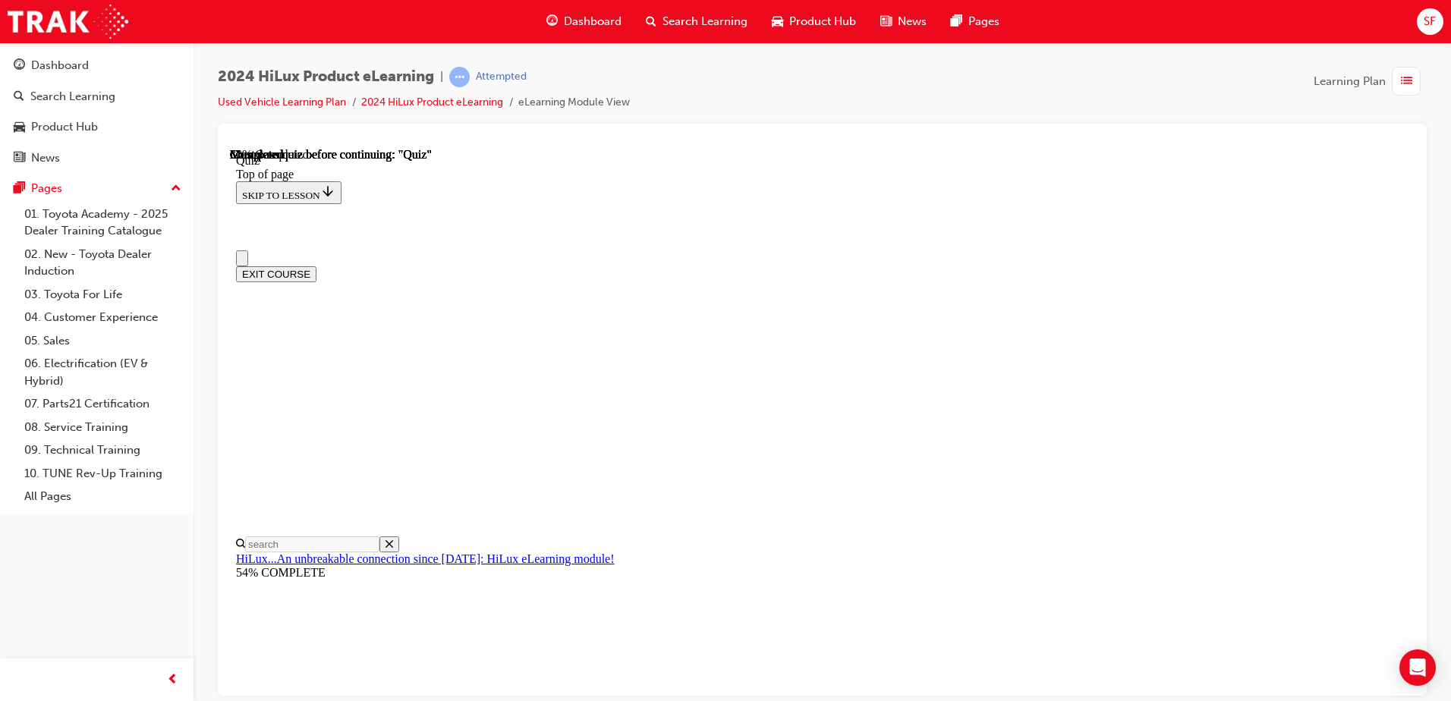
scroll to position [0, 0]
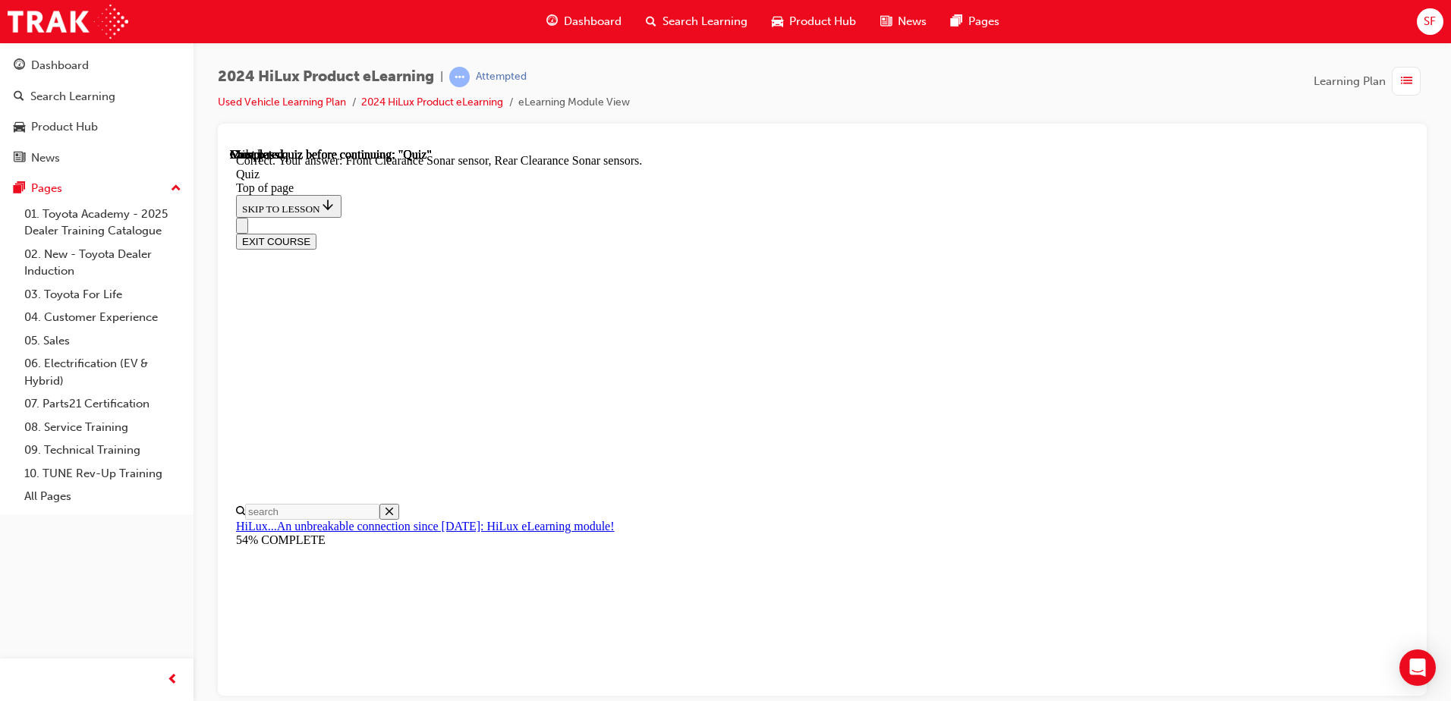
scroll to position [270, 0]
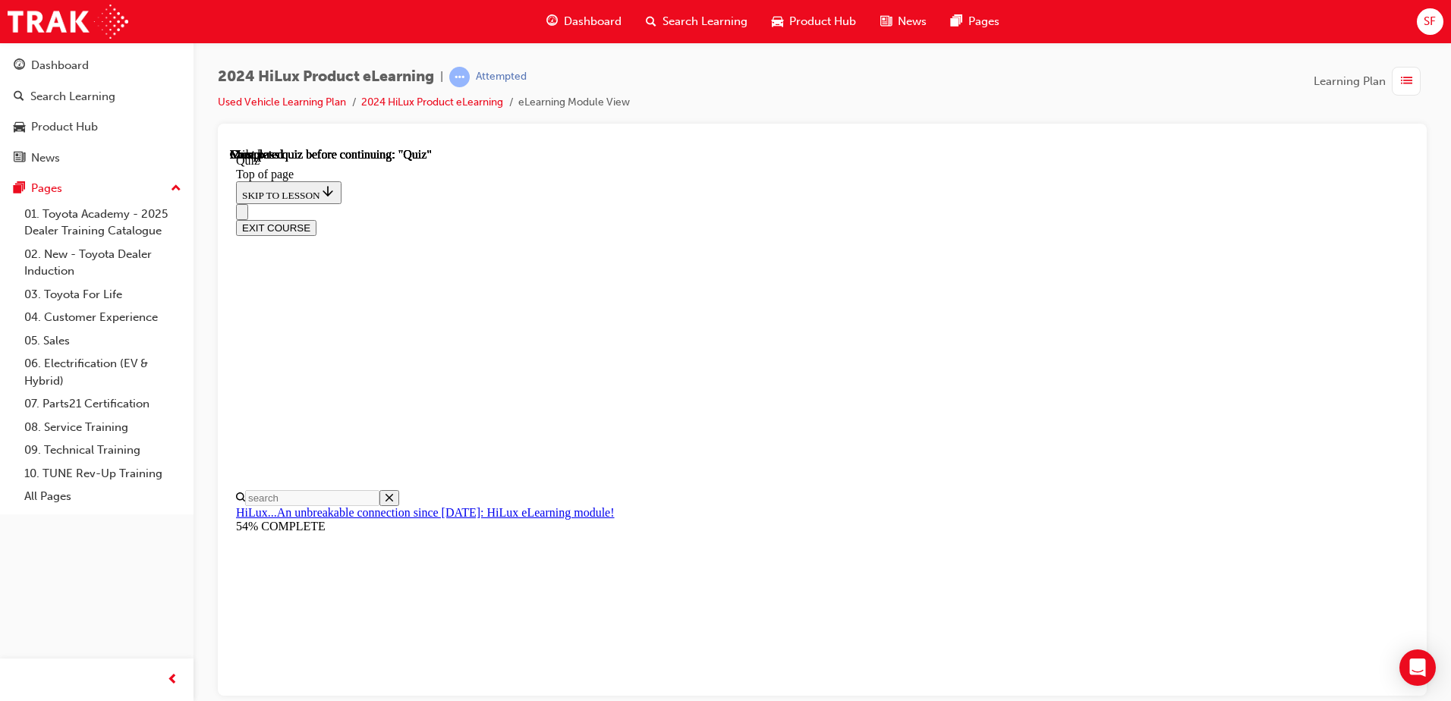
scroll to position [276, 0]
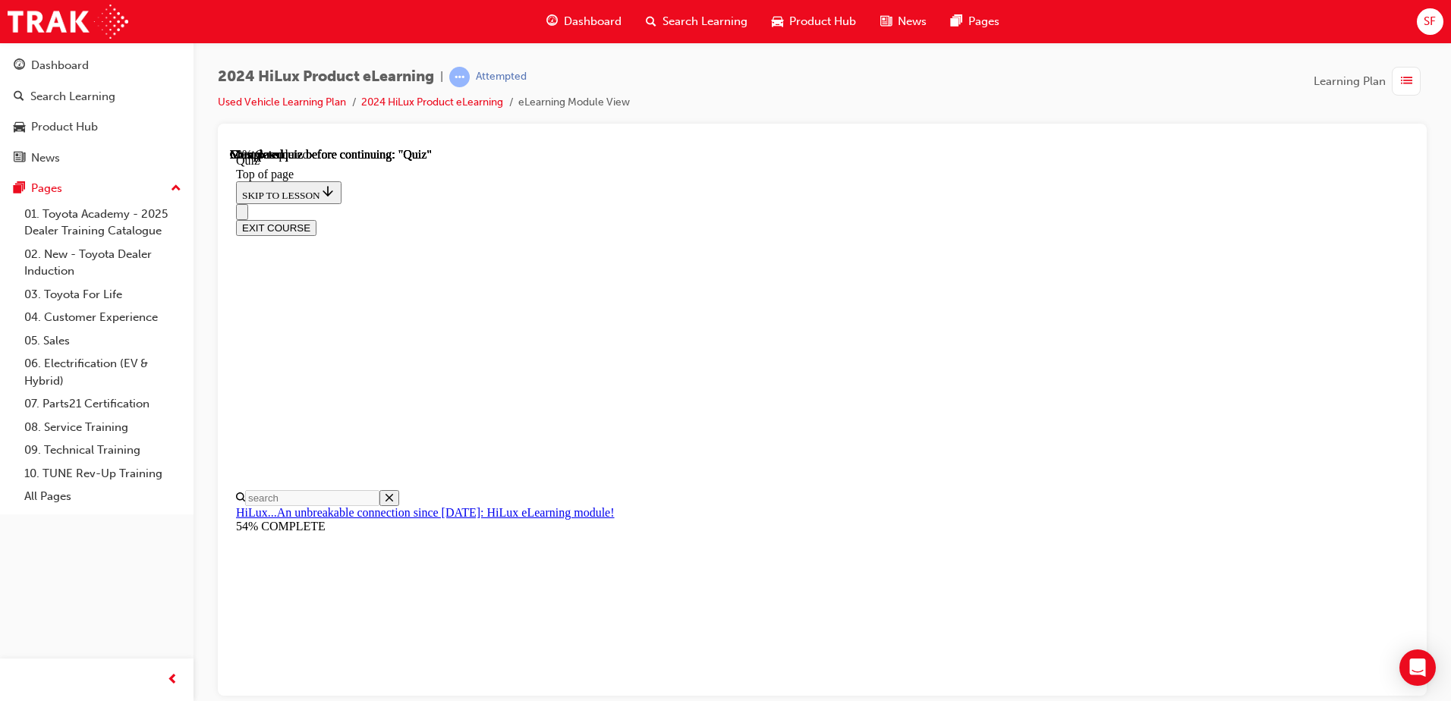
scroll to position [131, 0]
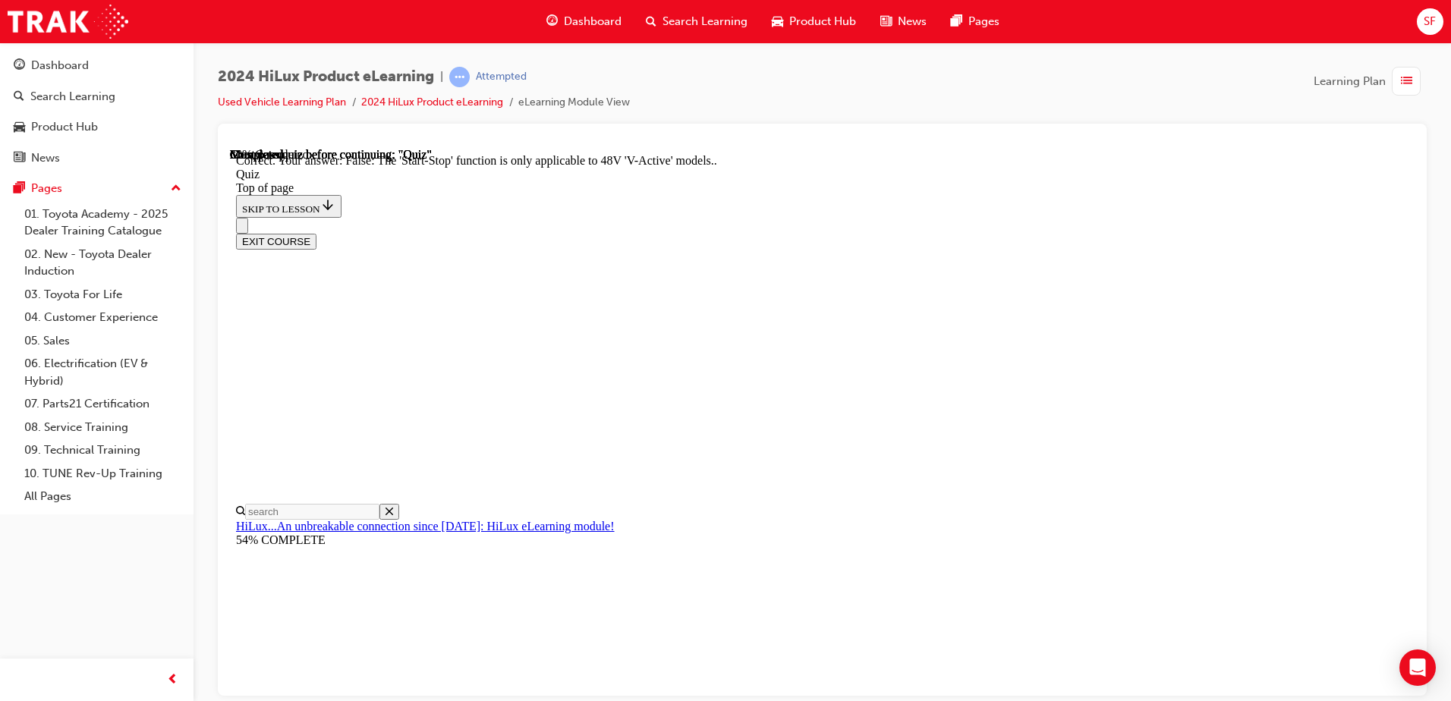
scroll to position [179, 0]
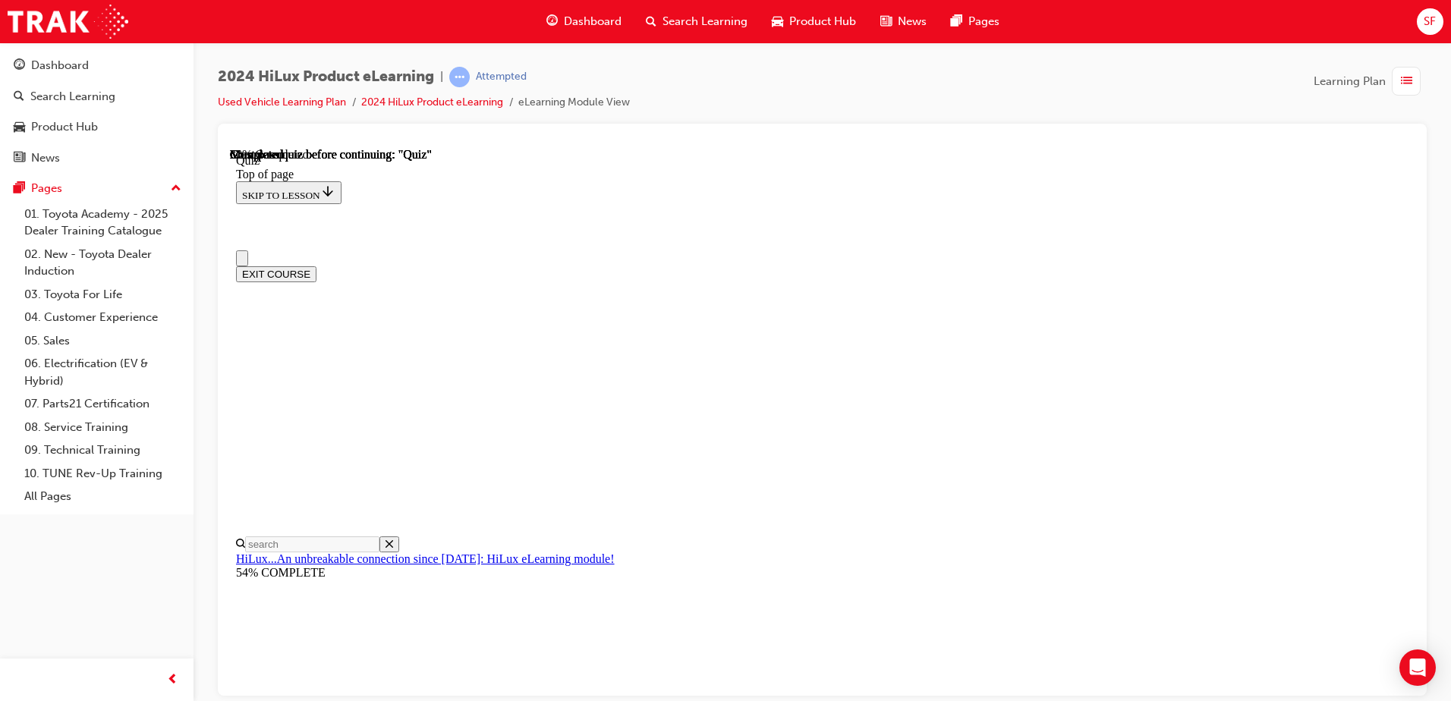
scroll to position [0, 0]
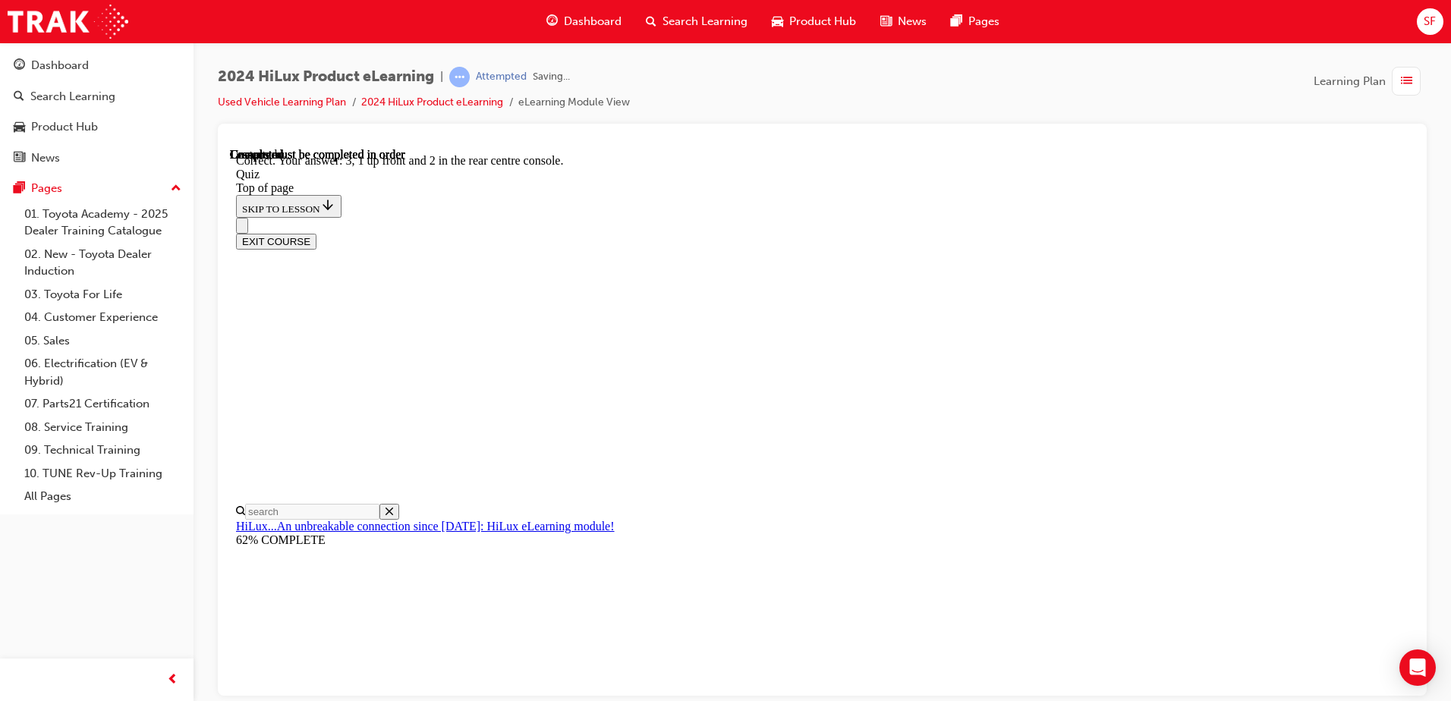
scroll to position [235, 0]
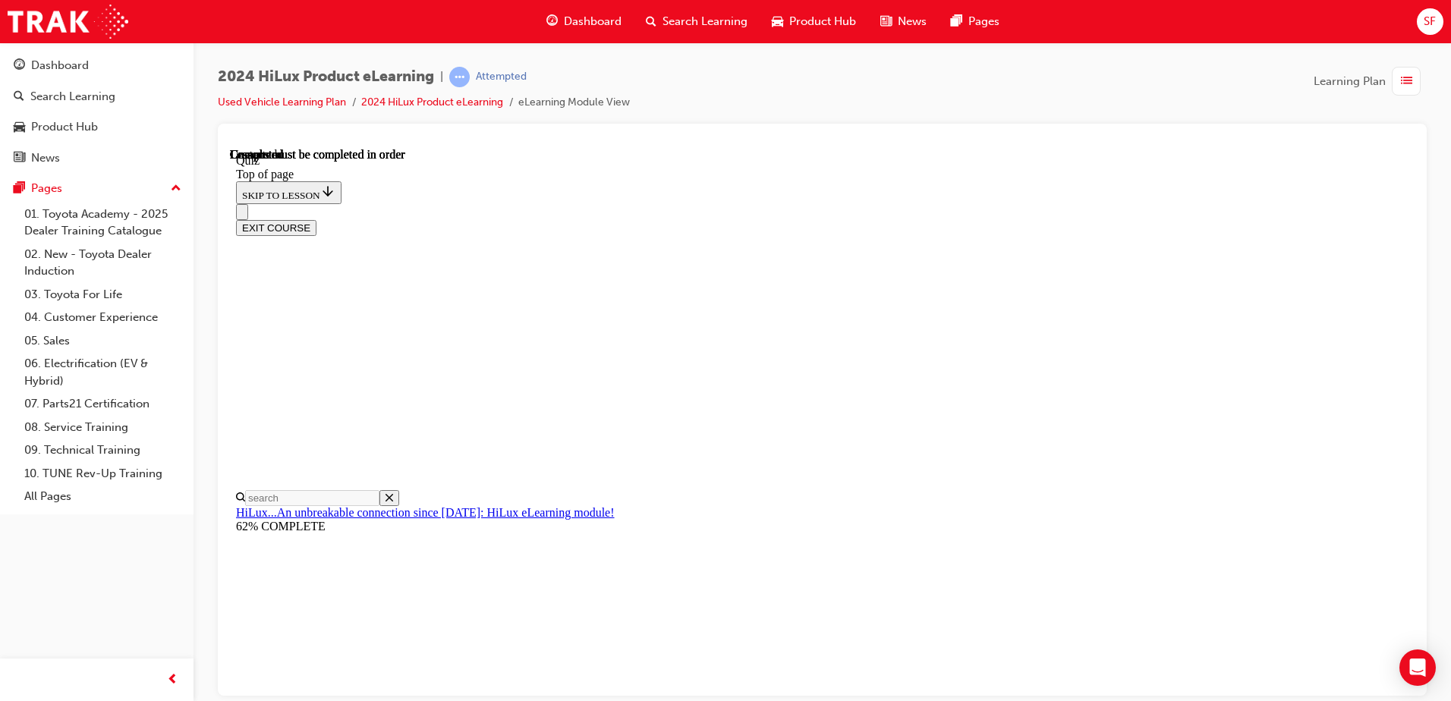
scroll to position [276, 0]
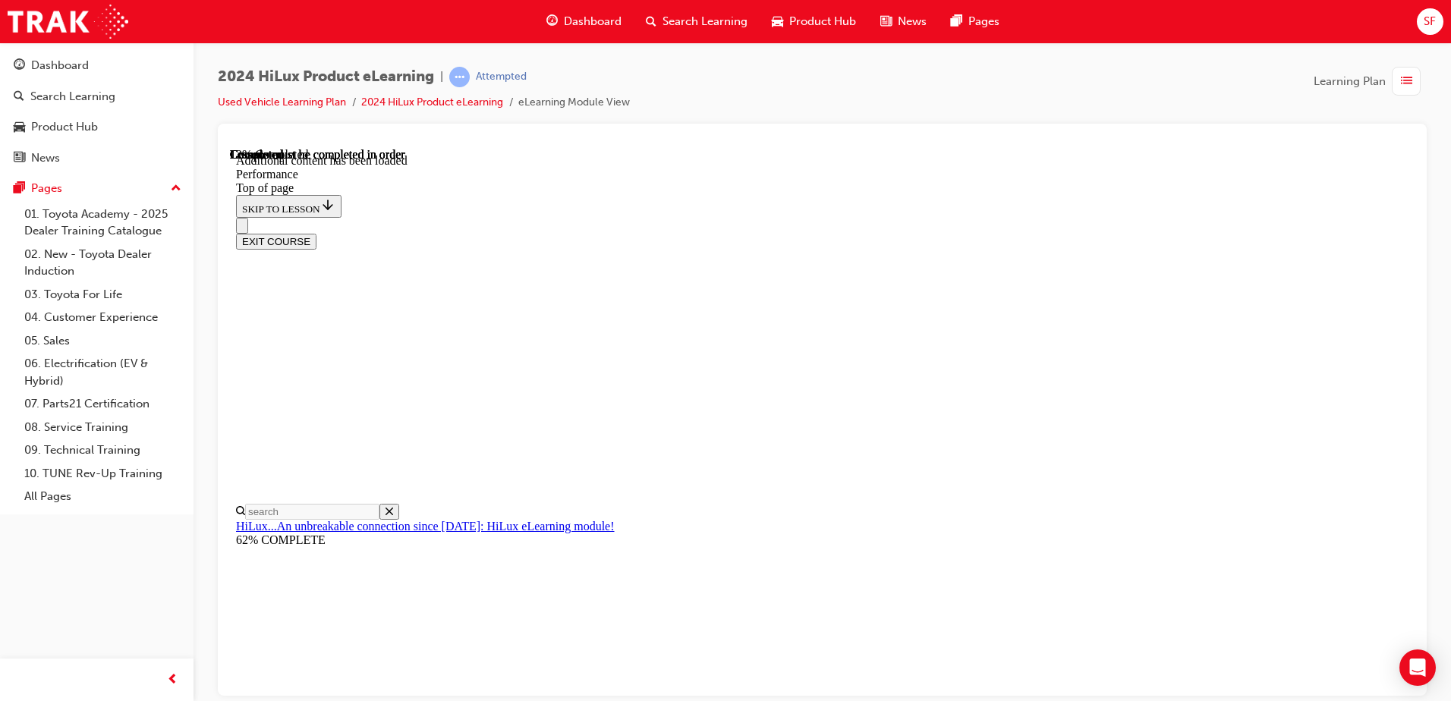
scroll to position [1317, 0]
